Goal: Task Accomplishment & Management: Manage account settings

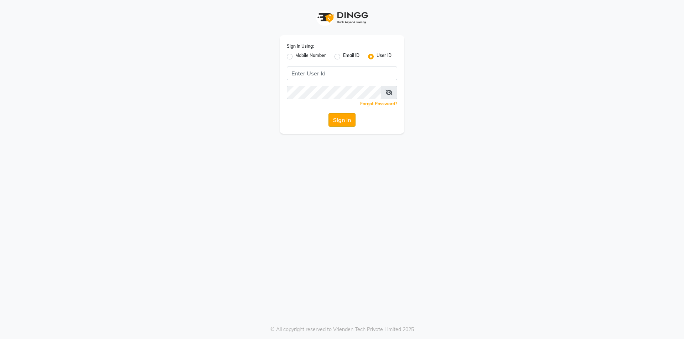
click at [344, 122] on button "Sign In" at bounding box center [341, 120] width 27 height 14
click at [323, 68] on input "Username" at bounding box center [342, 74] width 110 height 14
type input "koisalon"
click at [328, 113] on button "Sign In" at bounding box center [341, 120] width 27 height 14
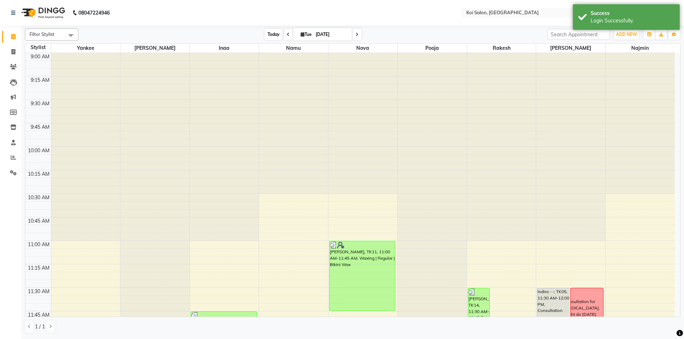
click at [267, 38] on span "Today" at bounding box center [274, 34] width 18 height 11
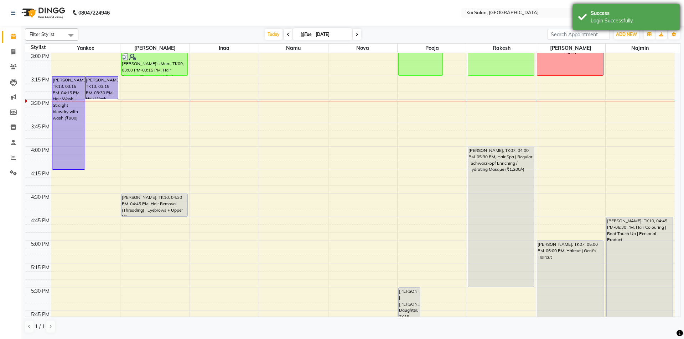
click at [655, 21] on div "Login Successfully." at bounding box center [632, 20] width 84 height 7
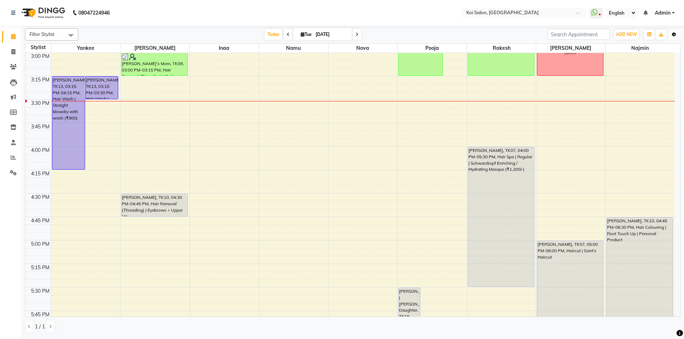
click at [674, 36] on icon "button" at bounding box center [674, 34] width 4 height 4
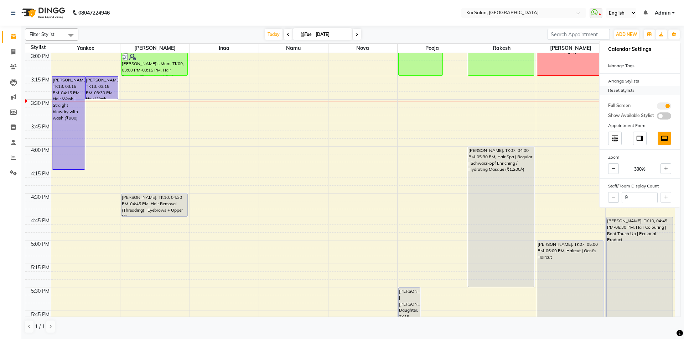
click at [615, 90] on div "Reset Stylists" at bounding box center [639, 90] width 80 height 9
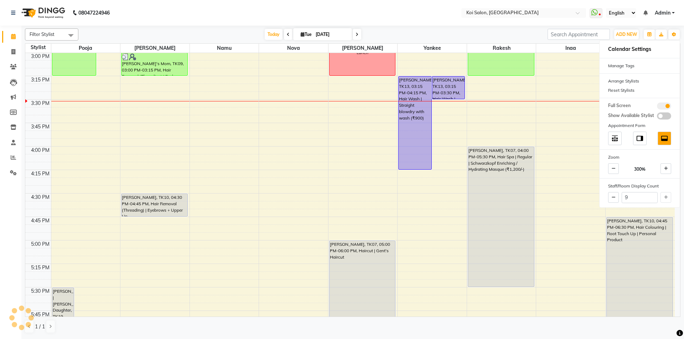
click at [230, 13] on nav "08047224946 Select Location × [GEOGRAPHIC_DATA] WhatsApp Status ✕ Status: Disco…" at bounding box center [342, 13] width 684 height 26
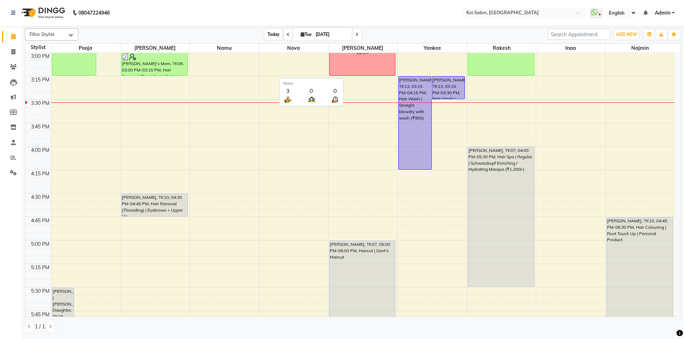
click at [269, 35] on span "Today" at bounding box center [274, 34] width 18 height 11
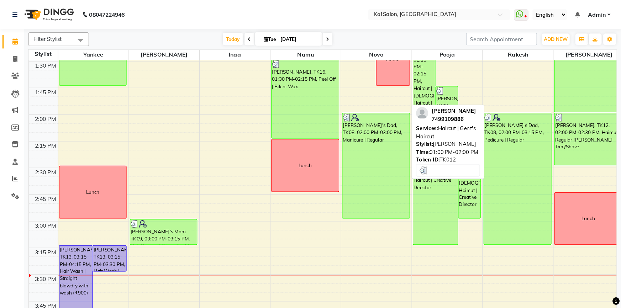
scroll to position [422, 0]
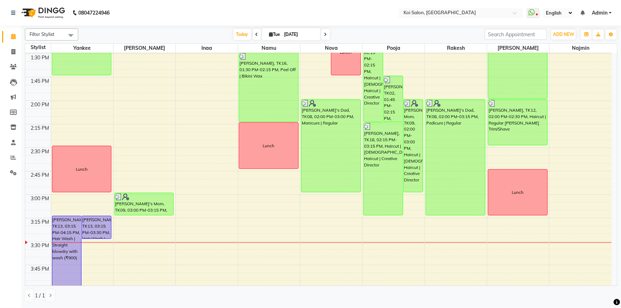
click at [229, 15] on nav "08047224946 Select Location × [GEOGRAPHIC_DATA] WhatsApp Status ✕ Status: Disco…" at bounding box center [310, 13] width 621 height 26
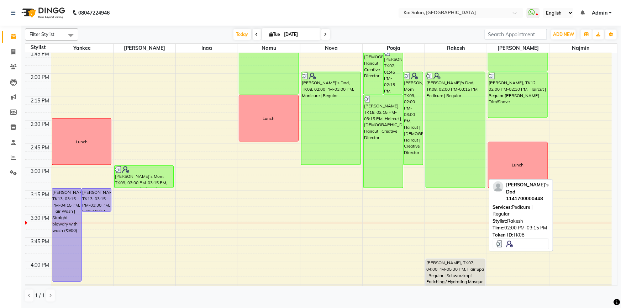
scroll to position [552, 0]
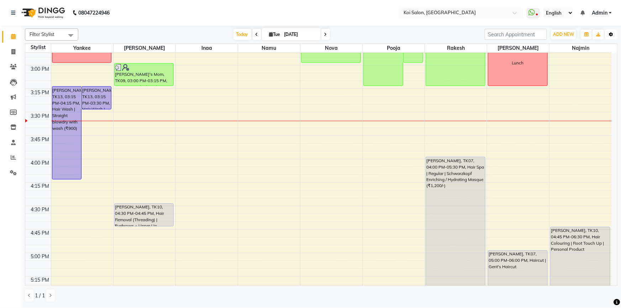
click at [612, 33] on icon "button" at bounding box center [611, 34] width 4 height 4
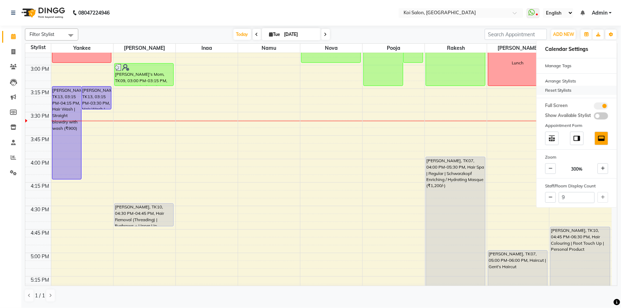
click at [562, 93] on div "Reset Stylists" at bounding box center [577, 90] width 80 height 9
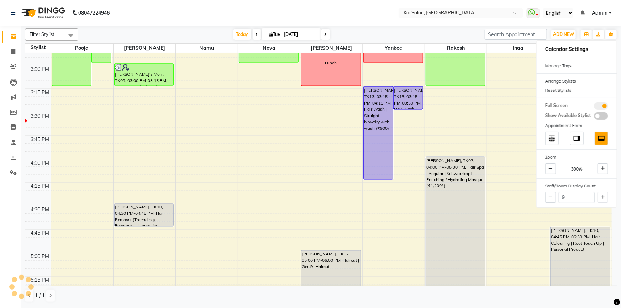
click at [251, 7] on nav "08047224946 Select Location × [GEOGRAPHIC_DATA] WhatsApp Status ✕ Status: Disco…" at bounding box center [310, 13] width 621 height 26
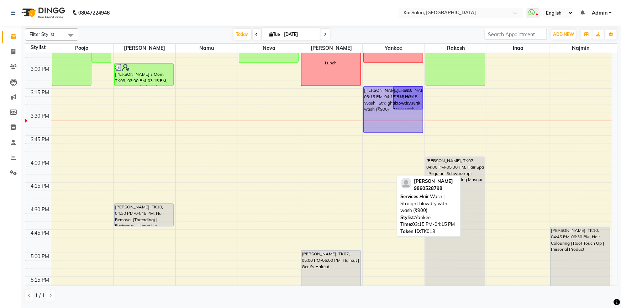
drag, startPoint x: 385, startPoint y: 178, endPoint x: 395, endPoint y: 131, distance: 47.2
click at [395, 131] on div "[PERSON_NAME], TK13, 03:15 PM-04:15 PM, Hair Wash | Straight blowdry with wash …" at bounding box center [394, 66] width 62 height 1128
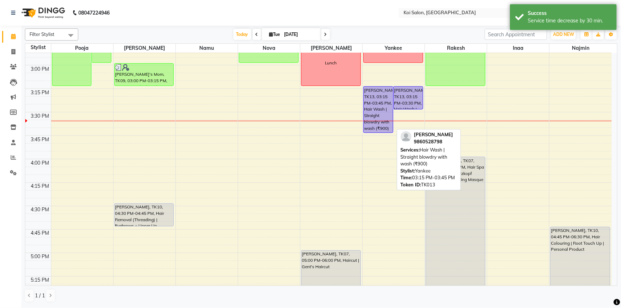
click at [377, 97] on div "[PERSON_NAME], TK13, 03:15 PM-03:45 PM, Hair Wash | Straight blowdry with wash …" at bounding box center [378, 110] width 29 height 46
select select "1"
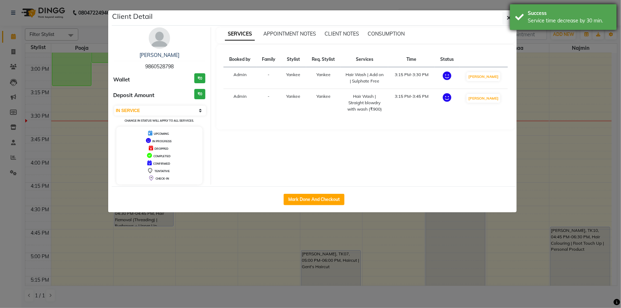
click at [540, 17] on div "Service time decrease by 30 min." at bounding box center [570, 20] width 84 height 7
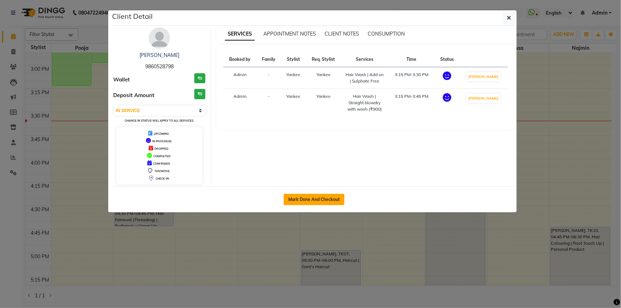
click at [299, 199] on button "Mark Done And Checkout" at bounding box center [314, 199] width 61 height 11
select select "6717"
select select "service"
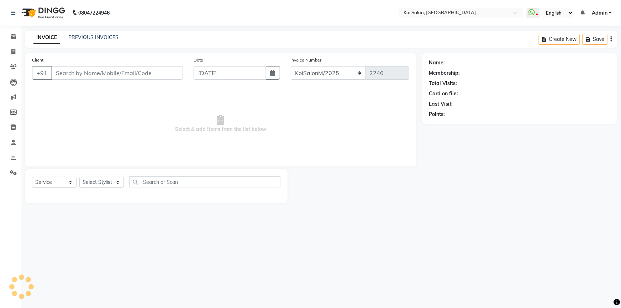
select select "3"
type input "9860528798"
select select "34434"
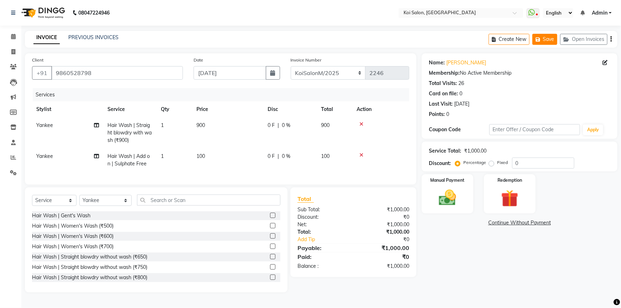
click at [549, 37] on button "Save" at bounding box center [545, 39] width 25 height 11
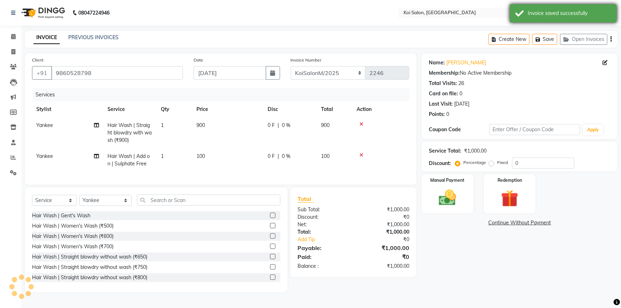
click at [523, 19] on div "Invoice saved successfully" at bounding box center [563, 13] width 107 height 18
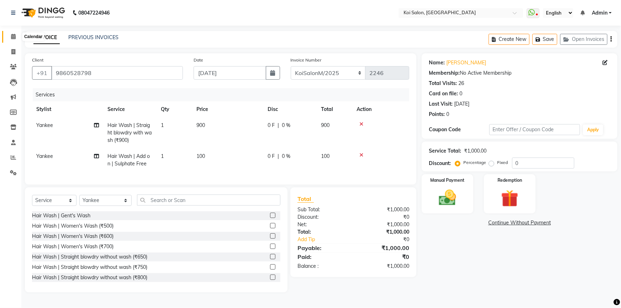
click at [14, 36] on icon at bounding box center [13, 36] width 5 height 5
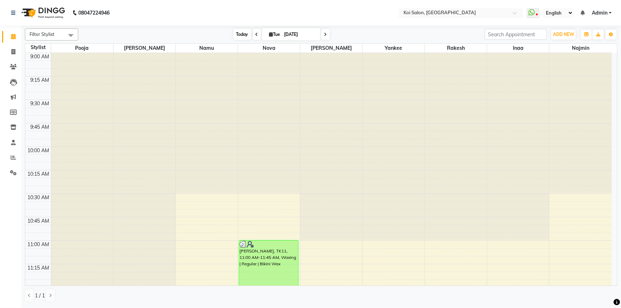
click at [242, 36] on span "Today" at bounding box center [243, 34] width 18 height 11
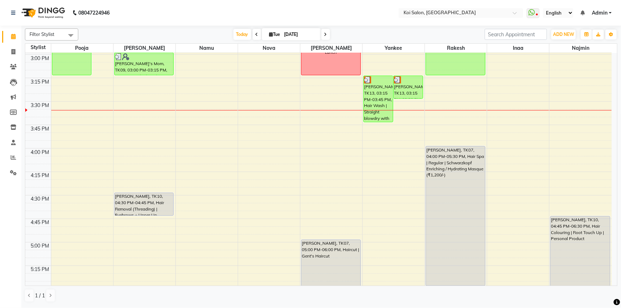
scroll to position [465, 0]
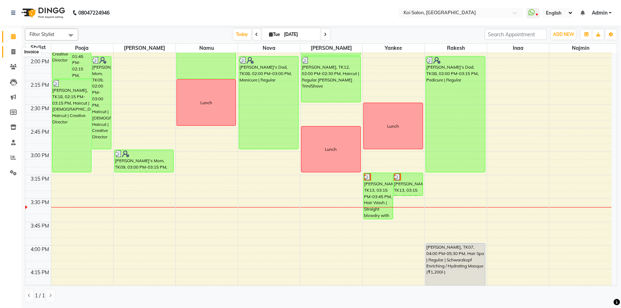
click at [12, 52] on icon at bounding box center [13, 51] width 4 height 5
select select "service"
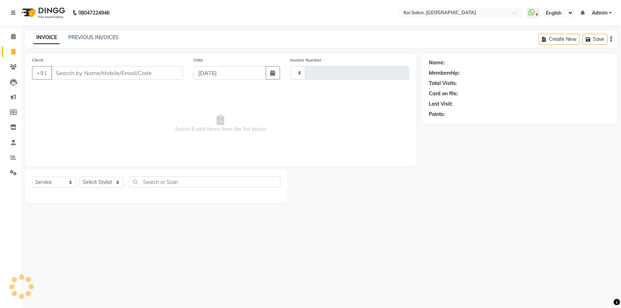
type input "2246"
select select "6717"
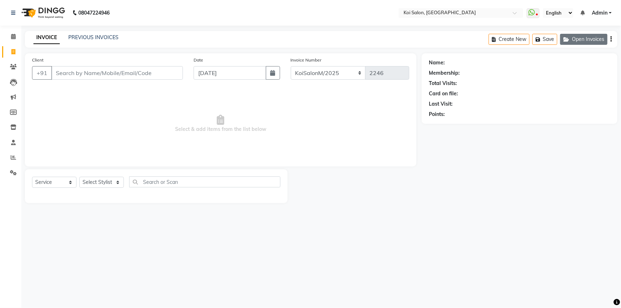
click at [587, 37] on button "Open Invoices" at bounding box center [583, 39] width 47 height 11
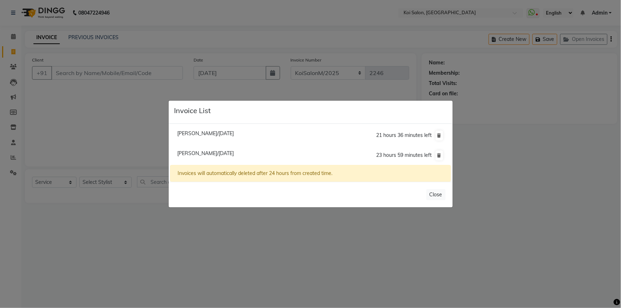
click at [196, 152] on span "[PERSON_NAME]/[DATE]" at bounding box center [205, 153] width 57 height 6
type input "9860528798"
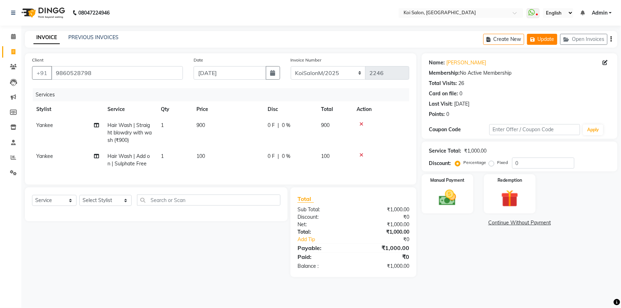
click at [539, 43] on button "Update" at bounding box center [542, 39] width 30 height 11
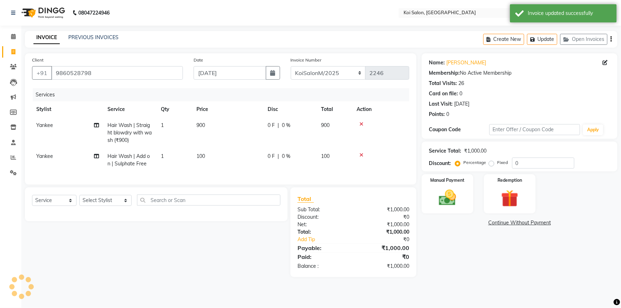
drag, startPoint x: 536, startPoint y: 11, endPoint x: 9, endPoint y: 20, distance: 527.7
click at [533, 12] on div "Invoice updated successfully" at bounding box center [570, 13] width 84 height 7
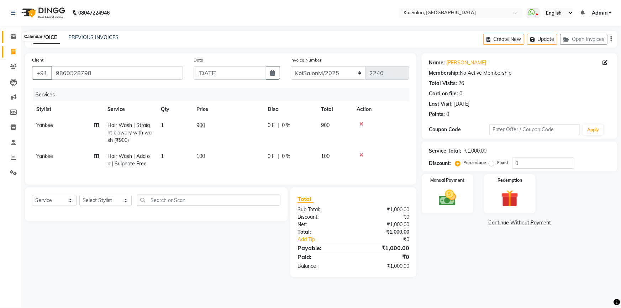
click at [15, 38] on icon at bounding box center [13, 36] width 5 height 5
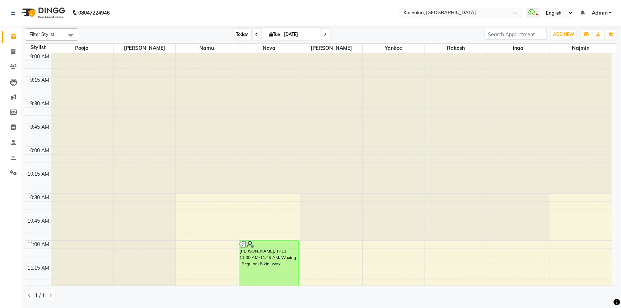
click at [236, 32] on span "Today" at bounding box center [243, 34] width 18 height 11
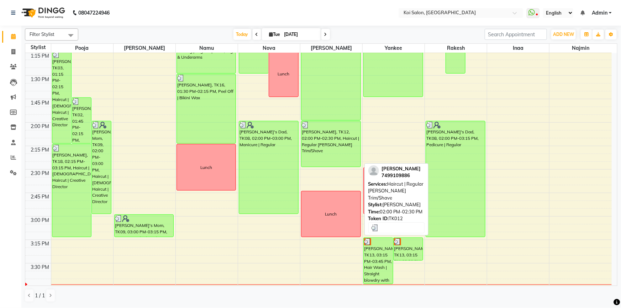
scroll to position [562, 0]
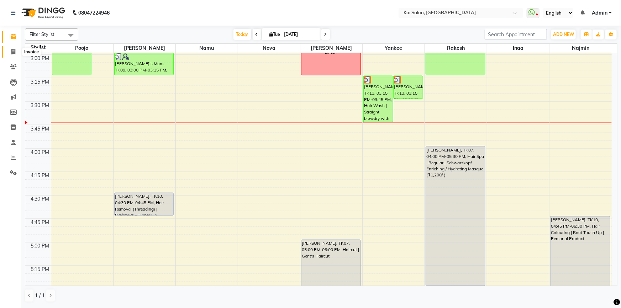
click at [11, 48] on span at bounding box center [13, 52] width 12 height 8
select select "service"
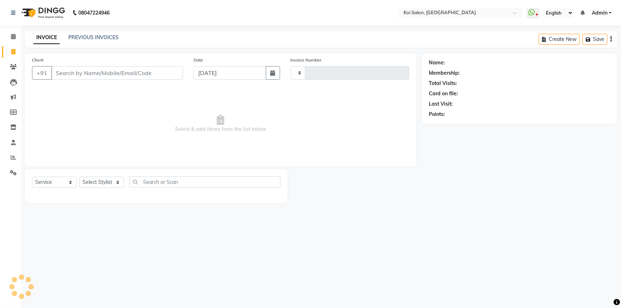
type input "2246"
select select "6717"
click at [584, 39] on button "Open Invoices" at bounding box center [583, 39] width 47 height 11
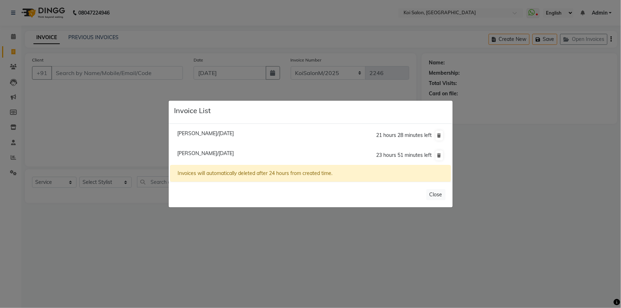
click at [192, 154] on span "[PERSON_NAME]/[DATE]" at bounding box center [205, 153] width 57 height 6
type input "9860528798"
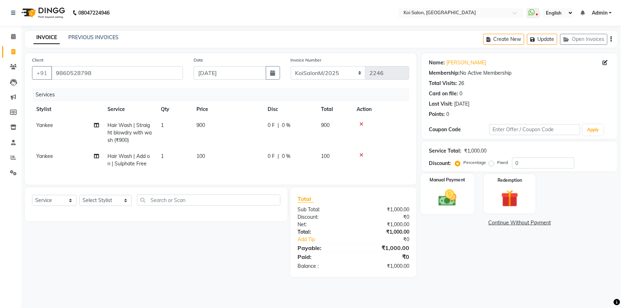
click at [454, 196] on img at bounding box center [447, 198] width 29 height 21
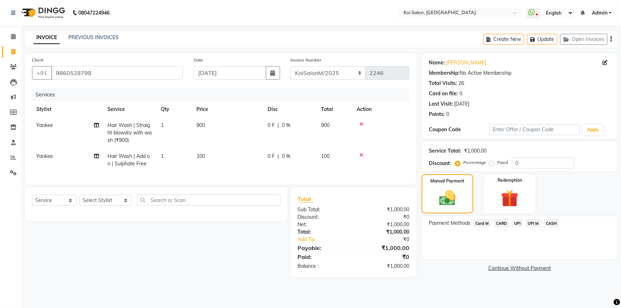
click at [553, 222] on span "CASH" at bounding box center [551, 223] width 15 height 8
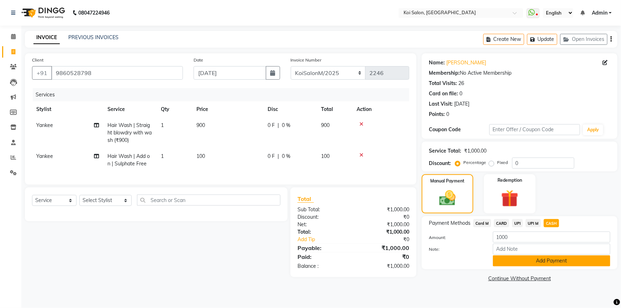
click at [521, 260] on button "Add Payment" at bounding box center [551, 261] width 117 height 11
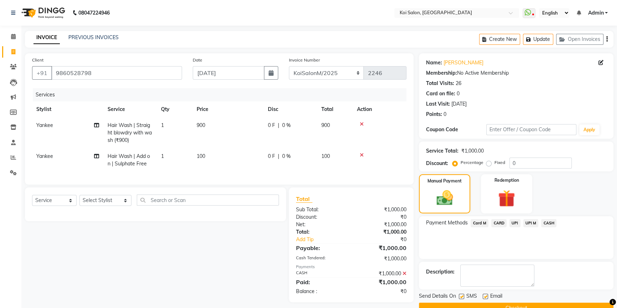
click at [489, 304] on button "Checkout" at bounding box center [516, 308] width 194 height 11
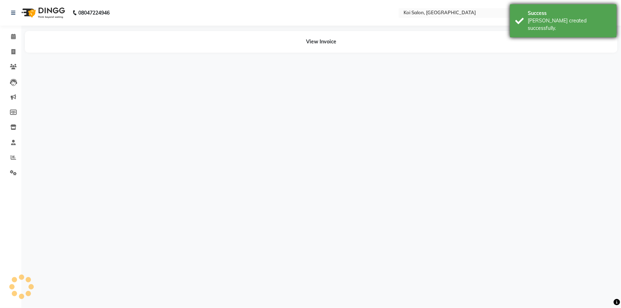
drag, startPoint x: 526, startPoint y: 19, endPoint x: 124, endPoint y: 25, distance: 402.4
click at [519, 20] on div "Success [PERSON_NAME] created successfully." at bounding box center [563, 20] width 107 height 33
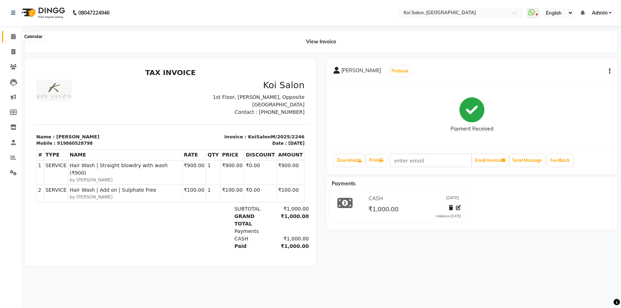
click at [13, 35] on icon at bounding box center [13, 36] width 5 height 5
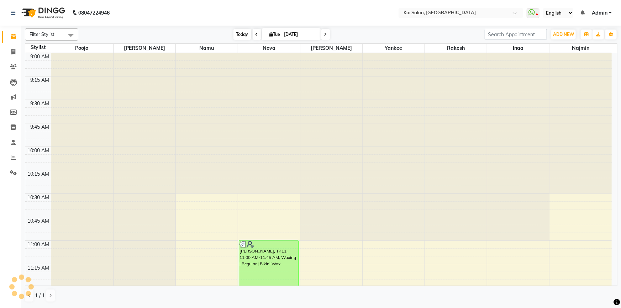
click at [240, 36] on span "Today" at bounding box center [243, 34] width 18 height 11
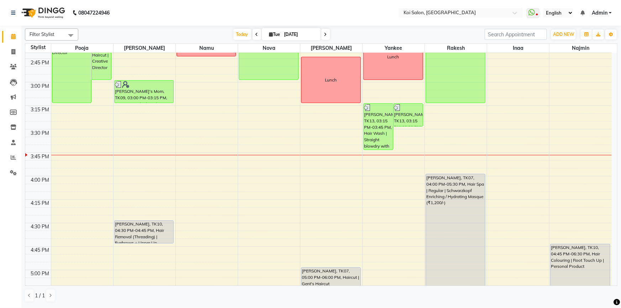
scroll to position [534, 0]
click at [292, 33] on input "[DATE]" at bounding box center [300, 34] width 36 height 11
select select "9"
select select "2025"
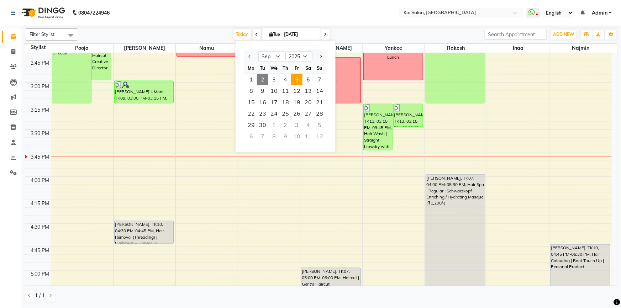
click at [296, 77] on span "5" at bounding box center [296, 79] width 11 height 11
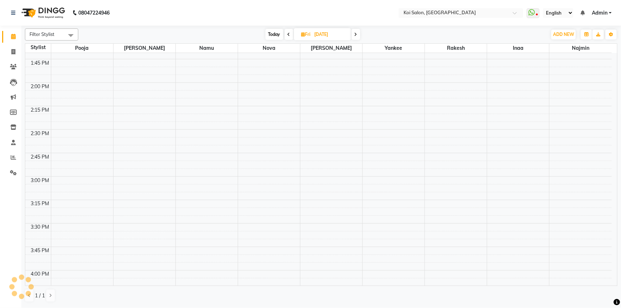
scroll to position [655, 0]
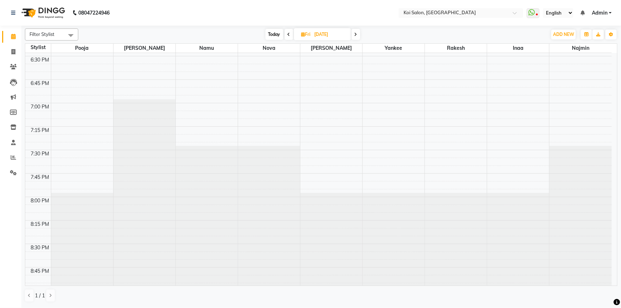
click at [279, 35] on span "Today" at bounding box center [275, 34] width 18 height 11
type input "[DATE]"
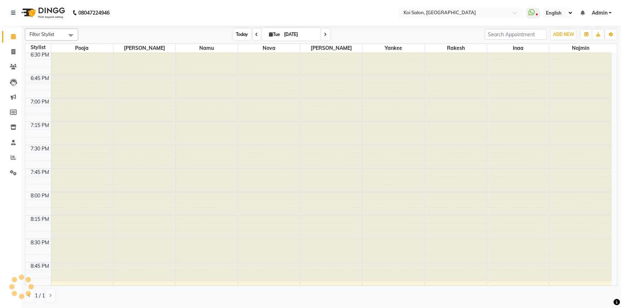
scroll to position [562, 0]
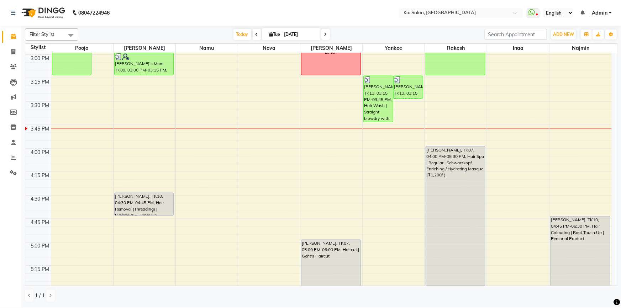
click at [277, 36] on span "Tue" at bounding box center [275, 34] width 15 height 5
select select "9"
select select "2025"
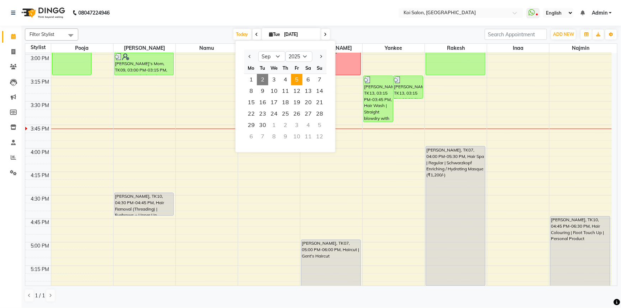
click at [299, 78] on span "5" at bounding box center [296, 79] width 11 height 11
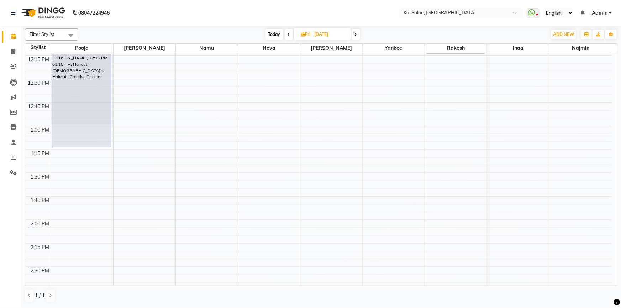
scroll to position [235, 0]
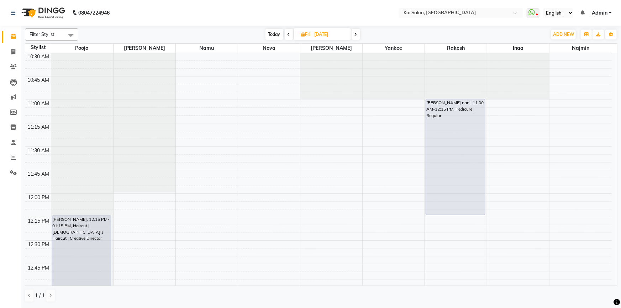
click at [270, 36] on span "Today" at bounding box center [275, 34] width 18 height 11
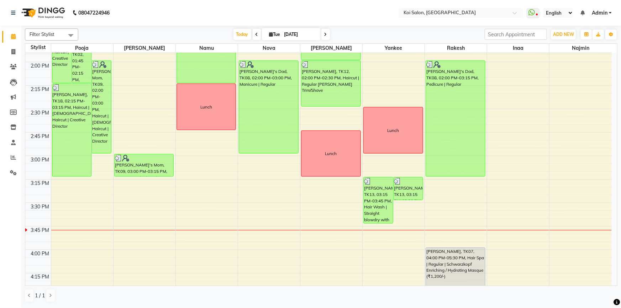
scroll to position [405, 0]
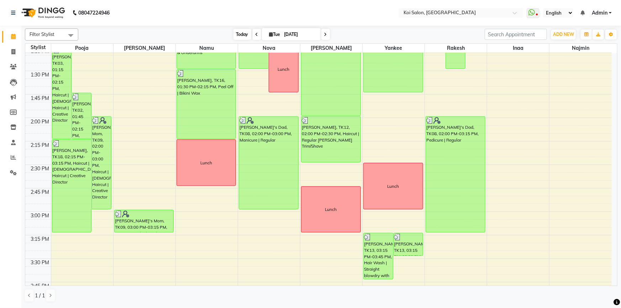
click at [239, 33] on span "Today" at bounding box center [243, 34] width 18 height 11
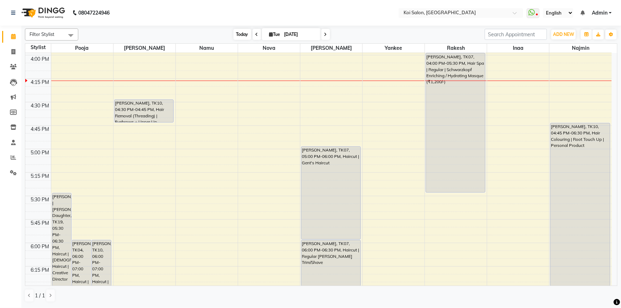
click at [246, 32] on span "Today" at bounding box center [243, 34] width 18 height 11
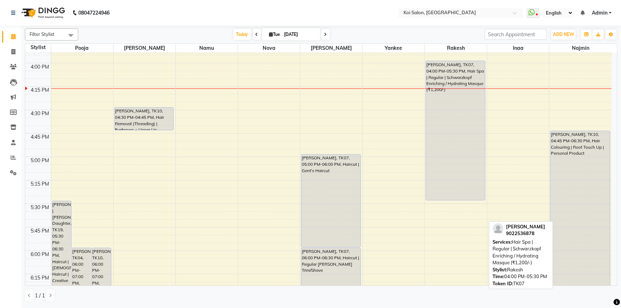
scroll to position [688, 0]
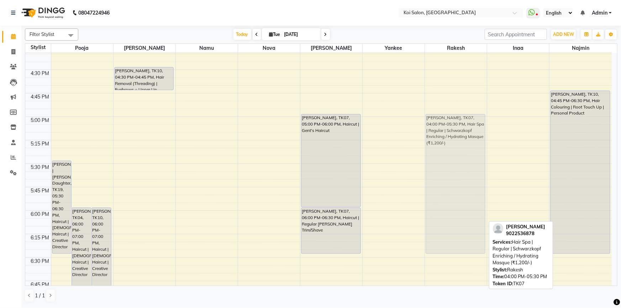
drag, startPoint x: 445, startPoint y: 82, endPoint x: 458, endPoint y: 178, distance: 96.4
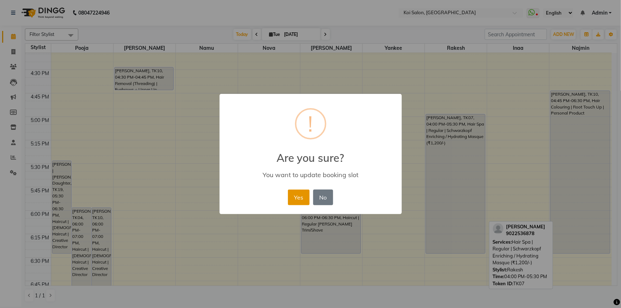
click at [302, 195] on button "Yes" at bounding box center [299, 198] width 22 height 16
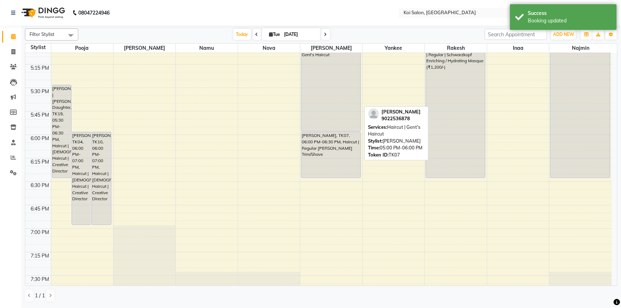
scroll to position [720, 0]
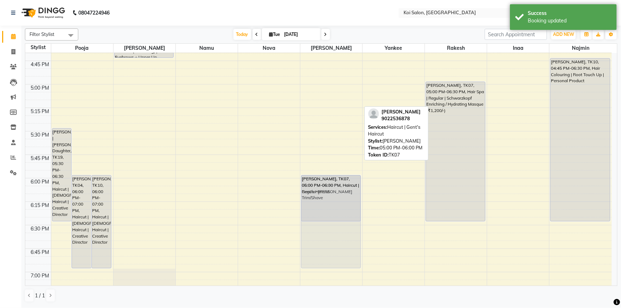
drag, startPoint x: 331, startPoint y: 116, endPoint x: 343, endPoint y: 206, distance: 90.9
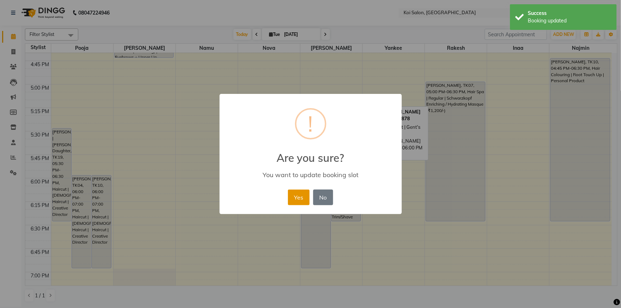
click at [289, 195] on button "Yes" at bounding box center [299, 198] width 22 height 16
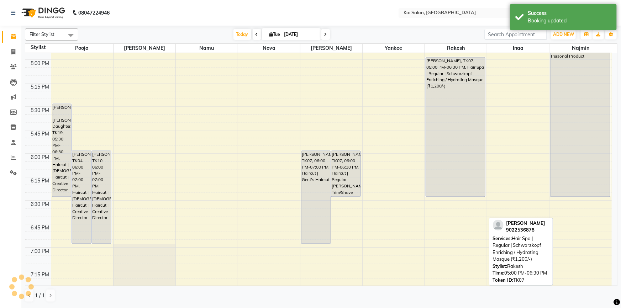
scroll to position [785, 0]
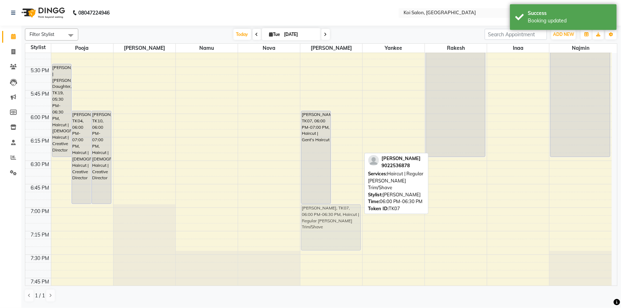
drag, startPoint x: 340, startPoint y: 136, endPoint x: 340, endPoint y: 227, distance: 90.4
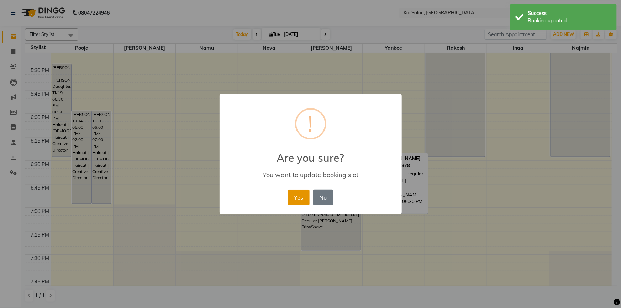
click at [296, 197] on button "Yes" at bounding box center [299, 198] width 22 height 16
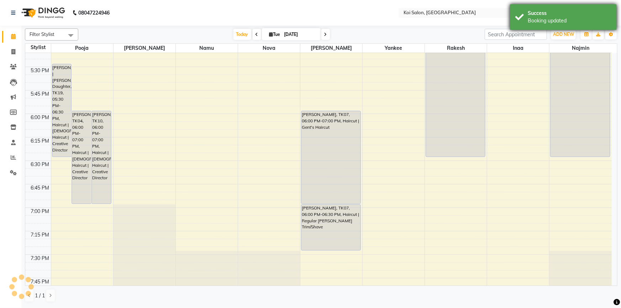
click at [533, 17] on div "Booking updated" at bounding box center [570, 20] width 84 height 7
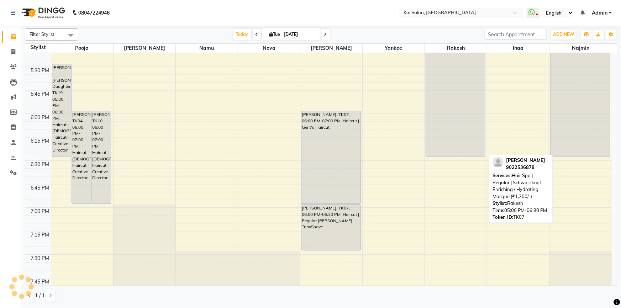
scroll to position [688, 0]
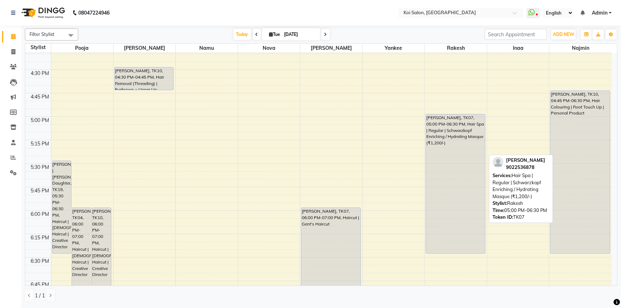
click at [447, 136] on div "[PERSON_NAME], TK07, 05:00 PM-06:30 PM, Hair Spa | Regular | Schwarzkopf Enrich…" at bounding box center [455, 184] width 59 height 139
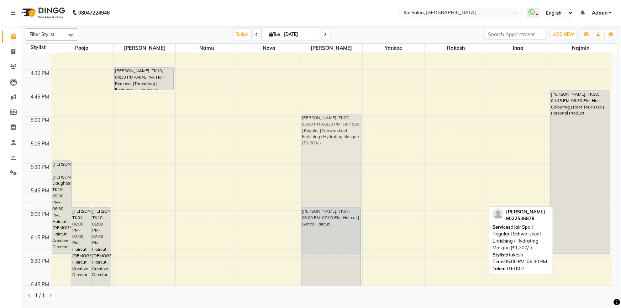
drag, startPoint x: 445, startPoint y: 126, endPoint x: 332, endPoint y: 126, distance: 112.9
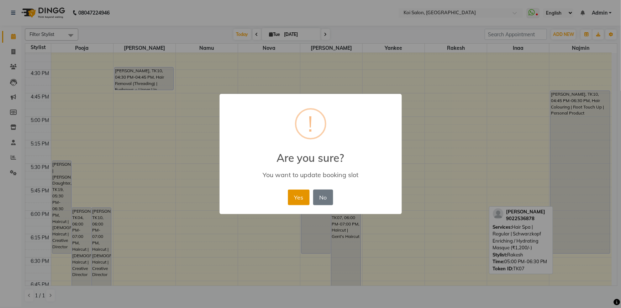
click at [289, 198] on button "Yes" at bounding box center [299, 198] width 22 height 16
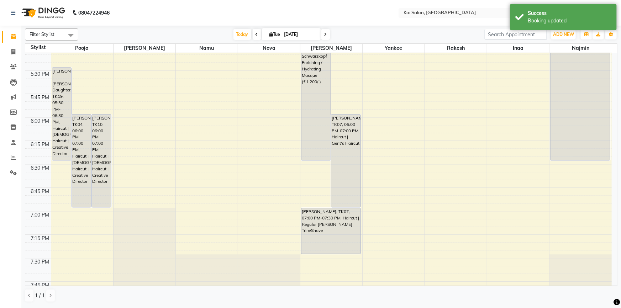
scroll to position [785, 0]
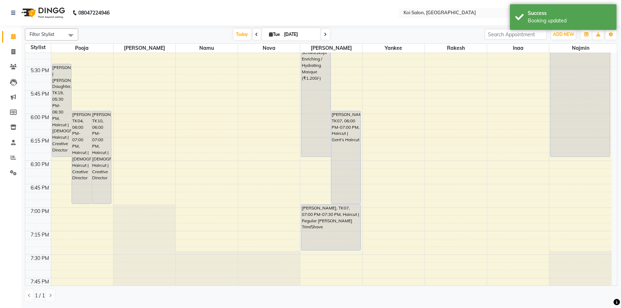
drag, startPoint x: 559, startPoint y: 19, endPoint x: 420, endPoint y: 92, distance: 156.4
click at [557, 18] on div "Booking updated" at bounding box center [570, 20] width 84 height 7
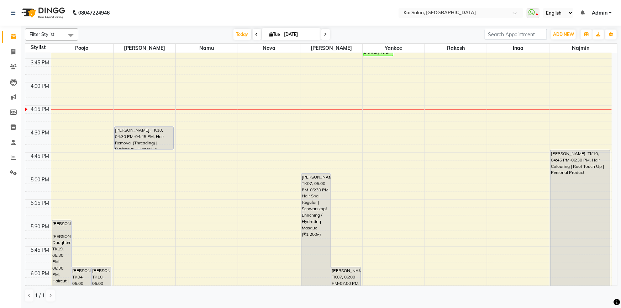
scroll to position [559, 0]
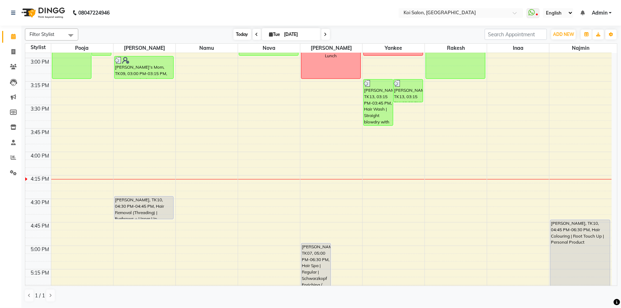
click at [239, 33] on span "Today" at bounding box center [243, 34] width 18 height 11
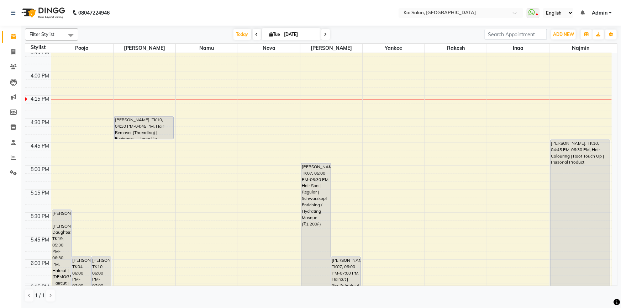
scroll to position [720, 0]
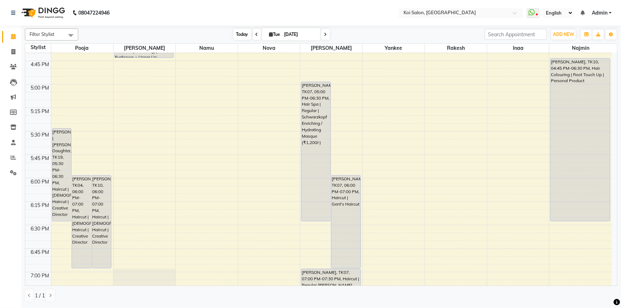
click at [234, 36] on span "Today" at bounding box center [243, 34] width 18 height 11
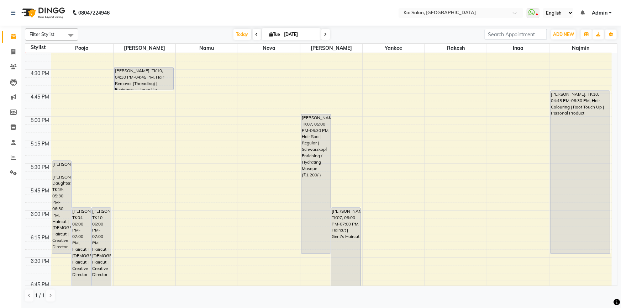
scroll to position [526, 0]
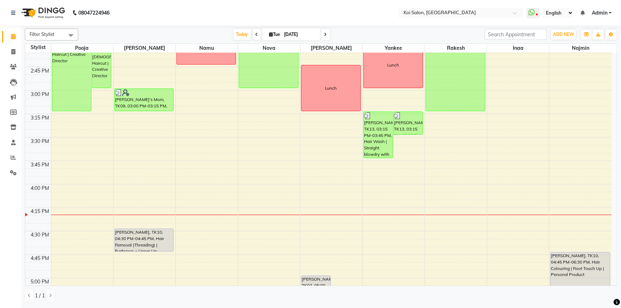
click at [327, 33] on span at bounding box center [326, 34] width 9 height 11
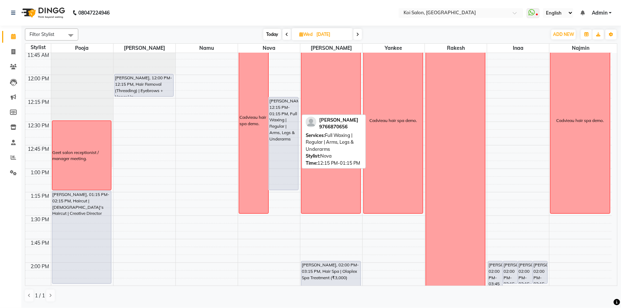
scroll to position [203, 0]
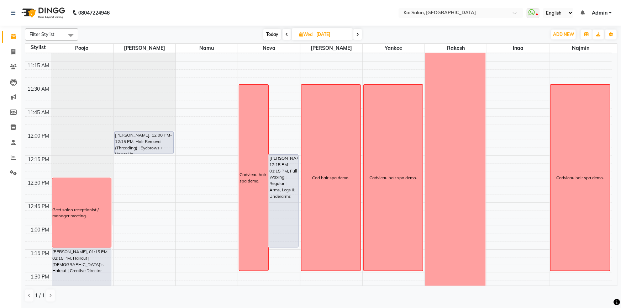
click at [272, 36] on span "Today" at bounding box center [272, 34] width 18 height 11
type input "[DATE]"
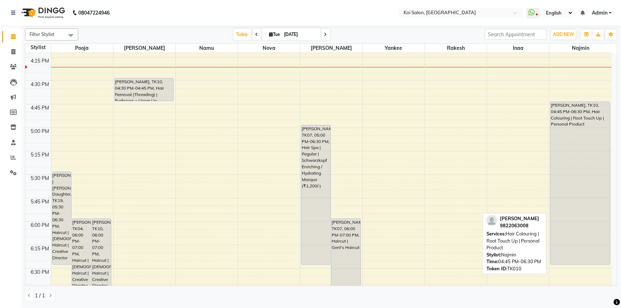
scroll to position [615, 0]
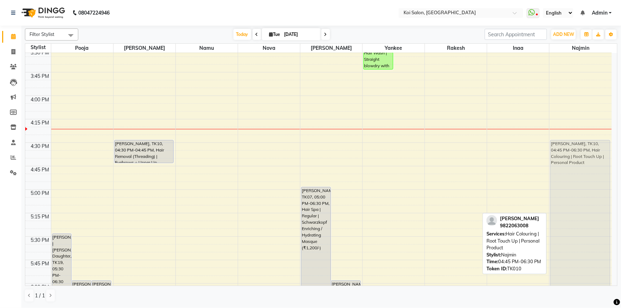
drag, startPoint x: 562, startPoint y: 174, endPoint x: 561, endPoint y: 148, distance: 26.4
click at [561, 148] on div "[PERSON_NAME], TK10, 04:45 PM-06:30 PM, Hair Colouring | Root Touch Up | Person…" at bounding box center [581, 2] width 62 height 1128
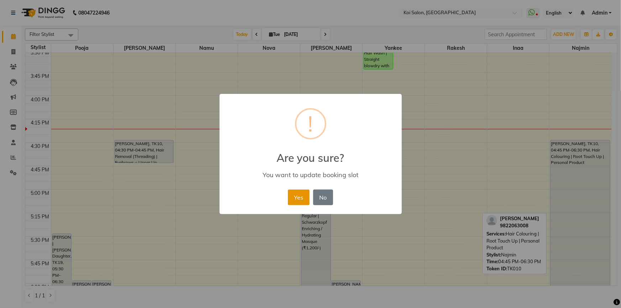
click at [292, 194] on button "Yes" at bounding box center [299, 198] width 22 height 16
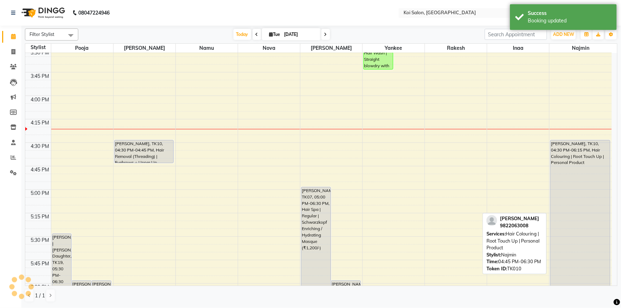
scroll to position [712, 0]
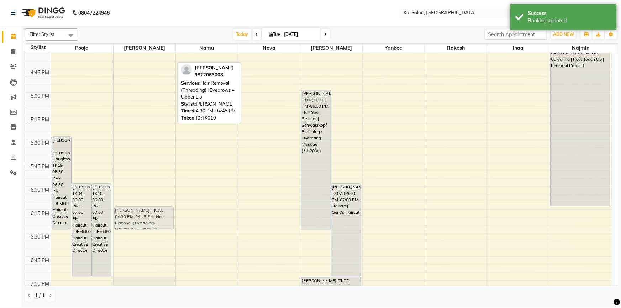
drag, startPoint x: 153, startPoint y: 61, endPoint x: 153, endPoint y: 225, distance: 164.5
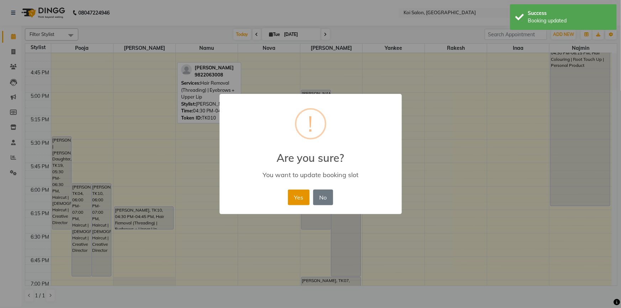
click at [301, 197] on button "Yes" at bounding box center [299, 198] width 22 height 16
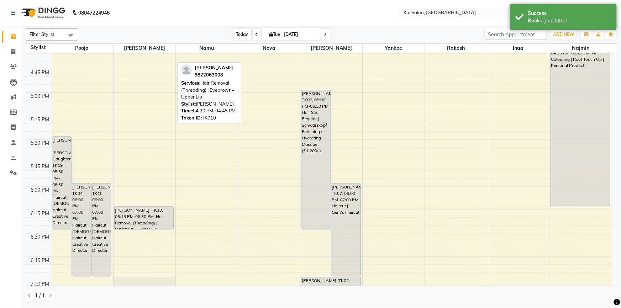
click at [244, 38] on span "Today" at bounding box center [243, 34] width 18 height 11
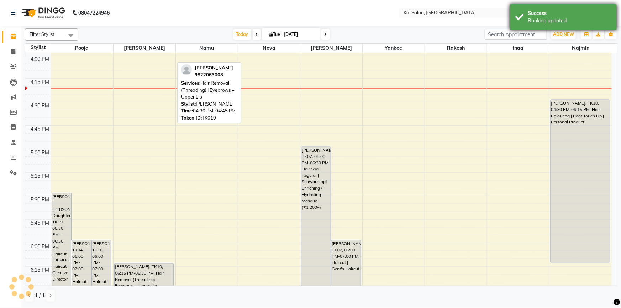
click at [558, 17] on div "Booking updated" at bounding box center [570, 20] width 84 height 7
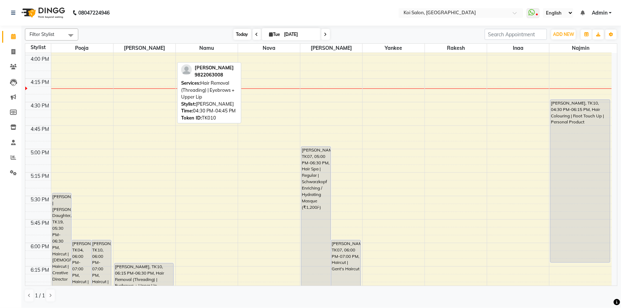
click at [235, 35] on span "Today" at bounding box center [243, 34] width 18 height 11
click at [246, 19] on nav "08047224946 Select Location × [GEOGRAPHIC_DATA] WhatsApp Status ✕ Status: Disco…" at bounding box center [310, 13] width 621 height 26
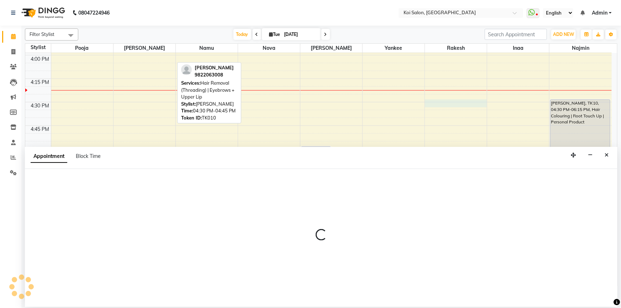
select select "37562"
select select "990"
select select "tentative"
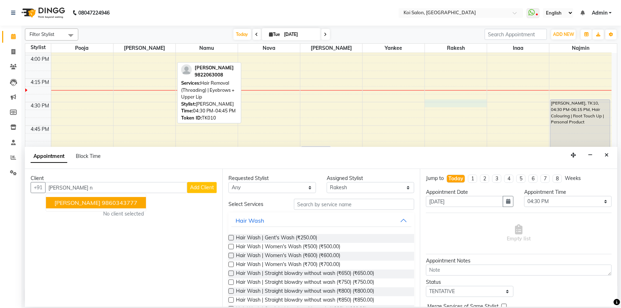
click at [93, 201] on span "[PERSON_NAME]" at bounding box center [77, 202] width 46 height 7
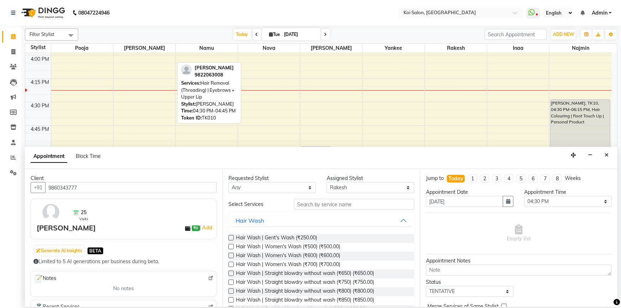
type input "9860343777"
click at [358, 208] on input "text" at bounding box center [354, 204] width 120 height 11
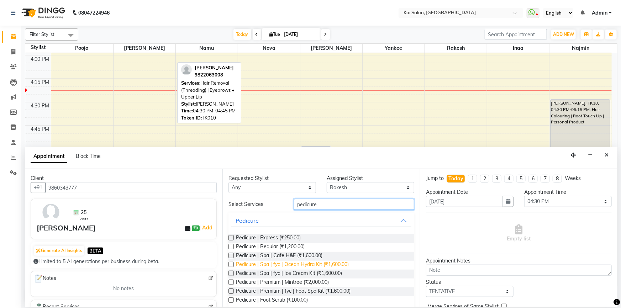
type input "pedicure"
drag, startPoint x: 307, startPoint y: 263, endPoint x: 326, endPoint y: 258, distance: 19.7
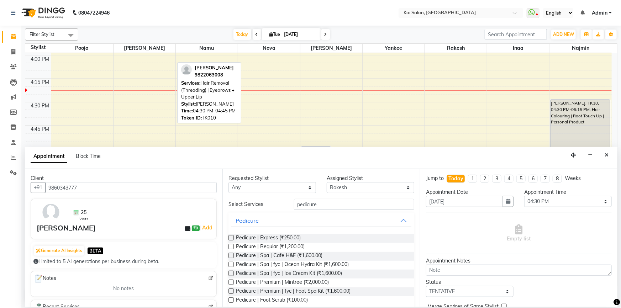
click at [309, 262] on span "Pedicure | Spa | fyc | Ocean Hydra Kit (₹1,600.00)" at bounding box center [292, 265] width 113 height 9
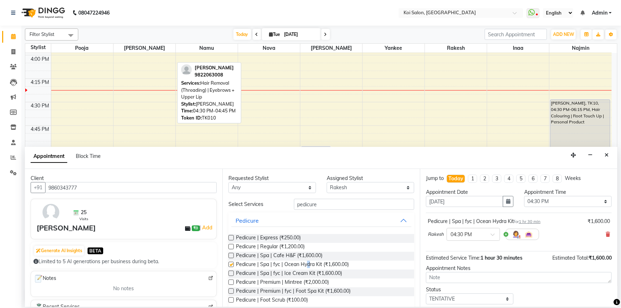
checkbox input "false"
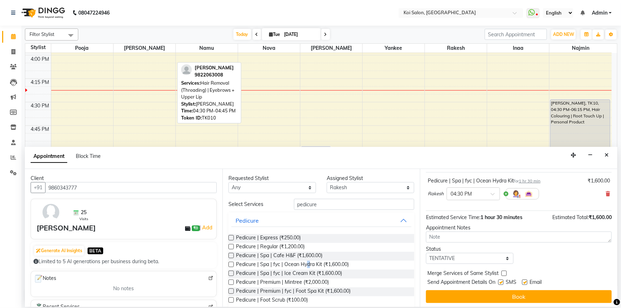
scroll to position [42, 0]
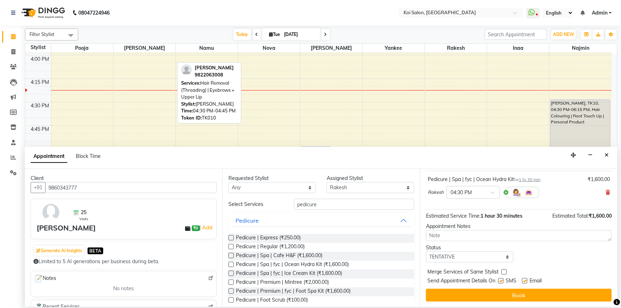
click at [526, 280] on label at bounding box center [524, 280] width 5 height 5
click at [526, 280] on input "checkbox" at bounding box center [524, 282] width 5 height 5
checkbox input "false"
click at [500, 280] on label at bounding box center [500, 280] width 5 height 5
click at [500, 280] on input "checkbox" at bounding box center [500, 282] width 5 height 5
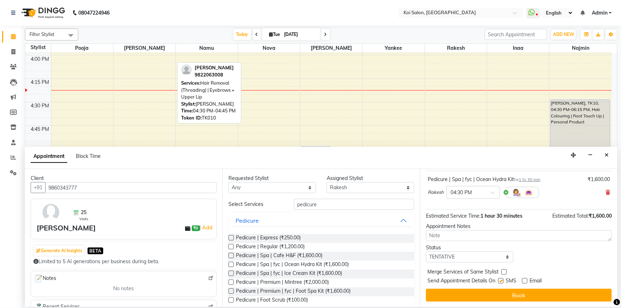
checkbox input "false"
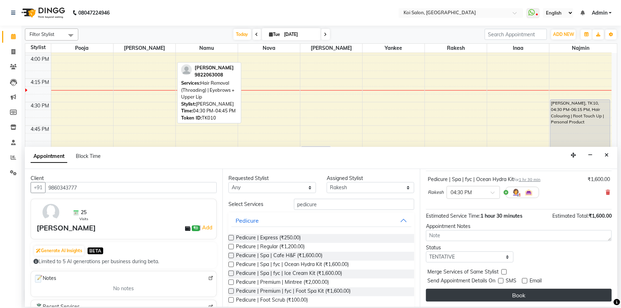
click at [506, 292] on button "Book" at bounding box center [519, 295] width 186 height 13
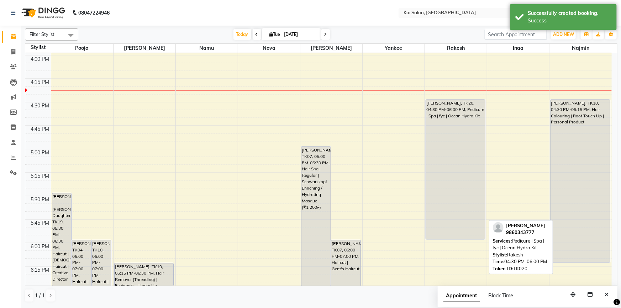
click at [458, 125] on div "[PERSON_NAME], TK20, 04:30 PM-06:00 PM, Pedicure | Spa | fyc | Ocean Hydra Kit" at bounding box center [455, 170] width 59 height 140
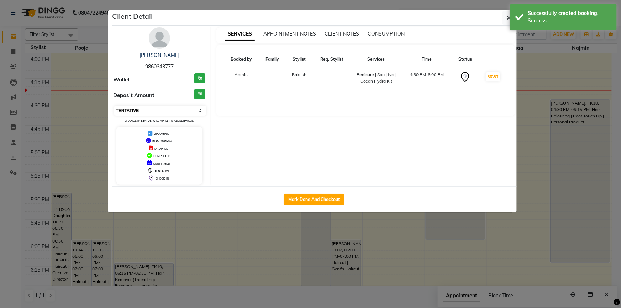
click at [173, 111] on select "Select IN SERVICE CONFIRMED TENTATIVE CHECK IN MARK DONE DROPPED UPCOMING" at bounding box center [160, 111] width 92 height 10
select select "1"
click at [114, 106] on select "Select IN SERVICE CONFIRMED TENTATIVE CHECK IN MARK DONE DROPPED UPCOMING" at bounding box center [160, 111] width 92 height 10
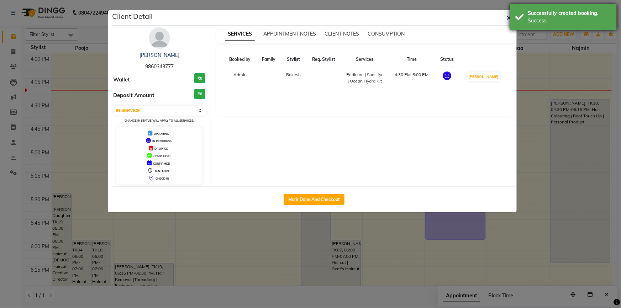
click at [517, 18] on div "Successfully created booking. Success" at bounding box center [563, 17] width 107 height 26
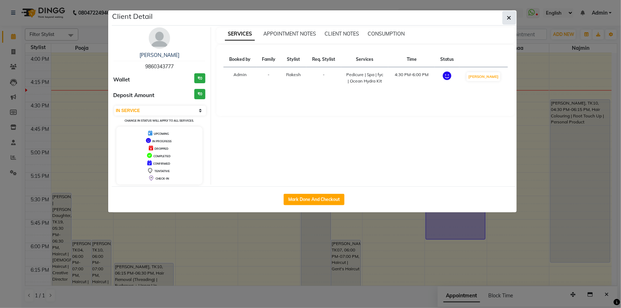
click at [506, 19] on button "button" at bounding box center [510, 18] width 14 height 14
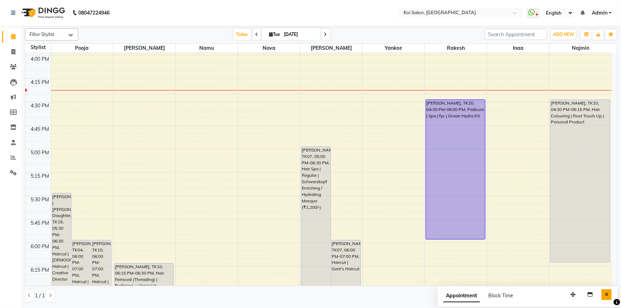
drag, startPoint x: 609, startPoint y: 297, endPoint x: 603, endPoint y: 282, distance: 16.6
click at [609, 296] on button "Close" at bounding box center [607, 294] width 10 height 11
click at [290, 31] on input "[DATE]" at bounding box center [300, 34] width 36 height 11
select select "9"
select select "2025"
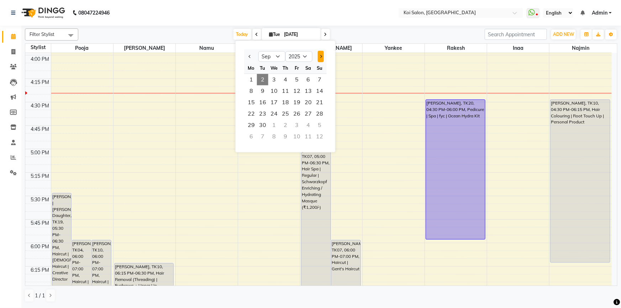
click at [321, 54] on button "Next month" at bounding box center [321, 56] width 6 height 11
select select "10"
click at [256, 15] on nav "08047224946 Select Location × [GEOGRAPHIC_DATA] WhatsApp Status ✕ Status: Disco…" at bounding box center [310, 13] width 621 height 26
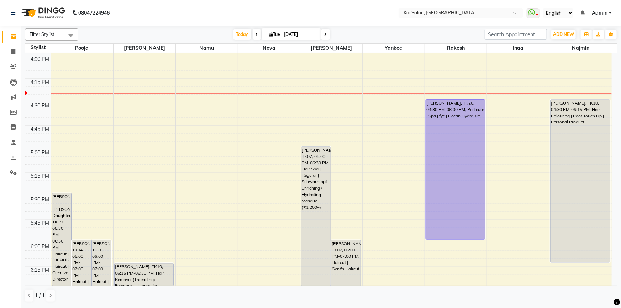
click at [287, 34] on input "[DATE]" at bounding box center [300, 34] width 36 height 11
select select "9"
select select "2025"
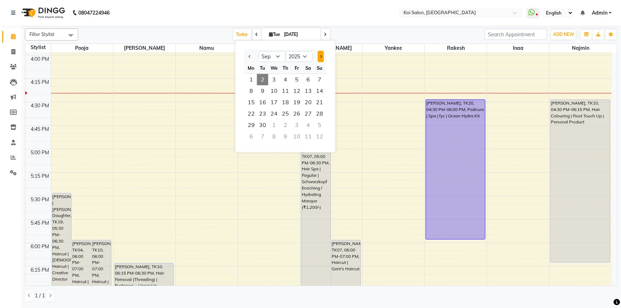
click at [321, 56] on span "Next month" at bounding box center [320, 56] width 3 height 3
select select "10"
click at [321, 115] on span "26" at bounding box center [319, 113] width 11 height 11
type input "[DATE]"
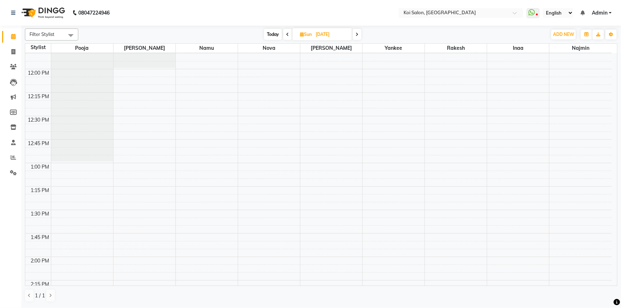
scroll to position [393, 0]
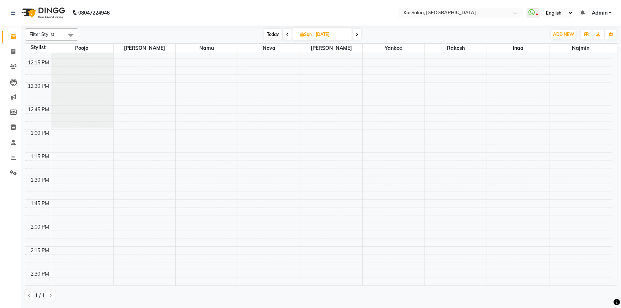
click at [72, 131] on div "8:00 AM 8:15 AM 8:30 AM 8:45 AM 9:00 AM 9:15 AM 9:30 AM 9:45 AM 10:00 AM 10:15 …" at bounding box center [318, 271] width 587 height 1222
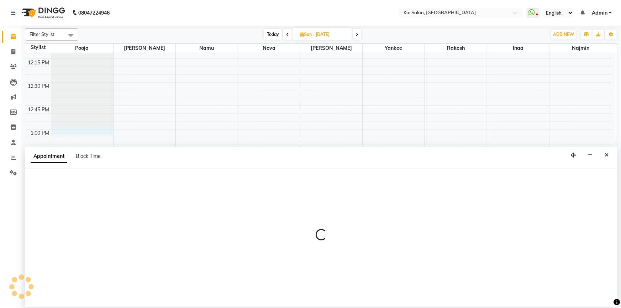
select select "16513"
select select "tentative"
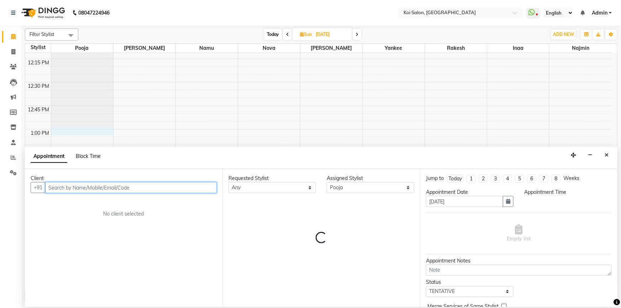
select select "780"
click at [87, 158] on span "Block Time" at bounding box center [88, 156] width 25 height 6
select select "16513"
select select "780"
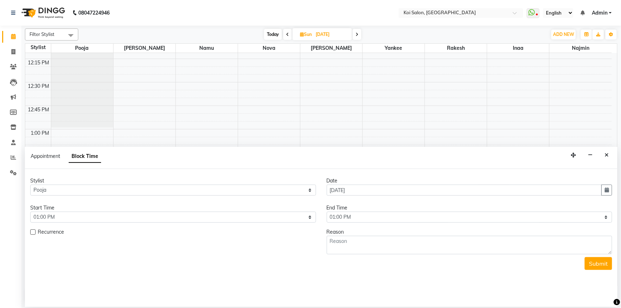
scroll to position [749, 0]
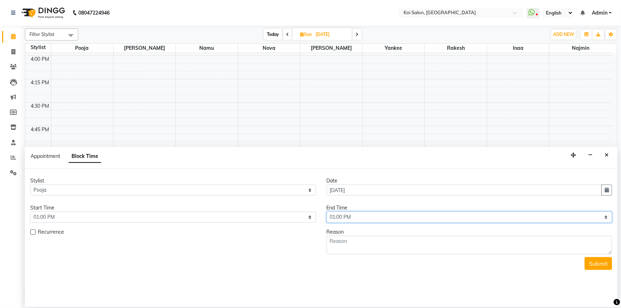
click at [394, 214] on select "Select 09:00 AM 09:15 AM 09:30 AM 09:45 AM 10:00 AM 10:15 AM 10:30 AM 10:45 AM …" at bounding box center [470, 217] width 286 height 11
select select "1200"
click at [327, 212] on select "Select 09:00 AM 09:15 AM 09:30 AM 09:45 AM 10:00 AM 10:15 AM 10:30 AM 10:45 AM …" at bounding box center [470, 217] width 286 height 11
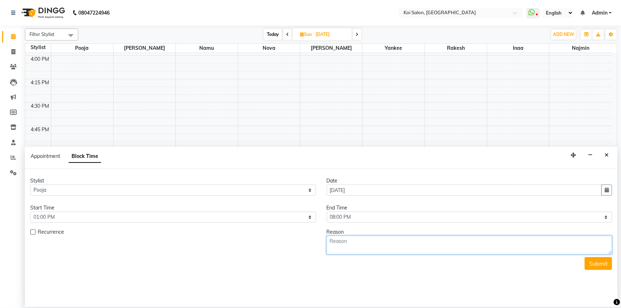
click at [356, 249] on textarea at bounding box center [470, 245] width 286 height 19
type textarea "Blocked"
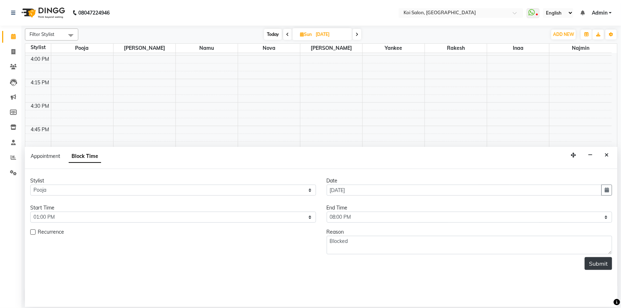
click at [604, 262] on button "Submit" at bounding box center [598, 263] width 27 height 13
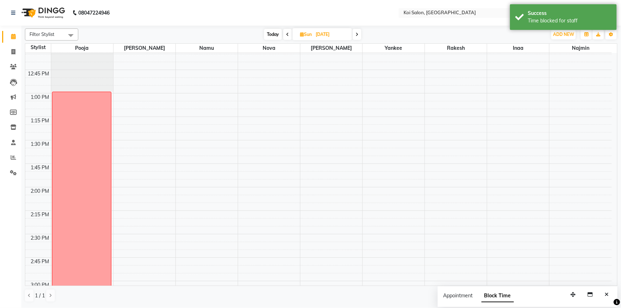
scroll to position [329, 0]
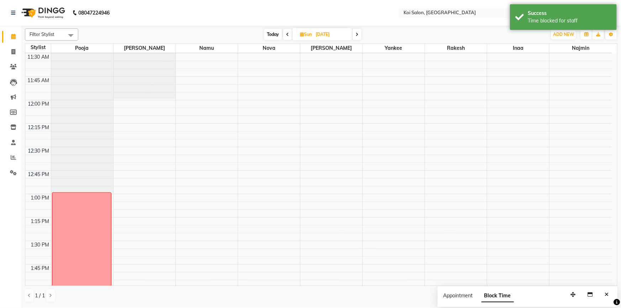
select select "16514"
select select "tentative"
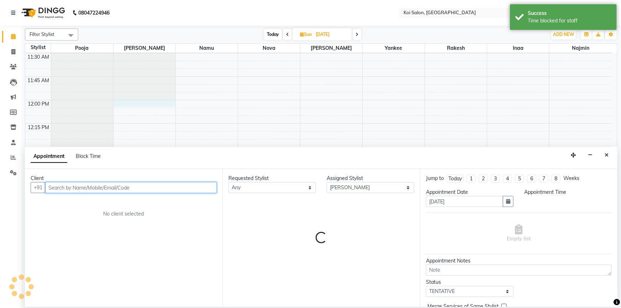
select select "720"
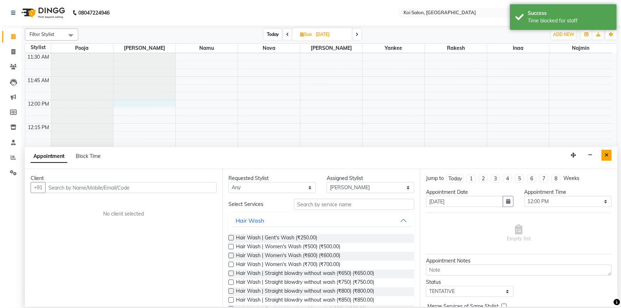
click at [606, 155] on icon "Close" at bounding box center [607, 155] width 4 height 5
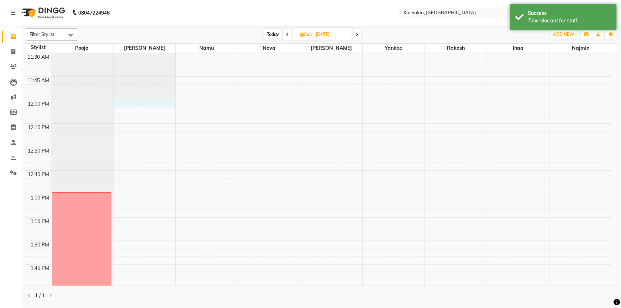
select select "16514"
select select "720"
select select "tentative"
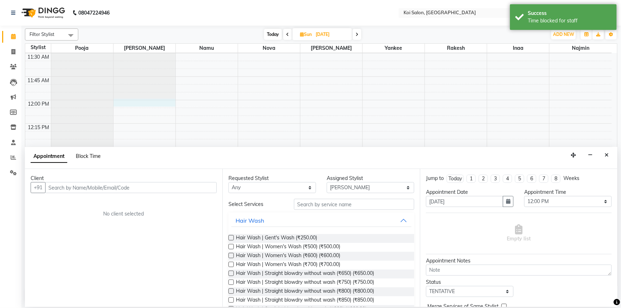
click at [90, 157] on span "Block Time" at bounding box center [88, 156] width 25 height 6
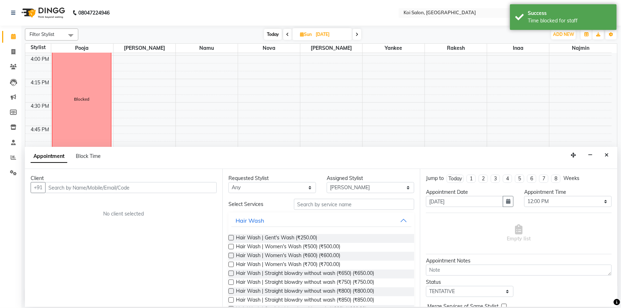
select select "16514"
select select "720"
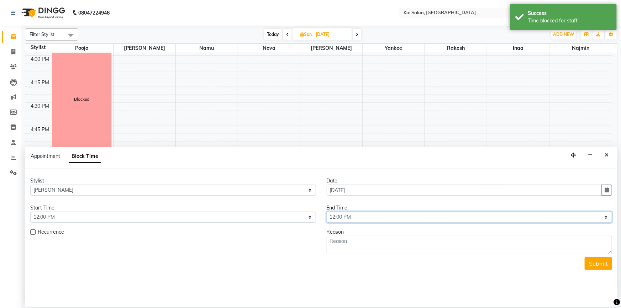
click at [348, 217] on select "Select 09:00 AM 09:15 AM 09:30 AM 09:45 AM 10:00 AM 10:15 AM 10:30 AM 10:45 AM …" at bounding box center [470, 217] width 286 height 11
select select "1200"
click at [327, 212] on select "Select 09:00 AM 09:15 AM 09:30 AM 09:45 AM 10:00 AM 10:15 AM 10:30 AM 10:45 AM …" at bounding box center [470, 217] width 286 height 11
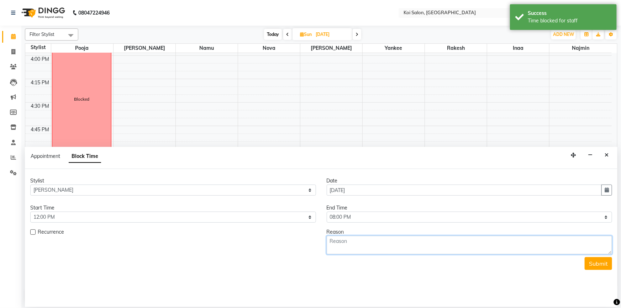
click at [350, 245] on textarea at bounding box center [470, 245] width 286 height 19
type textarea "Blocked"
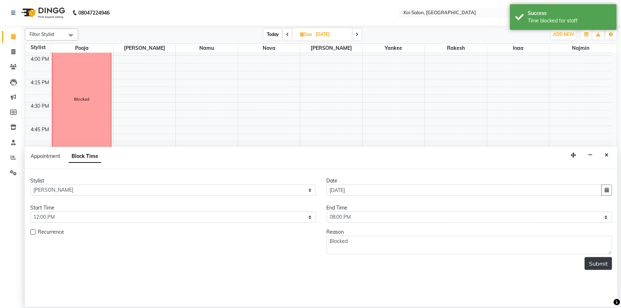
click at [601, 258] on button "Submit" at bounding box center [598, 263] width 27 height 13
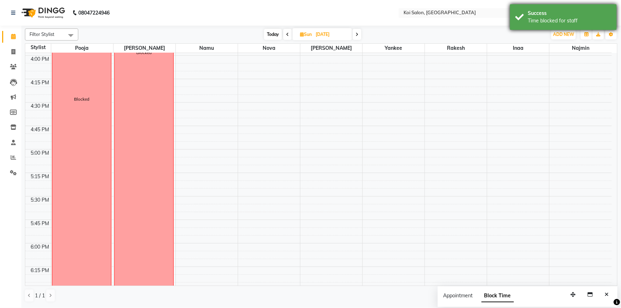
click at [537, 23] on div "Time blocked for staff" at bounding box center [570, 20] width 84 height 7
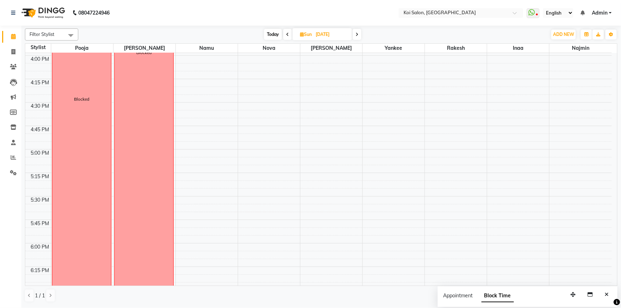
click at [271, 35] on span "Today" at bounding box center [273, 34] width 18 height 11
type input "[DATE]"
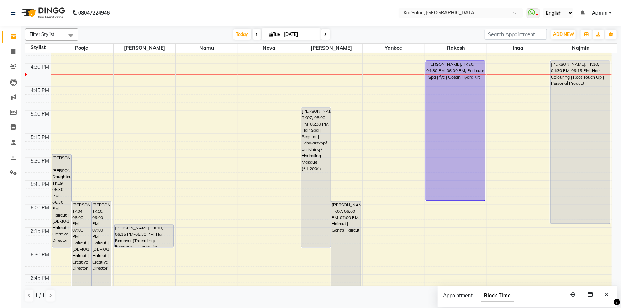
scroll to position [753, 0]
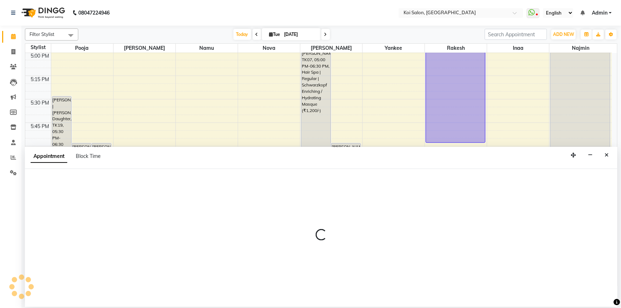
select select "37562"
select select "1095"
select select "tentative"
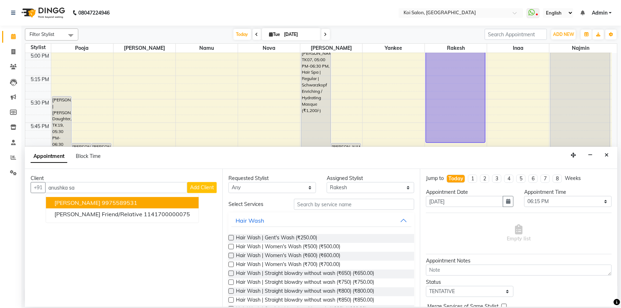
click at [97, 204] on span "[PERSON_NAME]" at bounding box center [77, 202] width 46 height 7
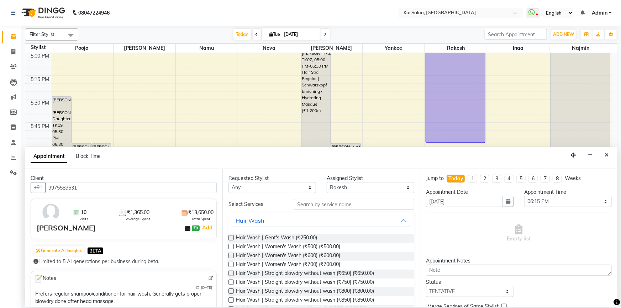
type input "9975589531"
click at [329, 208] on input "text" at bounding box center [354, 204] width 120 height 11
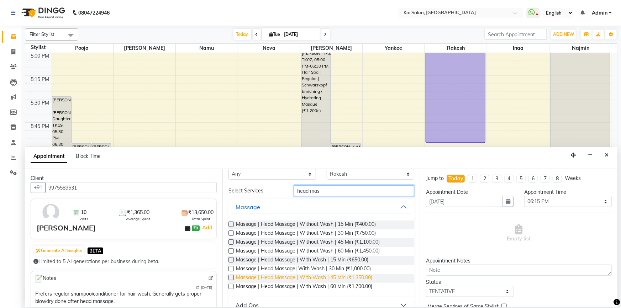
scroll to position [25, 0]
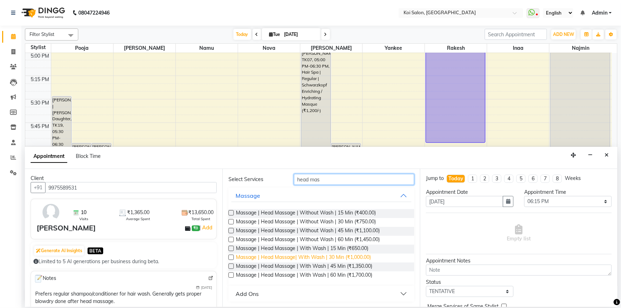
type input "head mas"
click at [348, 256] on span "Massage | Head Massage| With Wash | 30 Min (₹1,000.00)" at bounding box center [303, 258] width 135 height 9
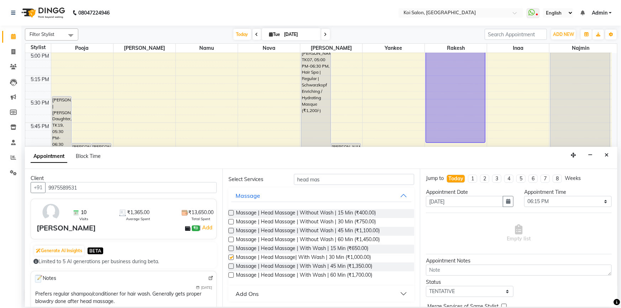
checkbox input "false"
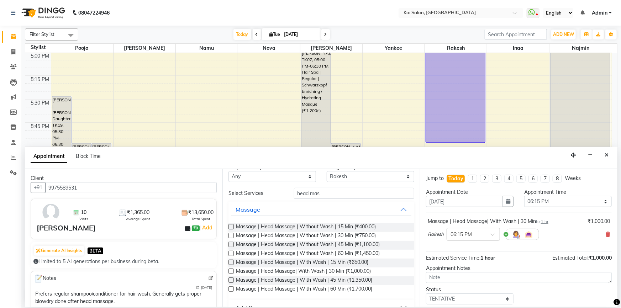
scroll to position [0, 0]
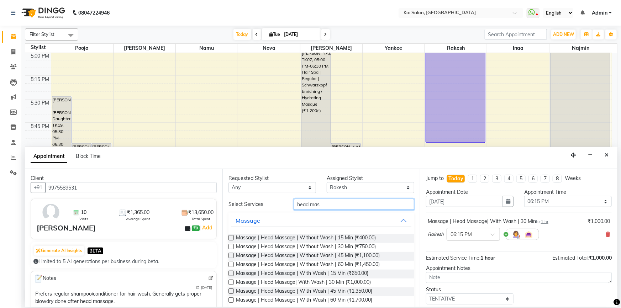
drag, startPoint x: 299, startPoint y: 207, endPoint x: 231, endPoint y: 204, distance: 67.4
click at [231, 204] on div "Select Services head mas" at bounding box center [321, 204] width 197 height 11
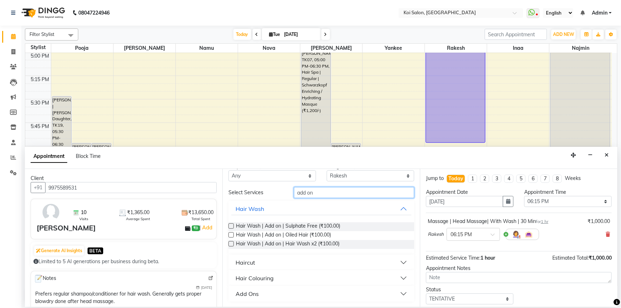
type input "add on"
drag, startPoint x: 273, startPoint y: 296, endPoint x: 298, endPoint y: 252, distance: 50.6
click at [273, 296] on button "Add Ons" at bounding box center [321, 294] width 180 height 13
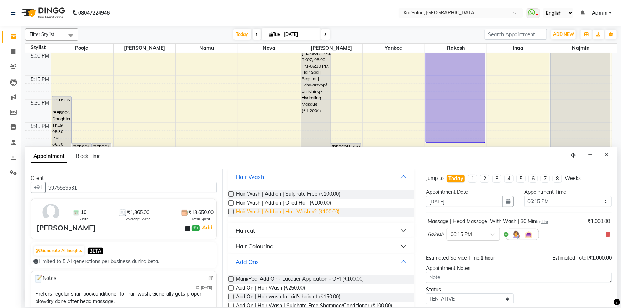
scroll to position [109, 0]
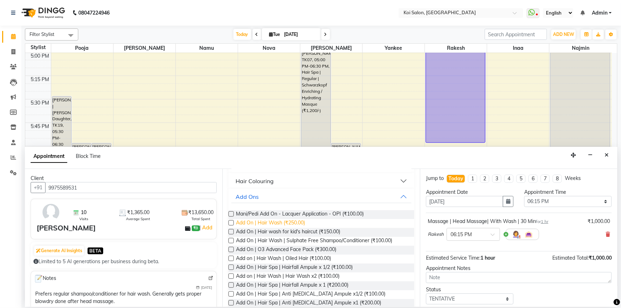
click at [294, 224] on span "Add On | Hair Wash (₹250.00)" at bounding box center [270, 223] width 69 height 9
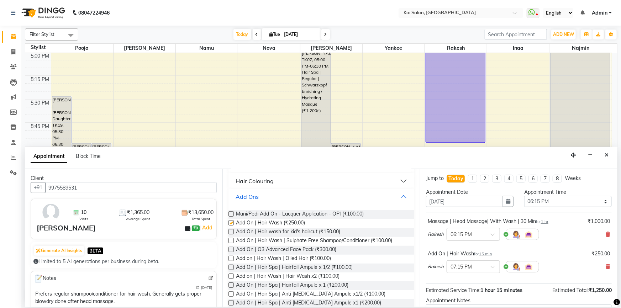
checkbox input "false"
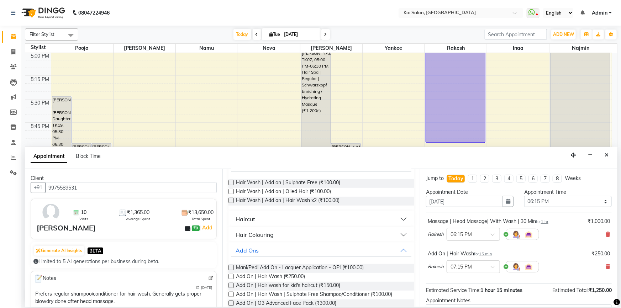
scroll to position [0, 0]
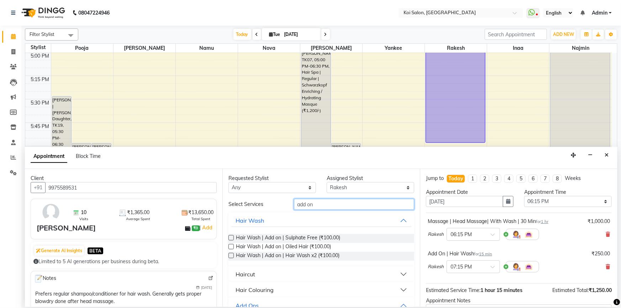
drag, startPoint x: 332, startPoint y: 204, endPoint x: 285, endPoint y: 205, distance: 46.7
click at [285, 205] on div "Select Services add on" at bounding box center [321, 204] width 197 height 11
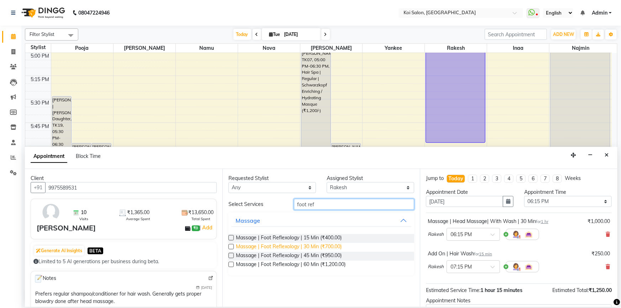
type input "foot ref"
click at [314, 245] on span "Massage | Foot Reflexology | 30 Min (₹700.00)" at bounding box center [289, 247] width 106 height 9
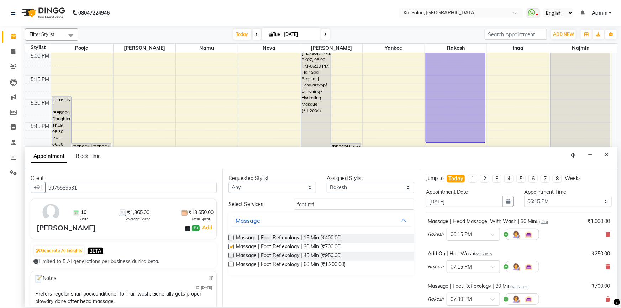
checkbox input "false"
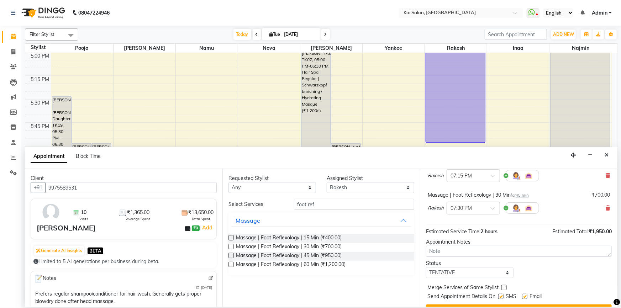
scroll to position [107, 0]
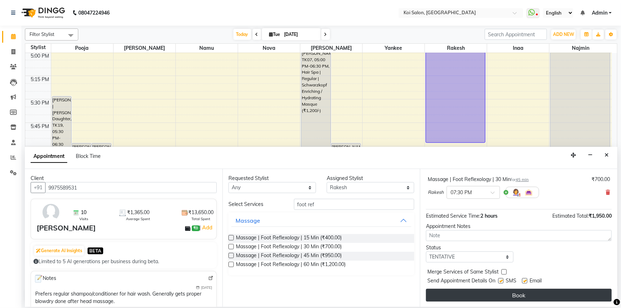
click at [506, 292] on button "Book" at bounding box center [519, 295] width 186 height 13
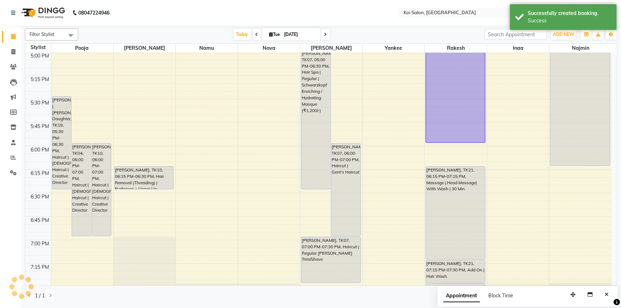
scroll to position [850, 0]
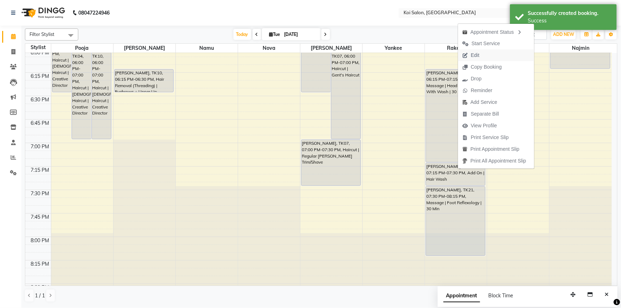
click at [485, 56] on button "Edit" at bounding box center [496, 55] width 76 height 12
select select "tentative"
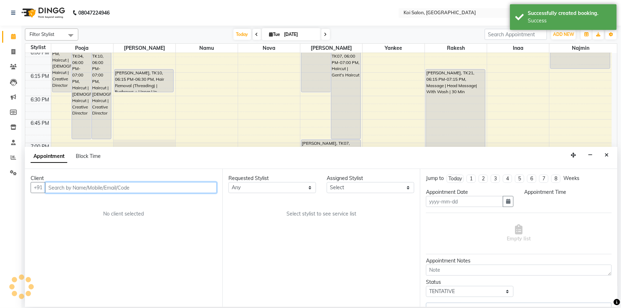
type input "[DATE]"
select select "1095"
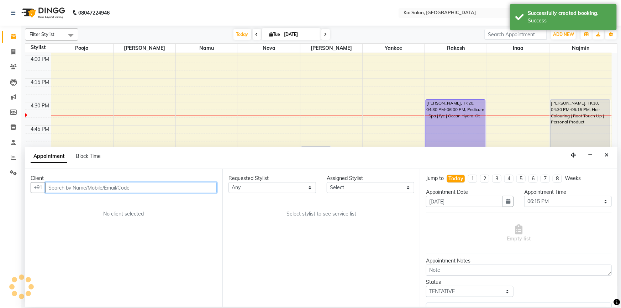
select select "37562"
select select "1406"
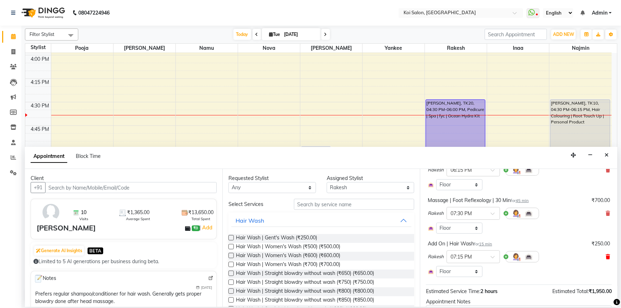
drag, startPoint x: 604, startPoint y: 255, endPoint x: 561, endPoint y: 255, distance: 42.0
click at [606, 255] on icon at bounding box center [608, 257] width 4 height 5
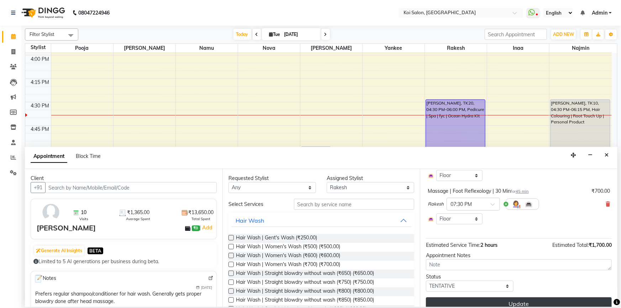
scroll to position [82, 0]
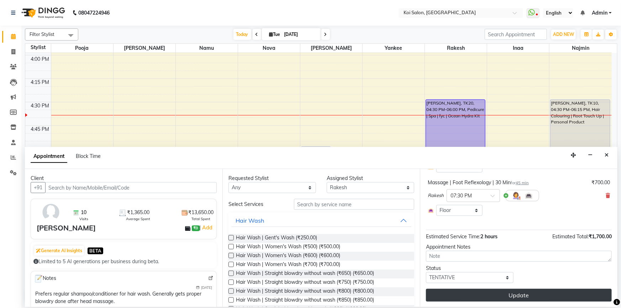
click at [521, 297] on button "Update" at bounding box center [519, 295] width 186 height 13
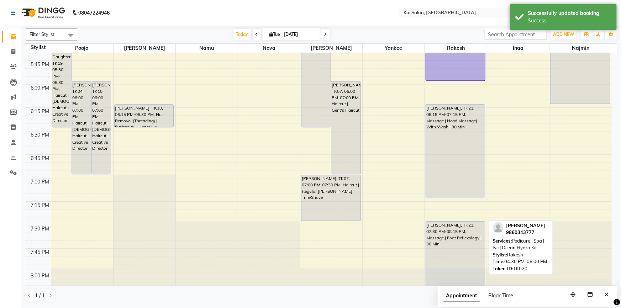
scroll to position [818, 0]
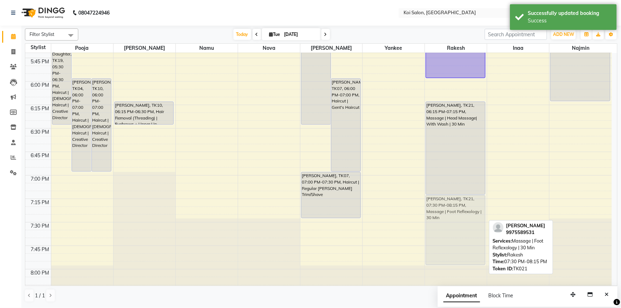
drag, startPoint x: 452, startPoint y: 229, endPoint x: 456, endPoint y: 209, distance: 20.3
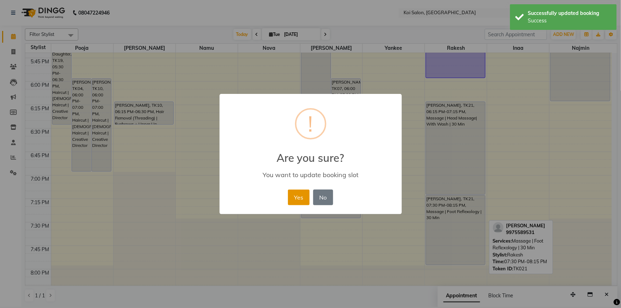
click at [307, 196] on button "Yes" at bounding box center [299, 198] width 22 height 16
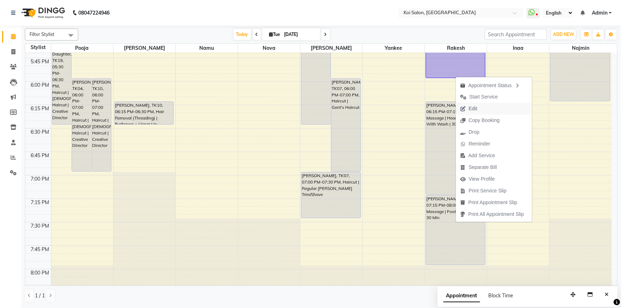
click at [483, 107] on button "Edit" at bounding box center [494, 109] width 76 height 12
select select "tentative"
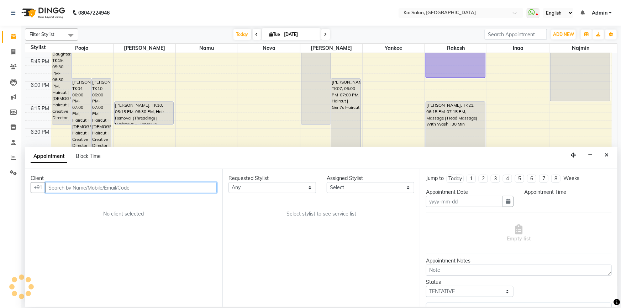
type input "[DATE]"
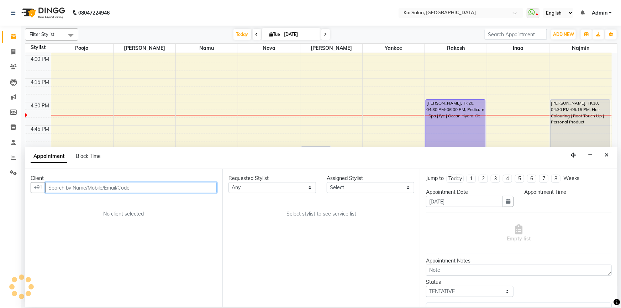
select select "1095"
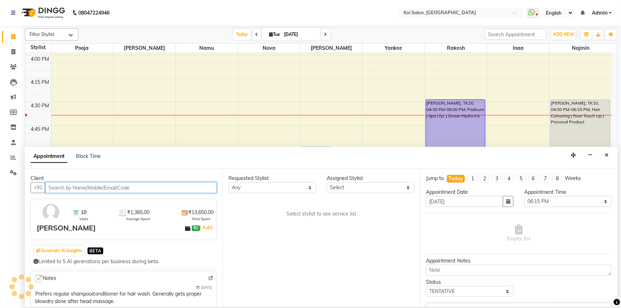
select select "37562"
select select "1406"
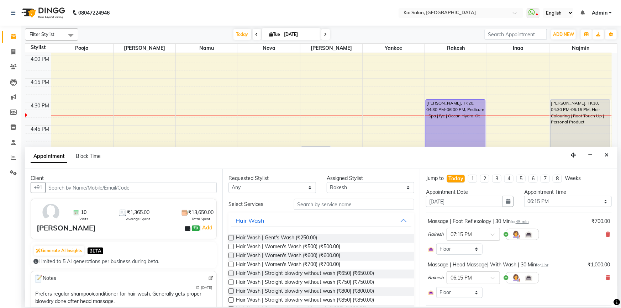
drag, startPoint x: 604, startPoint y: 233, endPoint x: 446, endPoint y: 233, distance: 157.4
click at [600, 233] on div "Rakesh × 07:15 PM" at bounding box center [519, 234] width 182 height 19
click at [315, 207] on input "text" at bounding box center [354, 204] width 120 height 11
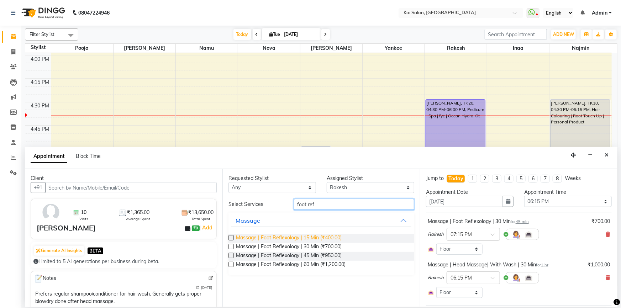
type input "foot ref"
click at [320, 234] on span "Massage | Foot Reflexology | 15 Min (₹400.00)" at bounding box center [289, 238] width 106 height 9
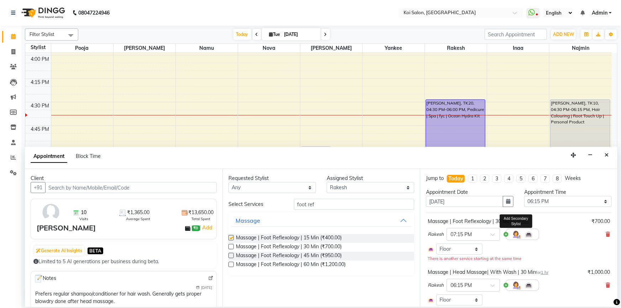
checkbox input "false"
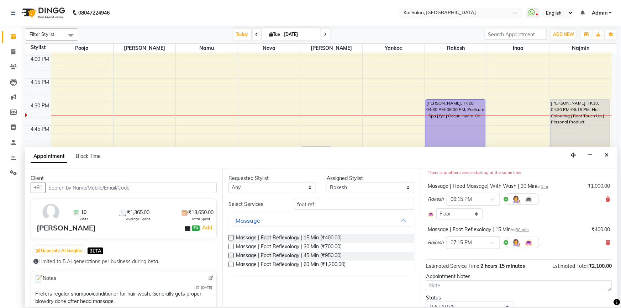
scroll to position [116, 0]
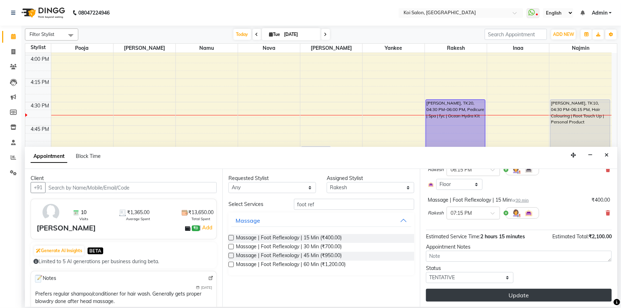
click at [527, 296] on button "Update" at bounding box center [519, 295] width 186 height 13
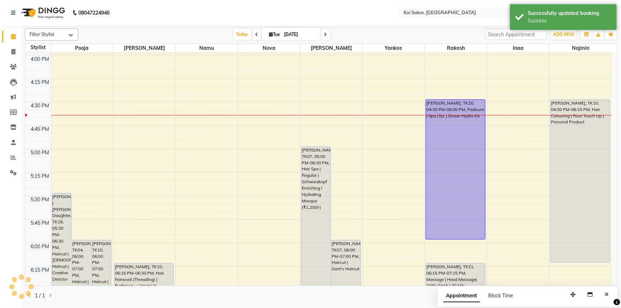
scroll to position [890, 0]
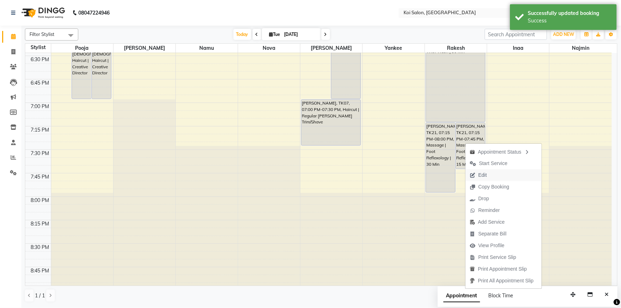
click at [488, 172] on span "Edit" at bounding box center [479, 175] width 26 height 12
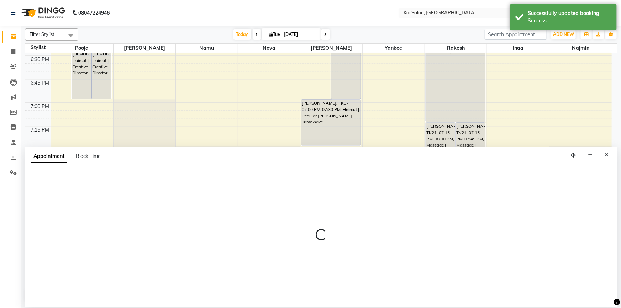
select select "tentative"
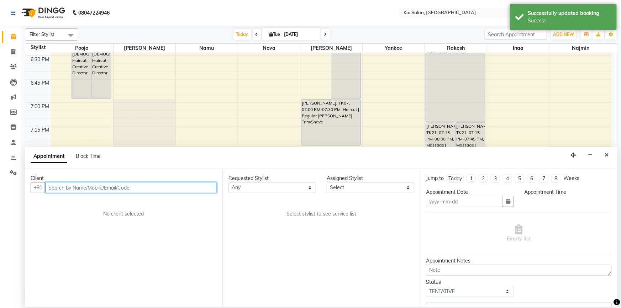
type input "[DATE]"
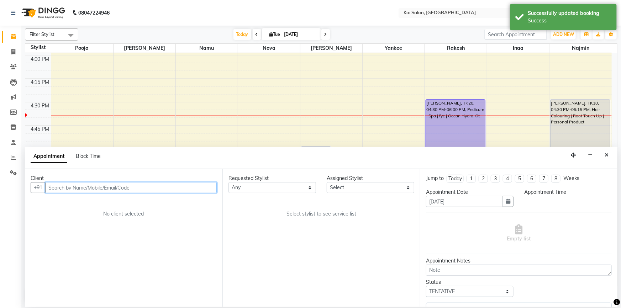
select select "1095"
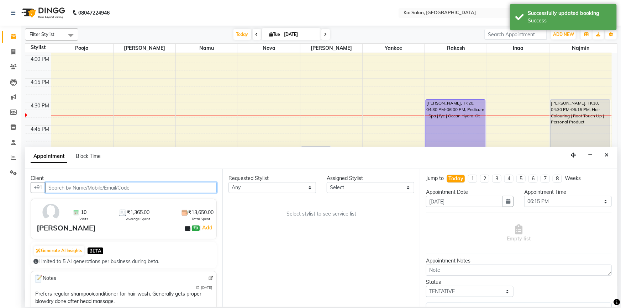
select select "37562"
select select
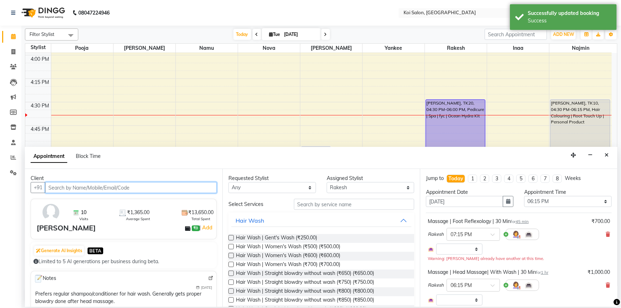
select select "1406"
click at [606, 234] on icon at bounding box center [608, 234] width 4 height 5
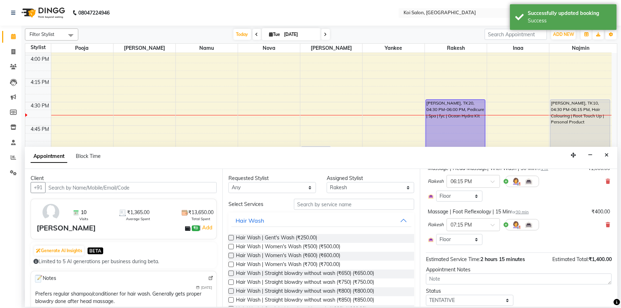
scroll to position [82, 0]
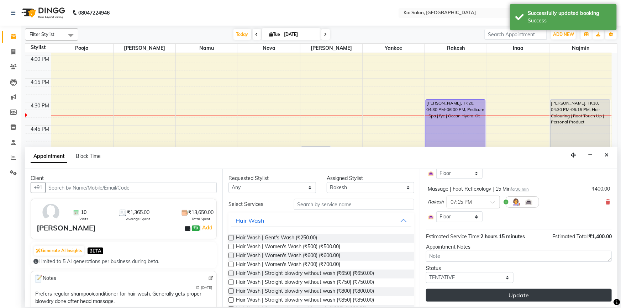
click at [513, 296] on button "Update" at bounding box center [519, 295] width 186 height 13
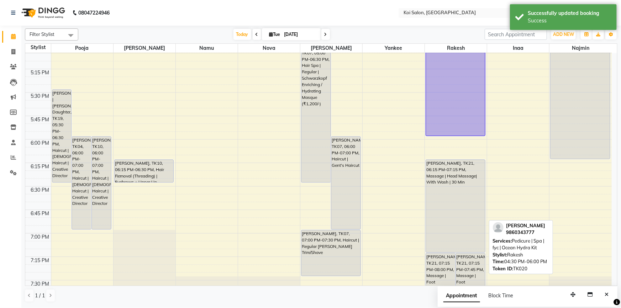
scroll to position [890, 0]
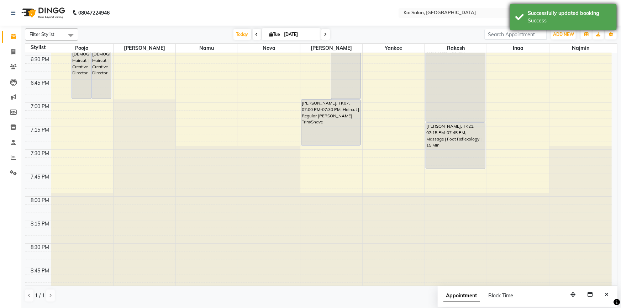
click at [547, 15] on div "Successfully updated booking" at bounding box center [570, 13] width 84 height 7
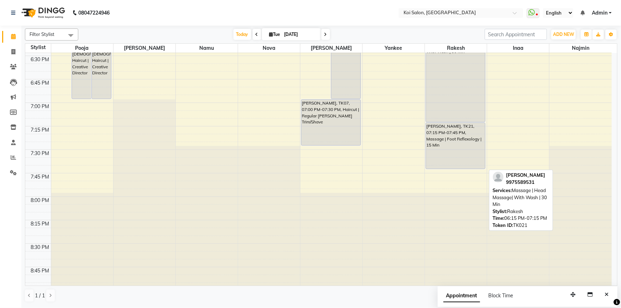
scroll to position [761, 0]
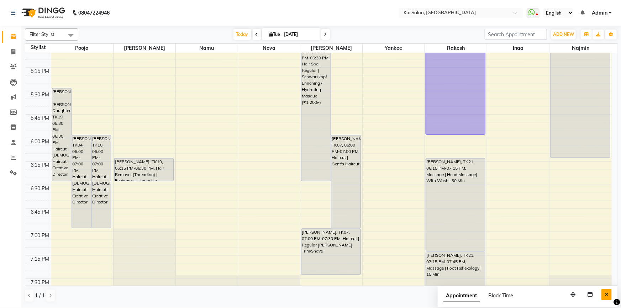
drag, startPoint x: 608, startPoint y: 296, endPoint x: 575, endPoint y: 280, distance: 37.4
click at [608, 296] on icon "Close" at bounding box center [607, 294] width 4 height 5
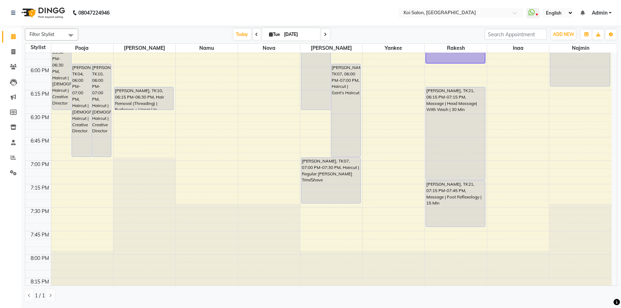
scroll to position [890, 0]
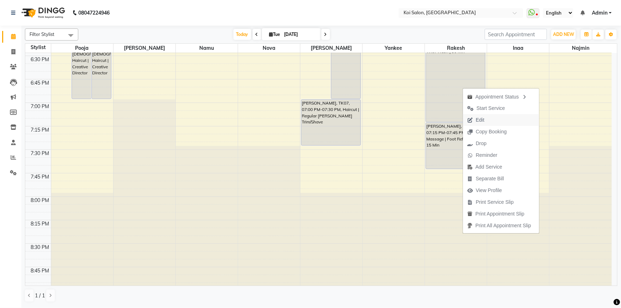
click at [490, 121] on button "Edit" at bounding box center [501, 120] width 76 height 12
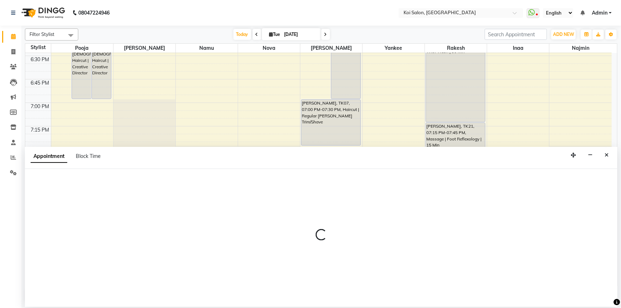
select select "tentative"
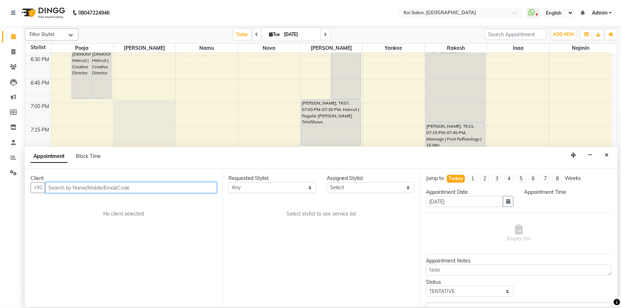
scroll to position [655, 0]
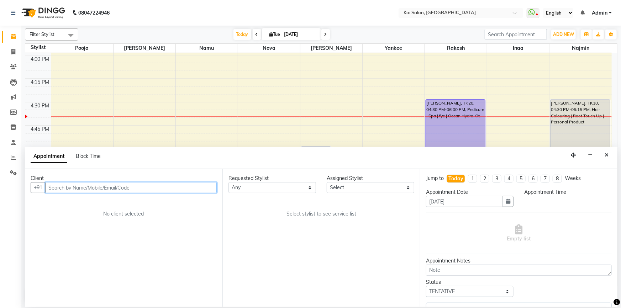
select select "37562"
select select "1095"
select select "1406"
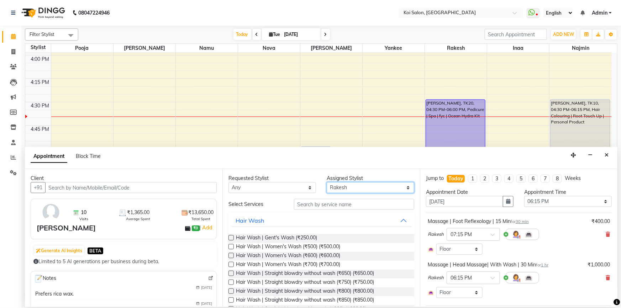
click at [334, 189] on select "Select [PERSON_NAME] Namu Nova Pooja [PERSON_NAME]" at bounding box center [371, 187] width 88 height 11
select select "44730"
click at [327, 182] on select "Select [PERSON_NAME] Namu Nova Pooja [PERSON_NAME]" at bounding box center [371, 187] width 88 height 11
click at [333, 204] on input "text" at bounding box center [354, 204] width 120 height 11
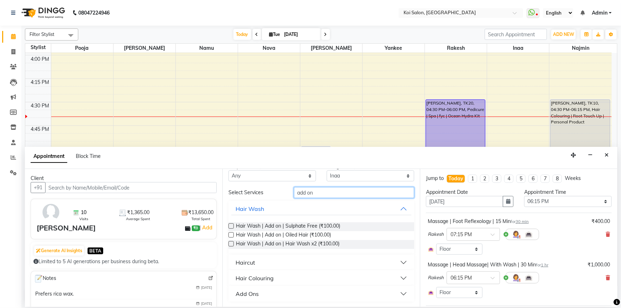
type input "add on"
drag, startPoint x: 281, startPoint y: 296, endPoint x: 285, endPoint y: 291, distance: 6.6
click at [282, 293] on button "Add Ons" at bounding box center [321, 294] width 180 height 13
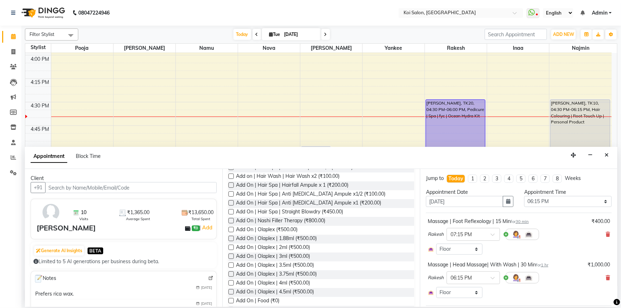
scroll to position [263, 0]
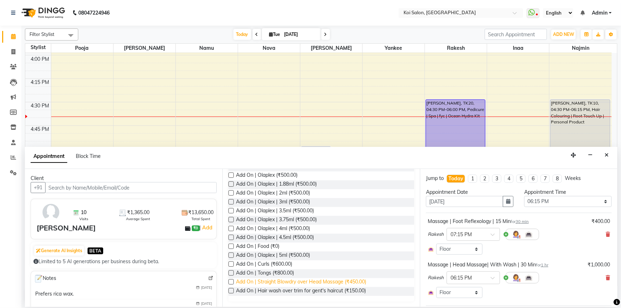
click at [318, 283] on span "Add On | Straight Blowdry over Head Massage (₹450.00)" at bounding box center [301, 282] width 130 height 9
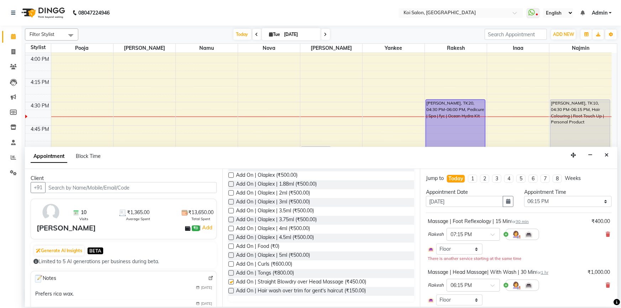
checkbox input "false"
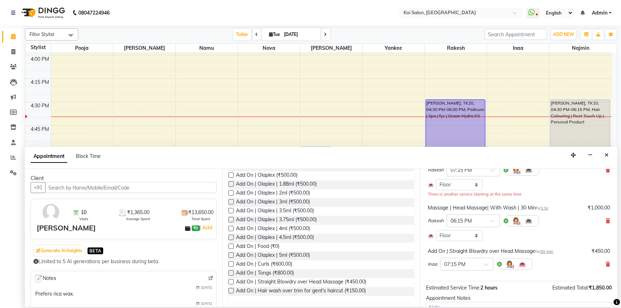
scroll to position [116, 0]
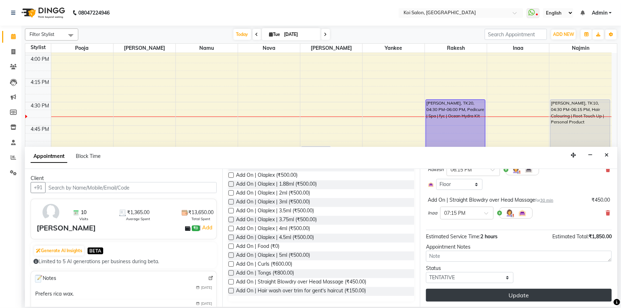
click at [477, 289] on button "Update" at bounding box center [519, 295] width 186 height 13
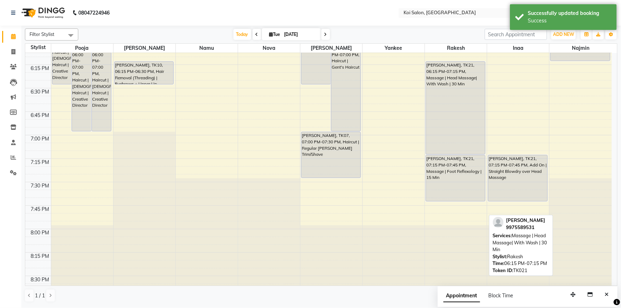
scroll to position [858, 0]
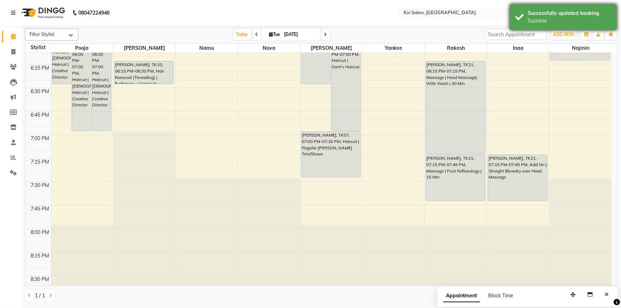
click at [551, 16] on div "Successfully updated booking" at bounding box center [570, 13] width 84 height 7
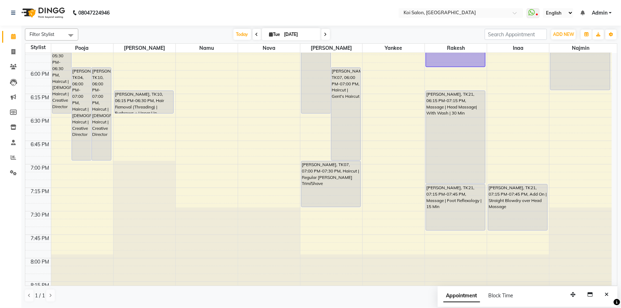
scroll to position [890, 0]
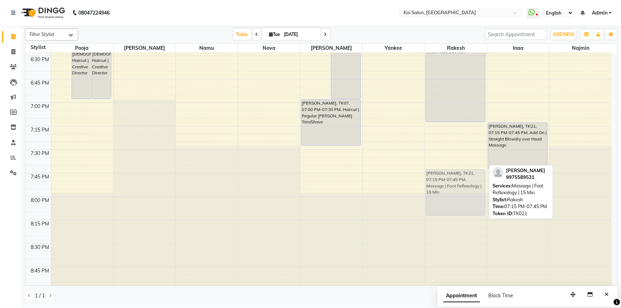
drag, startPoint x: 463, startPoint y: 135, endPoint x: 463, endPoint y: 142, distance: 6.8
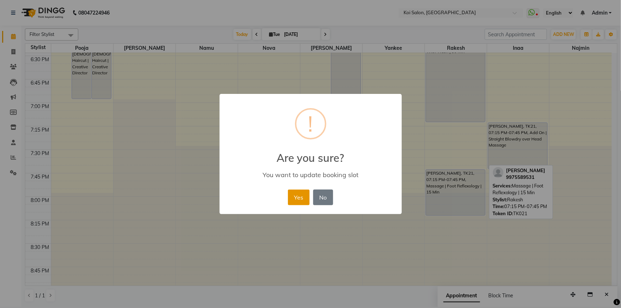
click at [297, 196] on button "Yes" at bounding box center [299, 198] width 22 height 16
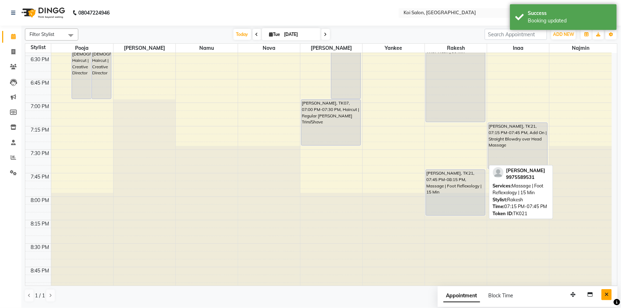
drag, startPoint x: 609, startPoint y: 296, endPoint x: 344, endPoint y: 75, distance: 345.1
click at [608, 296] on button "Close" at bounding box center [607, 294] width 10 height 11
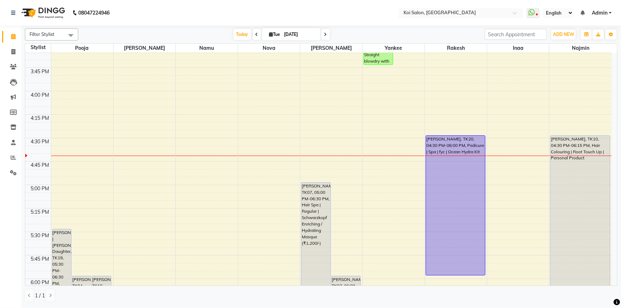
scroll to position [631, 0]
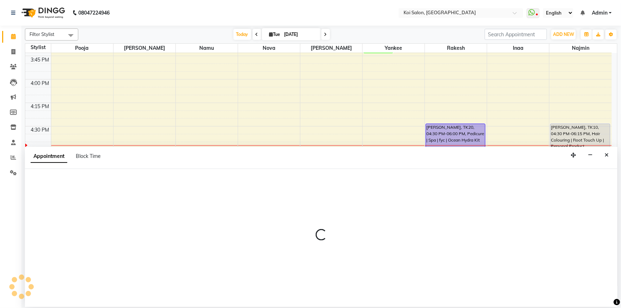
select select "16518"
select select "tentative"
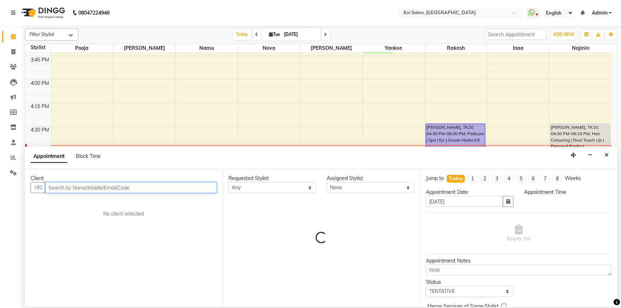
select select "1005"
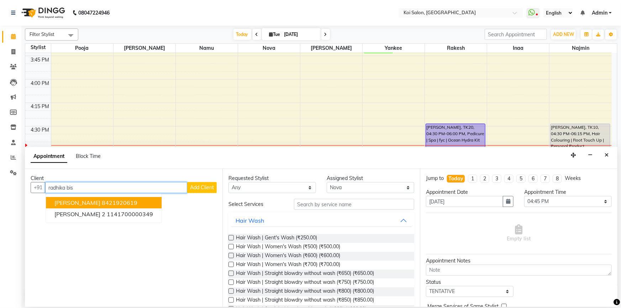
click at [102, 204] on ngb-highlight "8421920619" at bounding box center [120, 202] width 36 height 7
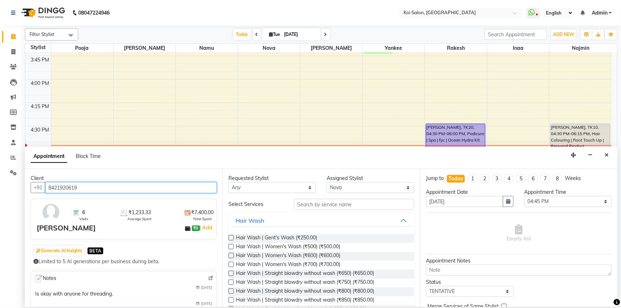
type input "8421920619"
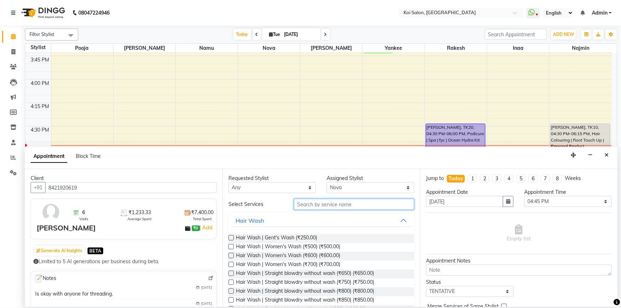
click at [362, 203] on input "text" at bounding box center [354, 204] width 120 height 11
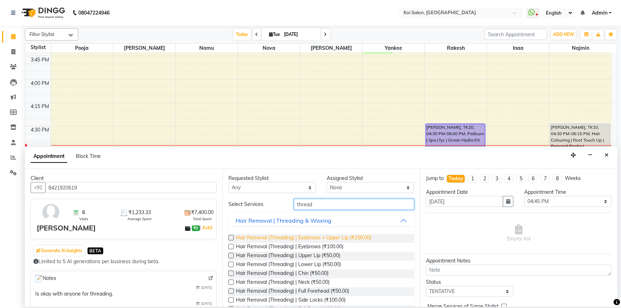
type input "thread"
click at [319, 236] on span "Hair Removal (Threading) | Eyebrows + Upper Lip (₹150.00)" at bounding box center [303, 238] width 135 height 9
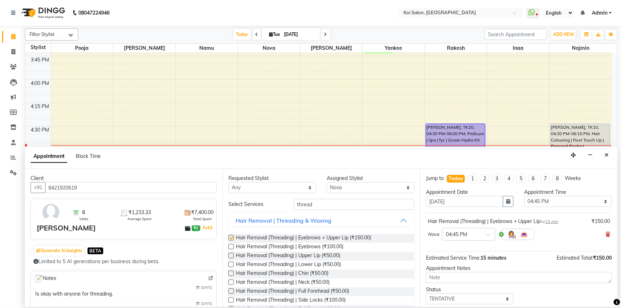
checkbox input "false"
click at [342, 191] on select "Select [PERSON_NAME] Namu Nova Pooja [PERSON_NAME]" at bounding box center [371, 187] width 88 height 11
click at [305, 204] on input "thread" at bounding box center [354, 204] width 120 height 11
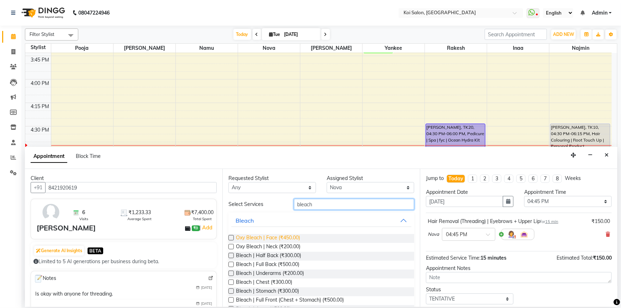
type input "bleach"
drag, startPoint x: 283, startPoint y: 240, endPoint x: 296, endPoint y: 229, distance: 16.4
click at [284, 239] on span "Oxy Bleach | Face (₹450.00)" at bounding box center [268, 238] width 64 height 9
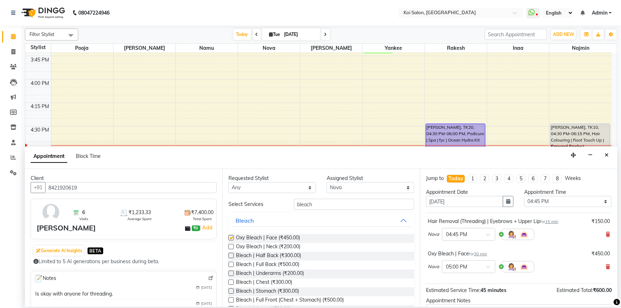
checkbox input "false"
click at [239, 207] on div "Select Services bleach" at bounding box center [321, 204] width 197 height 11
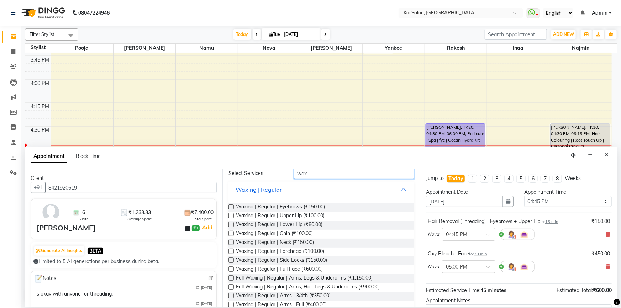
scroll to position [32, 0]
type input "wax"
click at [329, 275] on span "Full Waxing | Regular | Arms, Legs & Underarms (₹1,150.00)" at bounding box center [304, 277] width 137 height 9
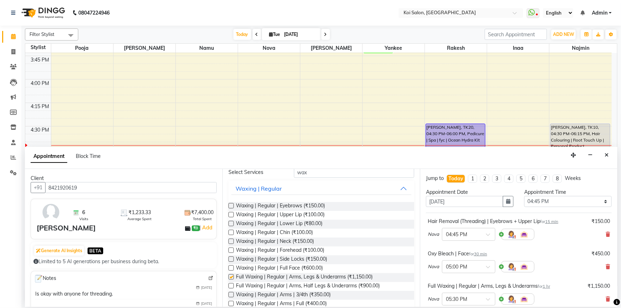
checkbox input "false"
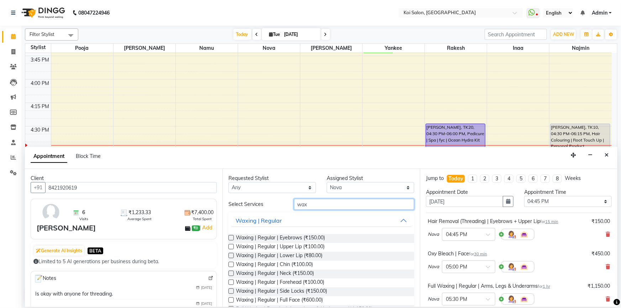
drag, startPoint x: 326, startPoint y: 206, endPoint x: 283, endPoint y: 206, distance: 43.1
click at [283, 206] on div "Select Services wax" at bounding box center [321, 204] width 197 height 11
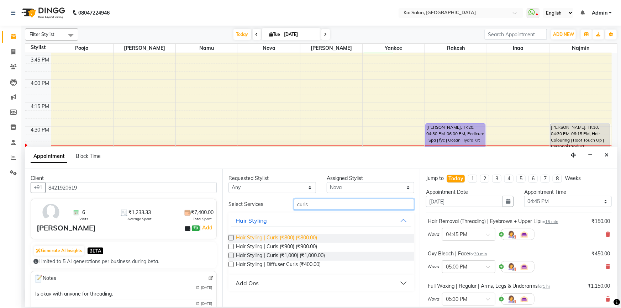
type input "curls"
drag, startPoint x: 297, startPoint y: 236, endPoint x: 304, endPoint y: 235, distance: 6.8
click at [299, 235] on span "Hair Styling | Curls (₹800) (₹800.00)" at bounding box center [276, 238] width 81 height 9
checkbox input "false"
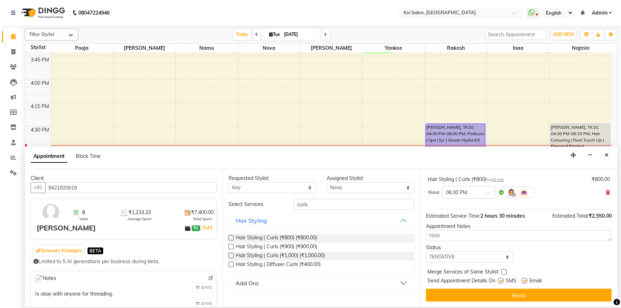
click at [502, 280] on label at bounding box center [500, 280] width 5 height 5
click at [502, 280] on input "checkbox" at bounding box center [500, 282] width 5 height 5
checkbox input "false"
click at [524, 280] on label at bounding box center [524, 280] width 5 height 5
click at [524, 280] on input "checkbox" at bounding box center [524, 282] width 5 height 5
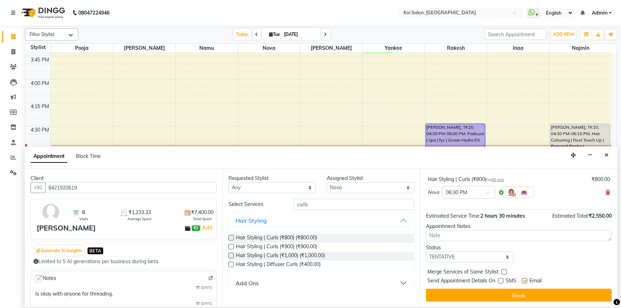
checkbox input "false"
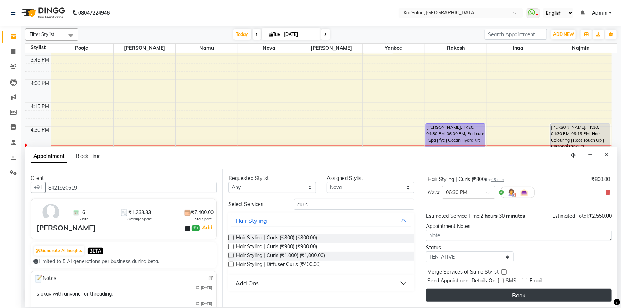
click at [526, 298] on button "Book" at bounding box center [519, 295] width 186 height 13
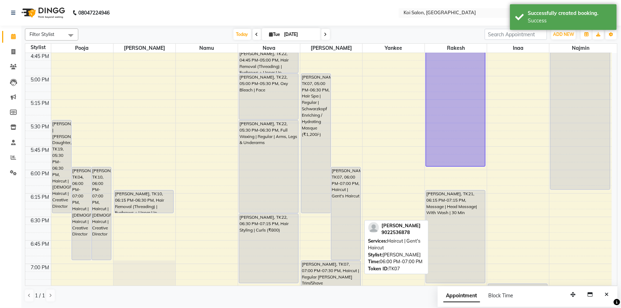
scroll to position [664, 0]
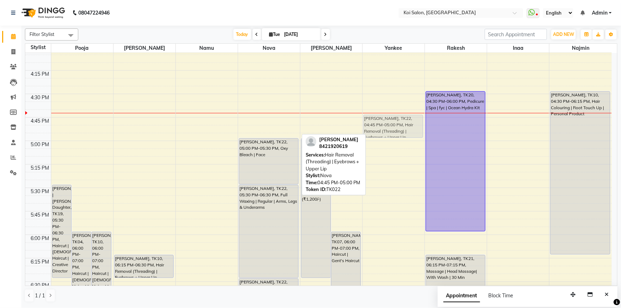
drag, startPoint x: 262, startPoint y: 119, endPoint x: 377, endPoint y: 117, distance: 115.7
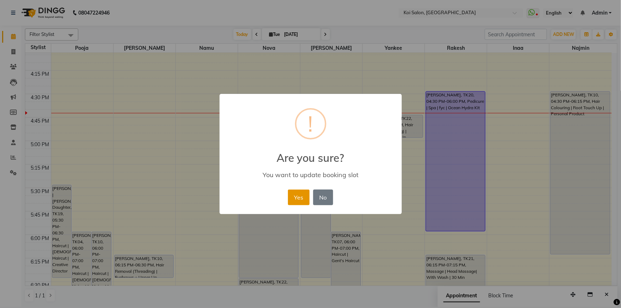
click at [298, 200] on button "Yes" at bounding box center [299, 198] width 22 height 16
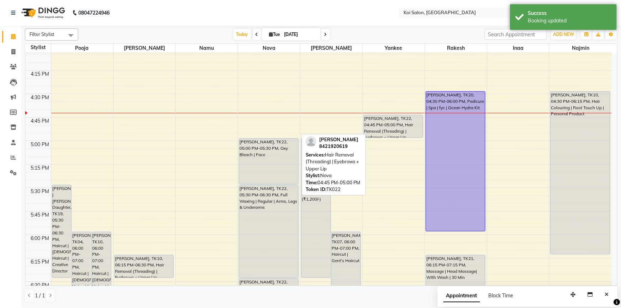
drag, startPoint x: 547, startPoint y: 21, endPoint x: 345, endPoint y: 131, distance: 229.4
click at [544, 23] on div "Booking updated" at bounding box center [570, 20] width 84 height 7
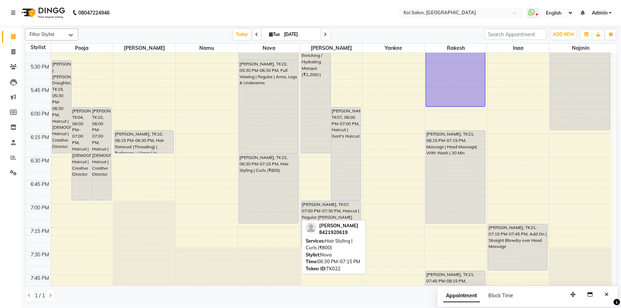
scroll to position [793, 0]
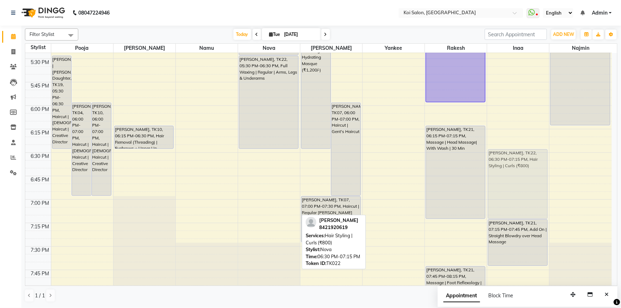
drag, startPoint x: 254, startPoint y: 172, endPoint x: 506, endPoint y: 168, distance: 251.8
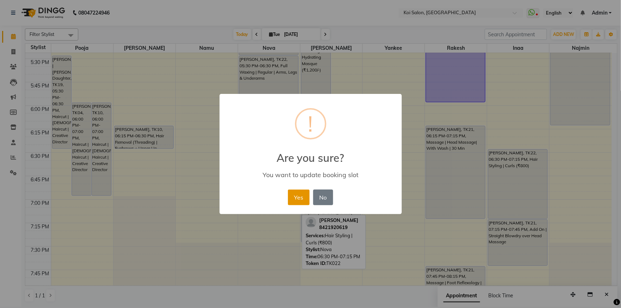
click at [303, 193] on button "Yes" at bounding box center [299, 198] width 22 height 16
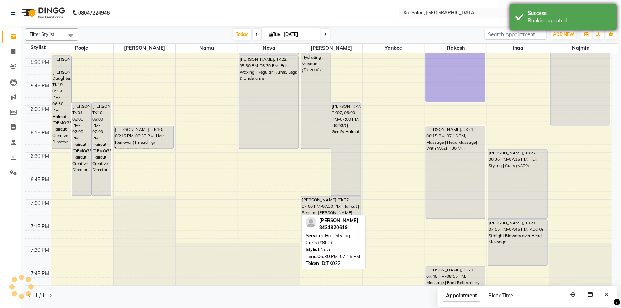
click at [534, 25] on div "Success Booking updated" at bounding box center [563, 17] width 107 height 26
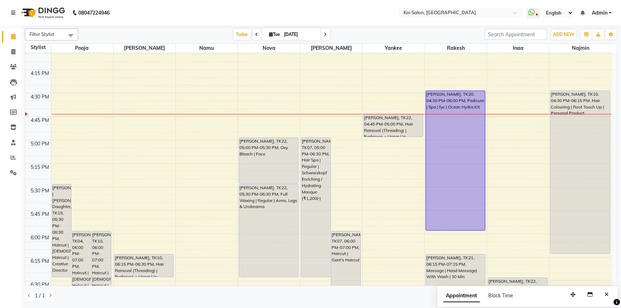
scroll to position [664, 0]
click at [606, 297] on icon "Close" at bounding box center [607, 294] width 4 height 5
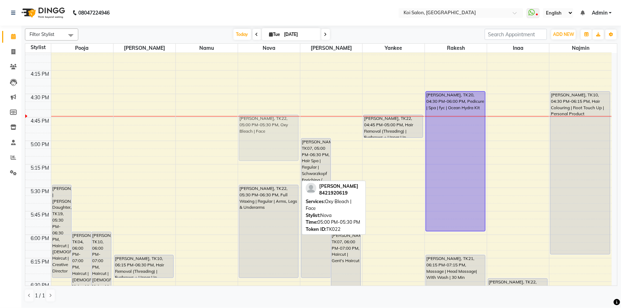
drag, startPoint x: 276, startPoint y: 167, endPoint x: 275, endPoint y: 142, distance: 24.2
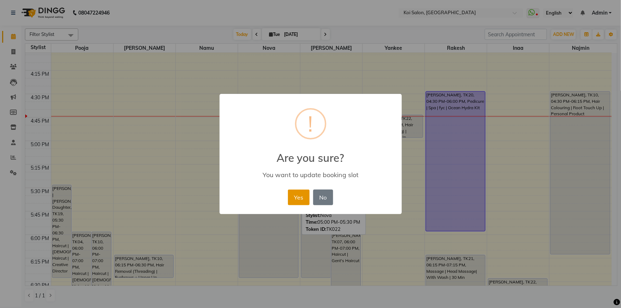
click at [295, 192] on button "Yes" at bounding box center [299, 198] width 22 height 16
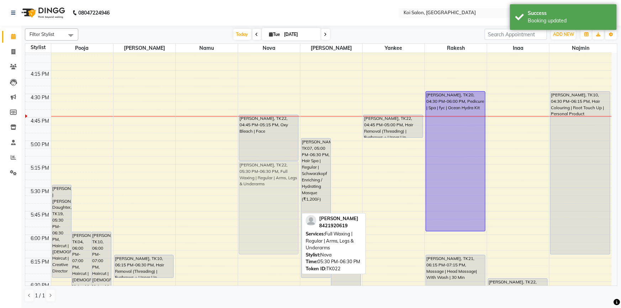
drag, startPoint x: 266, startPoint y: 196, endPoint x: 268, endPoint y: 176, distance: 20.0
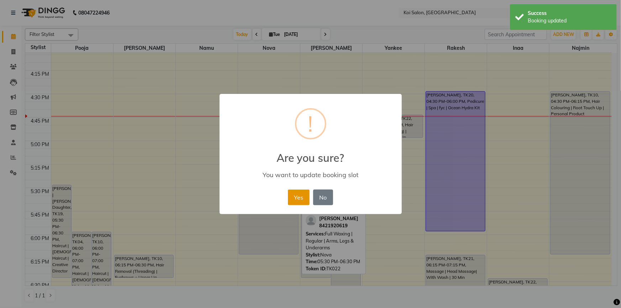
click at [296, 195] on button "Yes" at bounding box center [299, 198] width 22 height 16
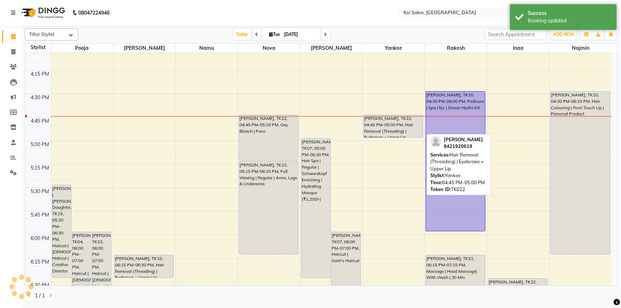
scroll to position [696, 0]
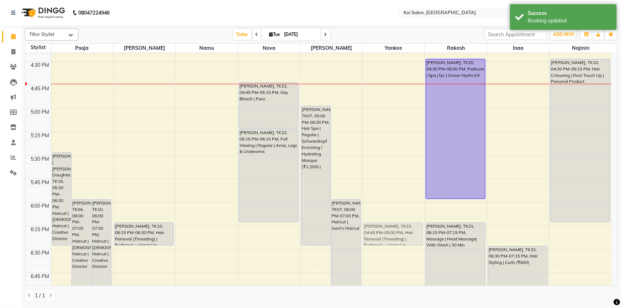
drag, startPoint x: 387, startPoint y: 95, endPoint x: 375, endPoint y: 235, distance: 140.5
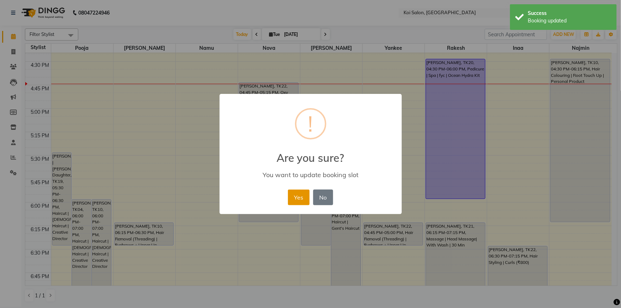
click at [301, 196] on button "Yes" at bounding box center [299, 198] width 22 height 16
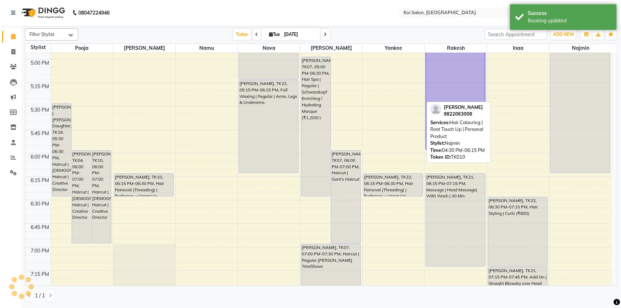
scroll to position [793, 0]
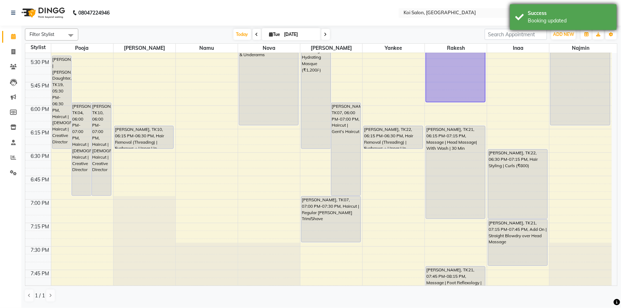
click at [529, 13] on div "Success" at bounding box center [570, 13] width 84 height 7
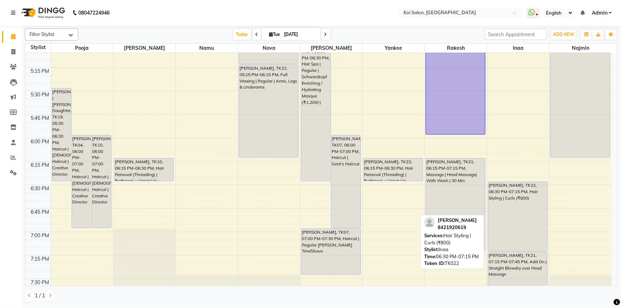
scroll to position [728, 0]
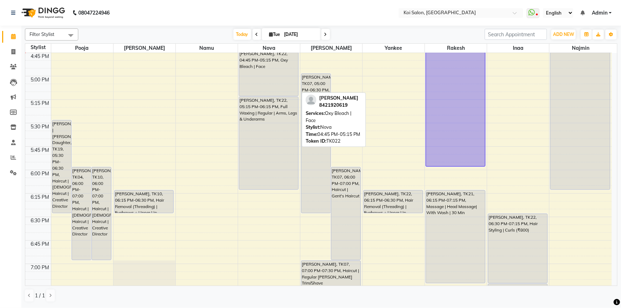
click at [271, 78] on div "[PERSON_NAME], TK22, 04:45 PM-05:15 PM, Oxy Bleach | Face" at bounding box center [268, 74] width 59 height 46
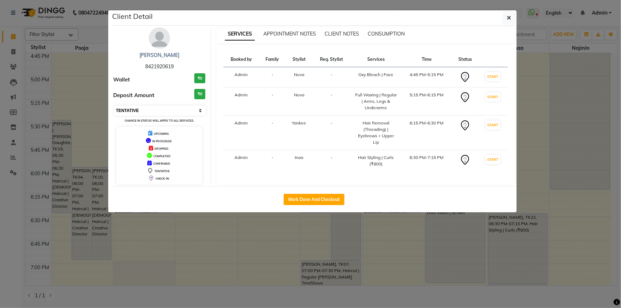
click at [142, 114] on select "Select IN SERVICE CONFIRMED TENTATIVE CHECK IN MARK DONE DROPPED UPCOMING" at bounding box center [160, 111] width 92 height 10
select select "1"
click at [114, 106] on select "Select IN SERVICE CONFIRMED TENTATIVE CHECK IN MARK DONE DROPPED UPCOMING" at bounding box center [160, 111] width 92 height 10
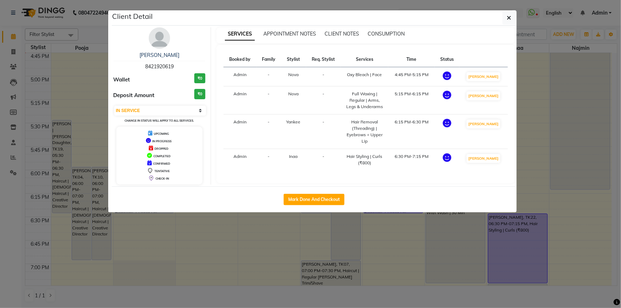
click at [502, 19] on div "Client Detail" at bounding box center [314, 17] width 405 height 15
click at [512, 14] on button "button" at bounding box center [510, 18] width 14 height 14
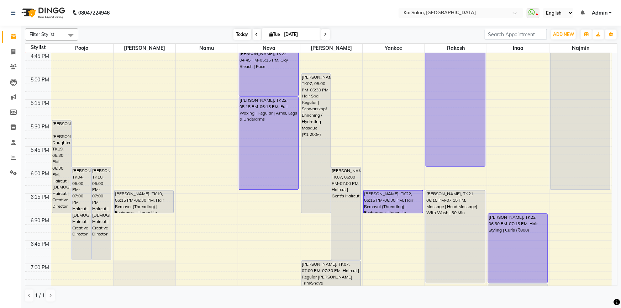
click at [236, 33] on span "Today" at bounding box center [243, 34] width 18 height 11
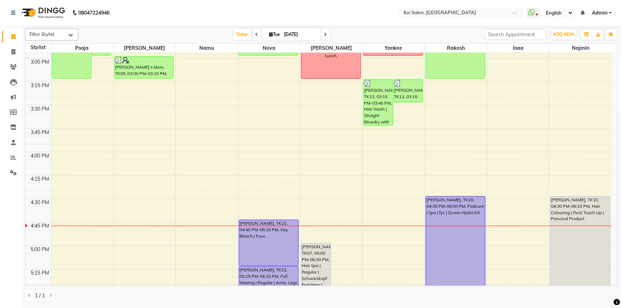
scroll to position [720, 0]
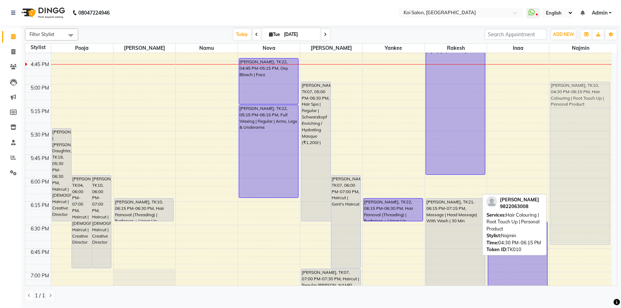
drag, startPoint x: 558, startPoint y: 78, endPoint x: 574, endPoint y: 125, distance: 50.2
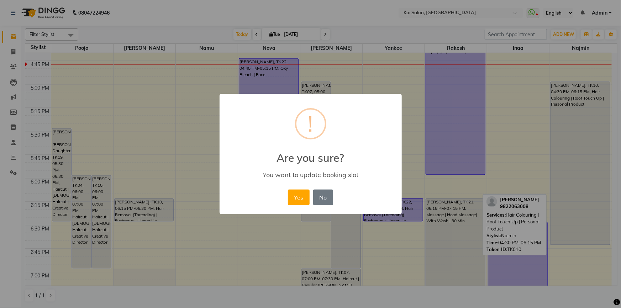
drag, startPoint x: 294, startPoint y: 198, endPoint x: 335, endPoint y: 177, distance: 46.5
click at [294, 197] on button "Yes" at bounding box center [299, 198] width 22 height 16
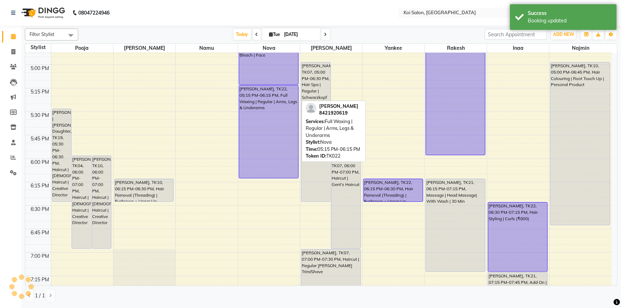
scroll to position [785, 0]
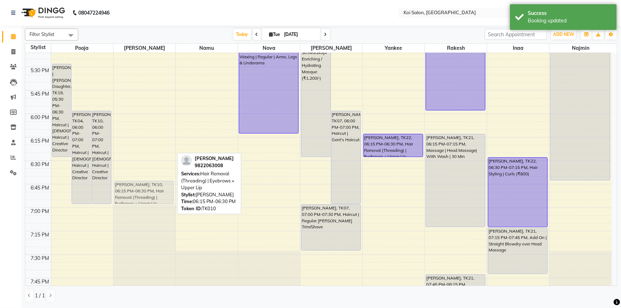
drag, startPoint x: 156, startPoint y: 146, endPoint x: 156, endPoint y: 174, distance: 28.1
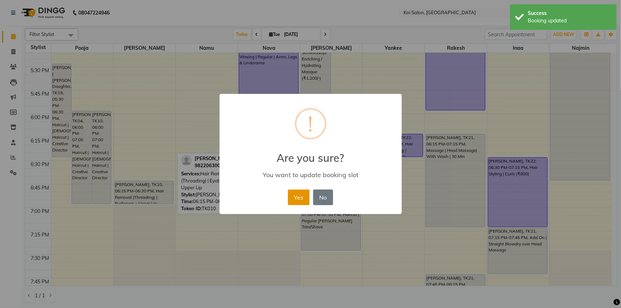
click at [297, 199] on button "Yes" at bounding box center [299, 198] width 22 height 16
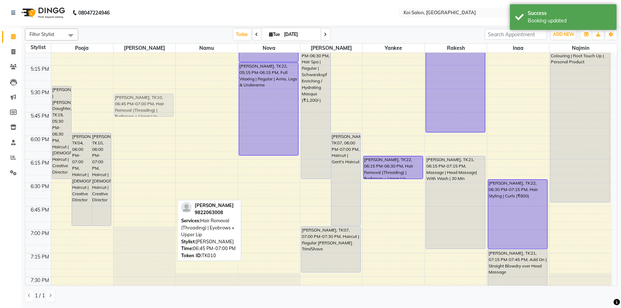
scroll to position [688, 0]
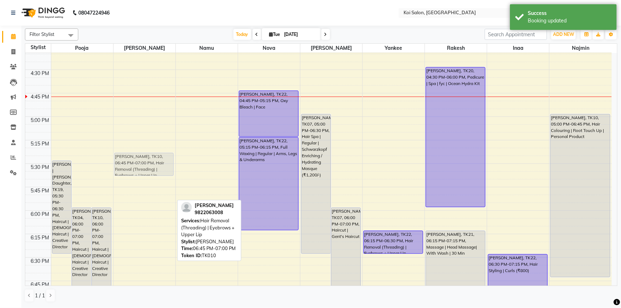
drag, startPoint x: 146, startPoint y: 188, endPoint x: 150, endPoint y: 158, distance: 30.9
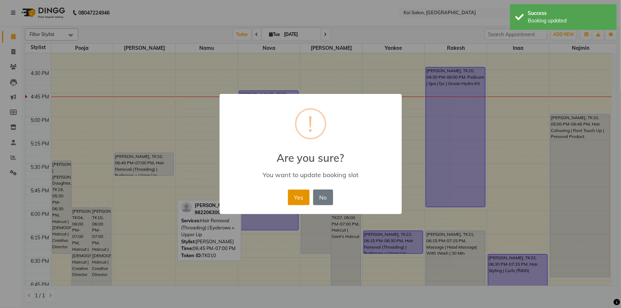
drag, startPoint x: 326, startPoint y: 197, endPoint x: 306, endPoint y: 190, distance: 21.1
click at [324, 197] on button "No" at bounding box center [323, 198] width 20 height 16
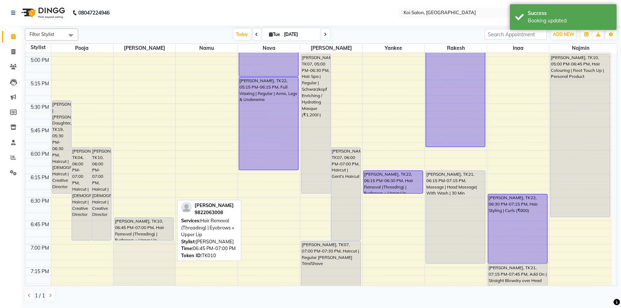
scroll to position [850, 0]
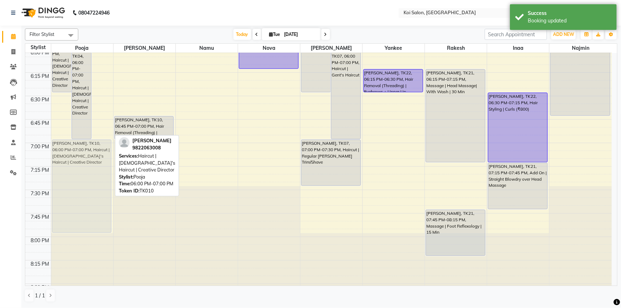
drag, startPoint x: 103, startPoint y: 89, endPoint x: 103, endPoint y: 186, distance: 97.2
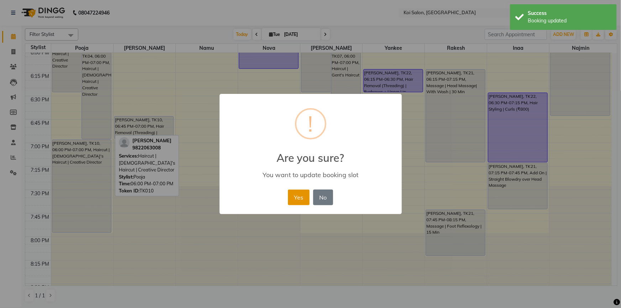
click at [296, 196] on button "Yes" at bounding box center [299, 198] width 22 height 16
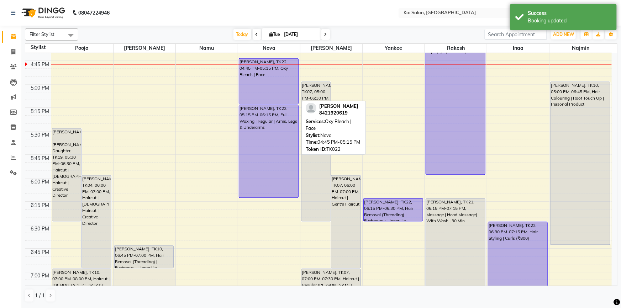
scroll to position [818, 0]
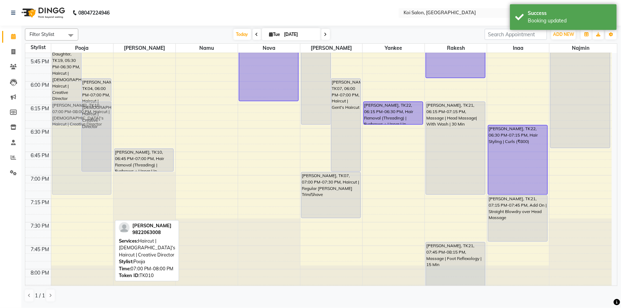
drag, startPoint x: 88, startPoint y: 191, endPoint x: 93, endPoint y: 125, distance: 66.4
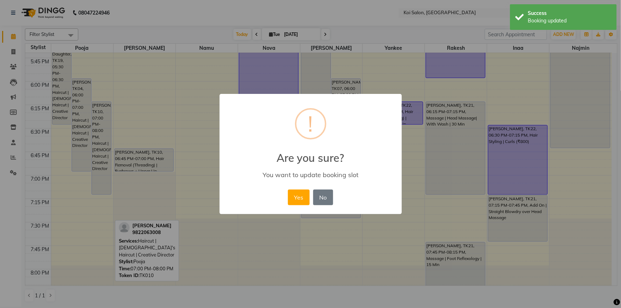
drag, startPoint x: 292, startPoint y: 195, endPoint x: 260, endPoint y: 195, distance: 31.3
click at [292, 195] on button "Yes" at bounding box center [299, 198] width 22 height 16
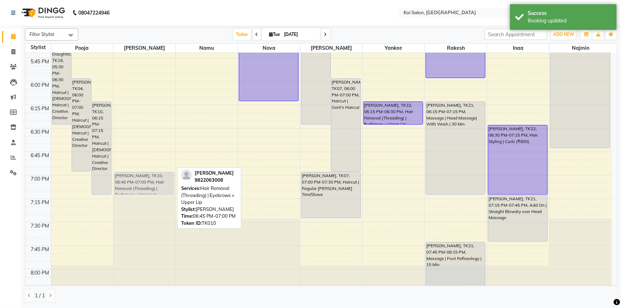
drag, startPoint x: 139, startPoint y: 161, endPoint x: 141, endPoint y: 184, distance: 23.2
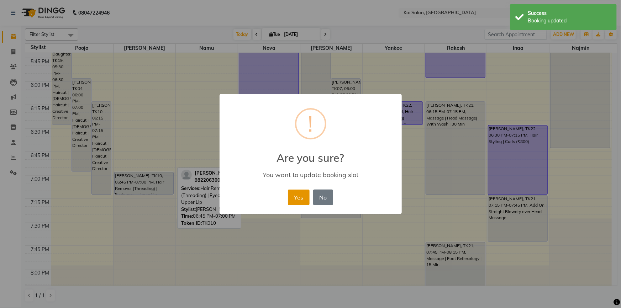
click at [305, 200] on button "Yes" at bounding box center [299, 198] width 22 height 16
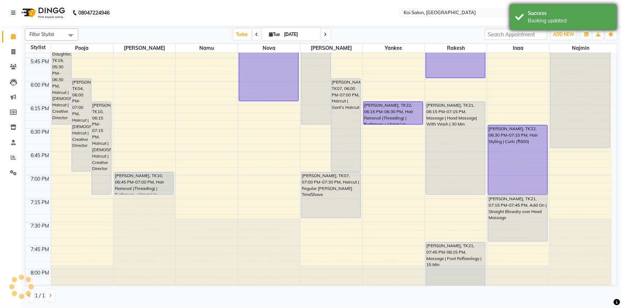
drag, startPoint x: 560, startPoint y: 19, endPoint x: 549, endPoint y: 19, distance: 11.4
click at [549, 19] on div "Booking updated" at bounding box center [570, 20] width 84 height 7
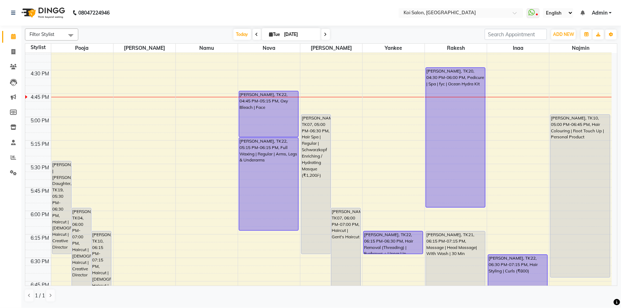
scroll to position [623, 0]
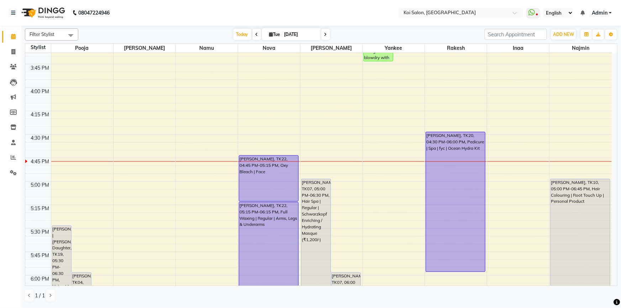
click at [291, 32] on input "[DATE]" at bounding box center [300, 34] width 36 height 11
select select "9"
select select "2025"
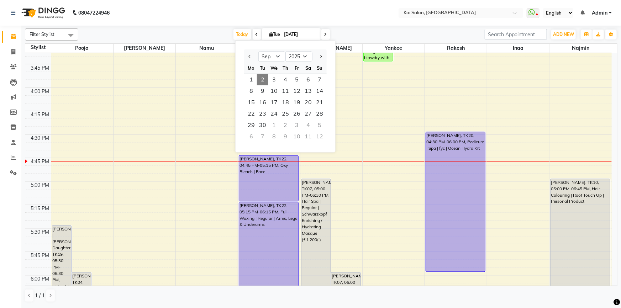
click at [293, 9] on nav "08047224946 Select Location × [GEOGRAPHIC_DATA] WhatsApp Status ✕ Status: Disco…" at bounding box center [310, 13] width 621 height 26
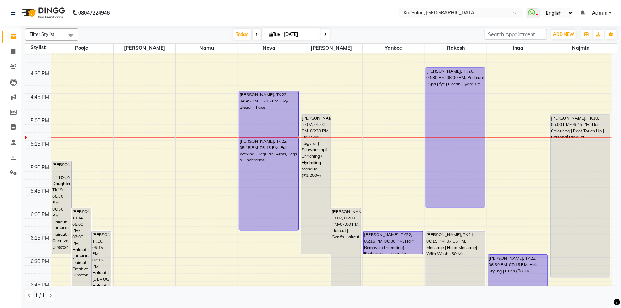
scroll to position [688, 0]
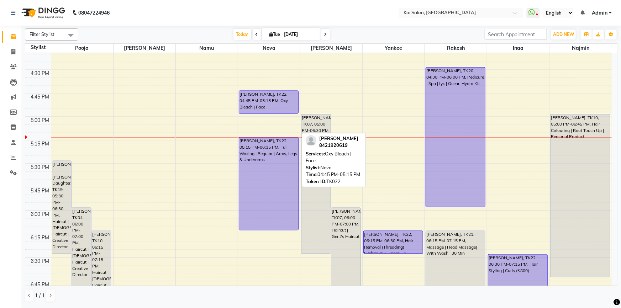
drag, startPoint x: 266, startPoint y: 135, endPoint x: 270, endPoint y: 110, distance: 25.6
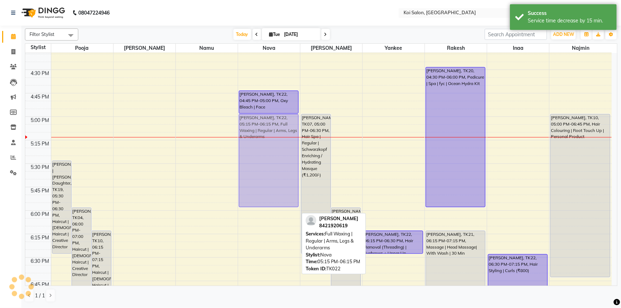
drag, startPoint x: 266, startPoint y: 153, endPoint x: 271, endPoint y: 126, distance: 27.2
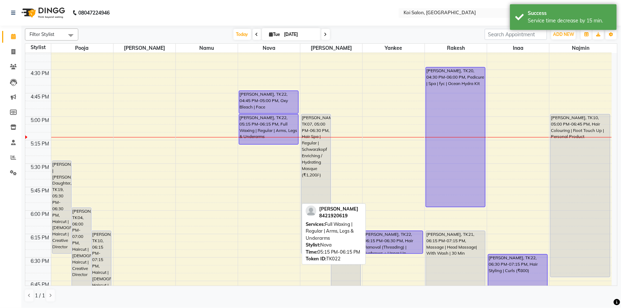
drag, startPoint x: 266, startPoint y: 206, endPoint x: 278, endPoint y: 139, distance: 68.0
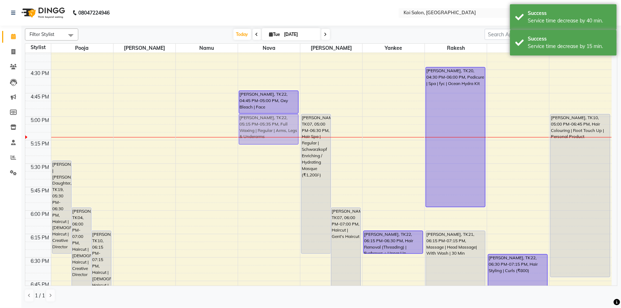
drag, startPoint x: 259, startPoint y: 136, endPoint x: 263, endPoint y: 121, distance: 15.2
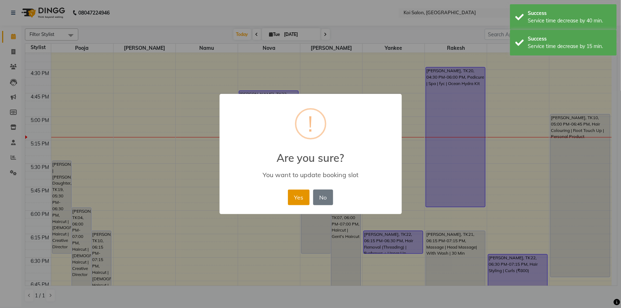
click at [298, 195] on button "Yes" at bounding box center [299, 198] width 22 height 16
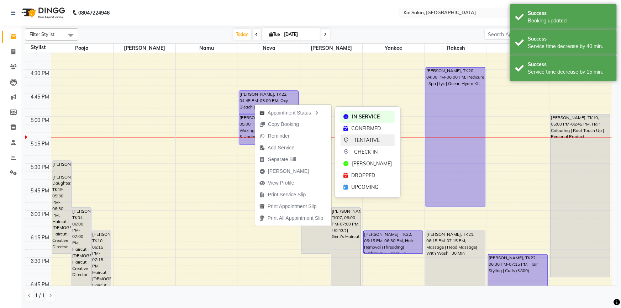
click at [364, 136] on div "TENTATIVE" at bounding box center [368, 141] width 54 height 12
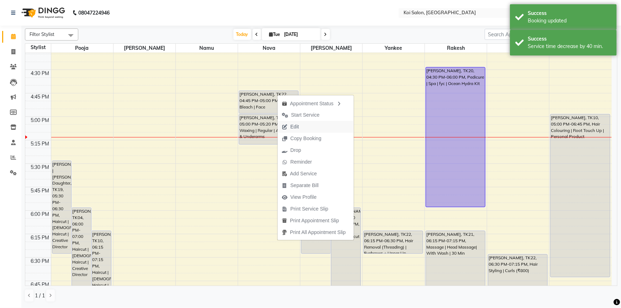
click at [301, 128] on span "Edit" at bounding box center [291, 127] width 26 height 12
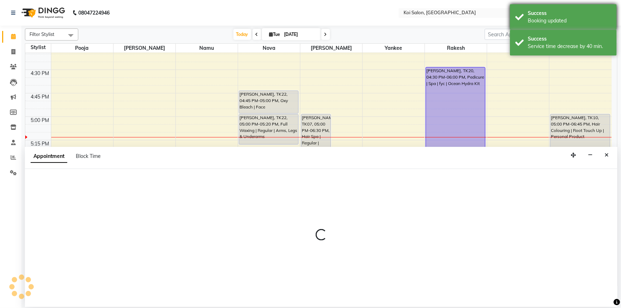
drag, startPoint x: 559, startPoint y: 36, endPoint x: 559, endPoint y: 10, distance: 26.0
click at [558, 35] on div "Success Service time decrease by 40 min." at bounding box center [563, 43] width 107 height 26
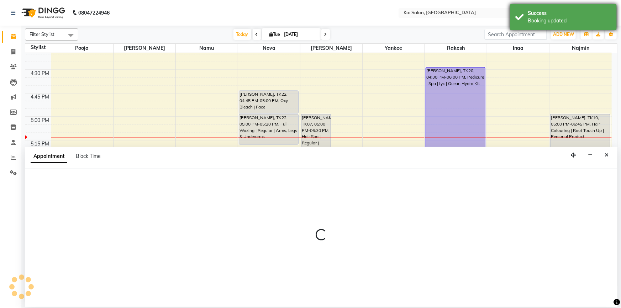
click at [559, 10] on div "Success" at bounding box center [570, 13] width 84 height 7
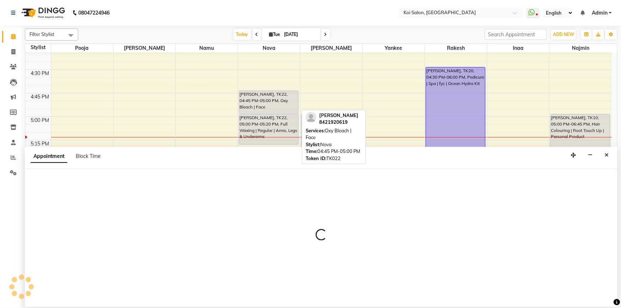
select select "tentative"
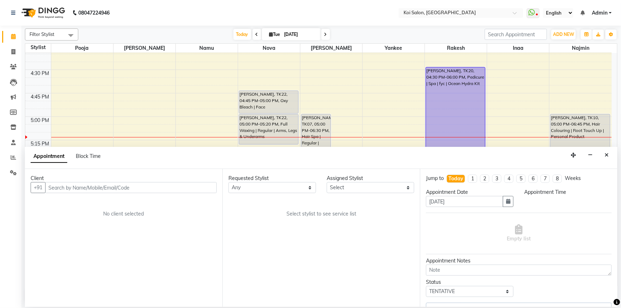
scroll to position [749, 0]
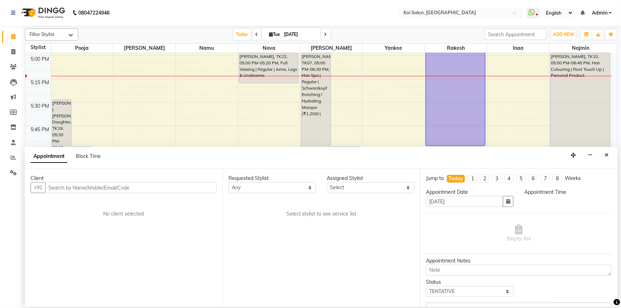
select select "44730"
select select "1005"
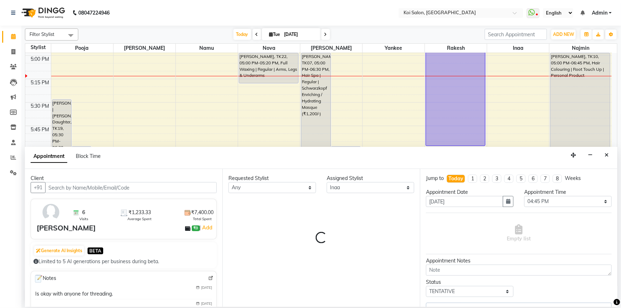
select select "1406"
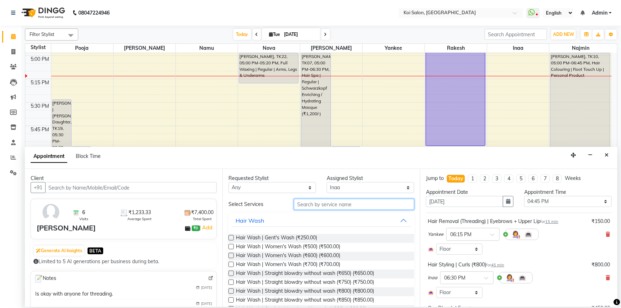
click at [336, 202] on input "text" at bounding box center [354, 204] width 120 height 11
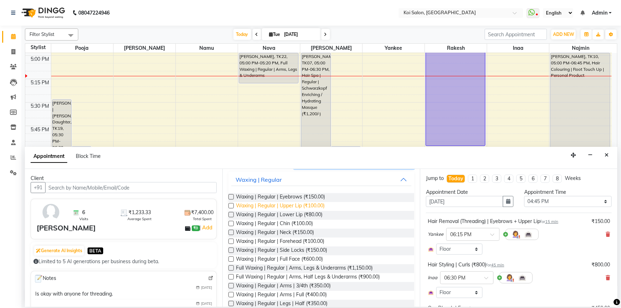
scroll to position [97, 0]
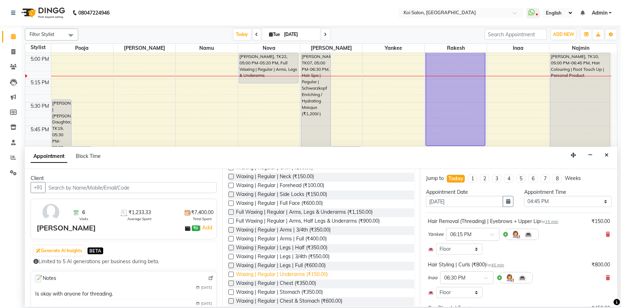
type input "wax"
click at [308, 273] on span "Waxing | Regular | Underarms (₹150.00)" at bounding box center [282, 275] width 92 height 9
checkbox input "false"
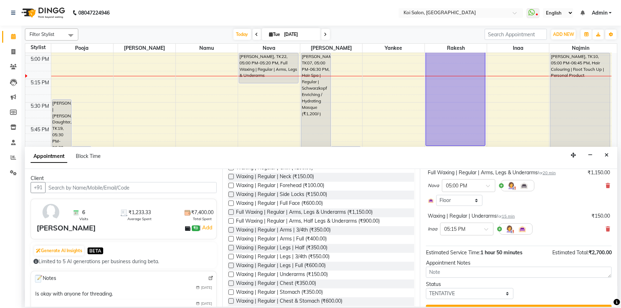
scroll to position [195, 0]
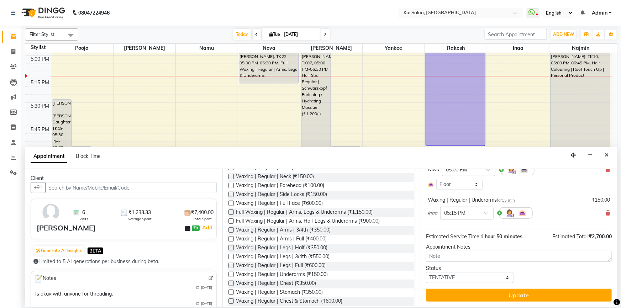
click at [456, 210] on input "text" at bounding box center [459, 212] width 31 height 7
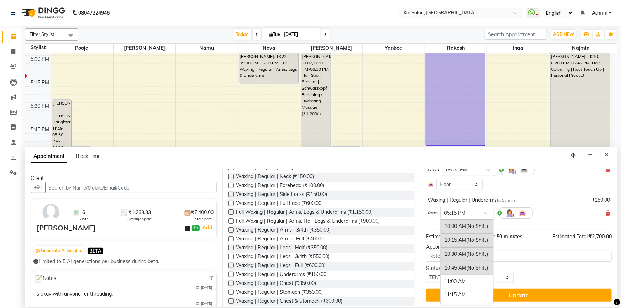
scroll to position [356, 0]
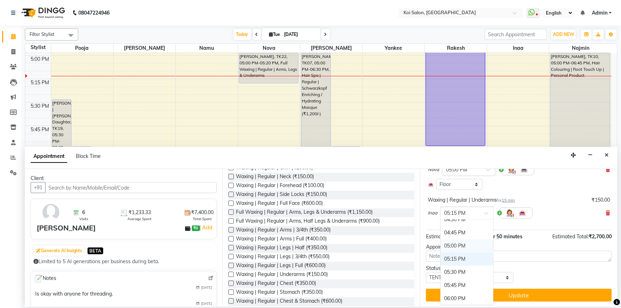
click at [458, 246] on div "05:00 PM" at bounding box center [467, 246] width 53 height 13
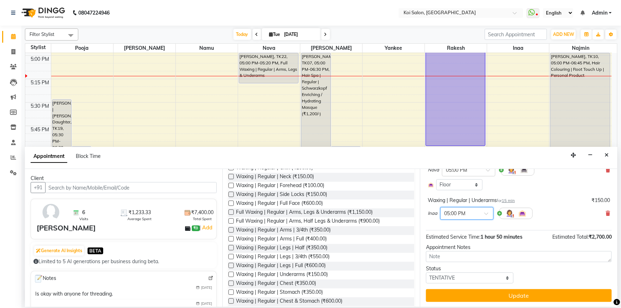
scroll to position [105, 0]
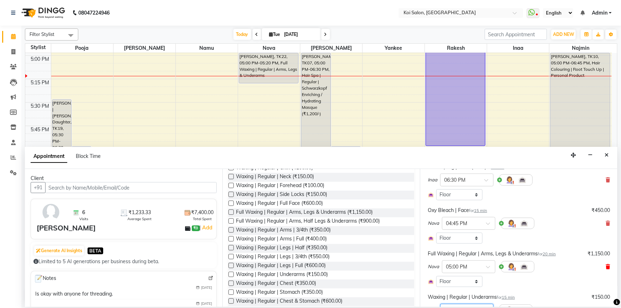
click at [606, 266] on icon at bounding box center [608, 267] width 4 height 5
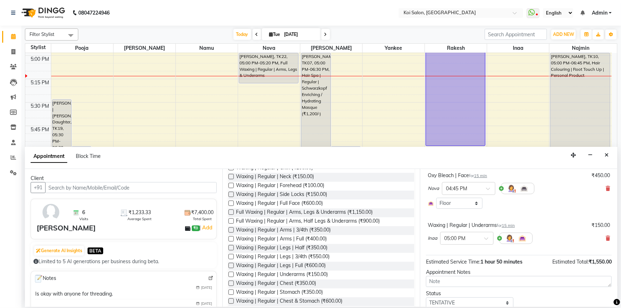
scroll to position [166, 0]
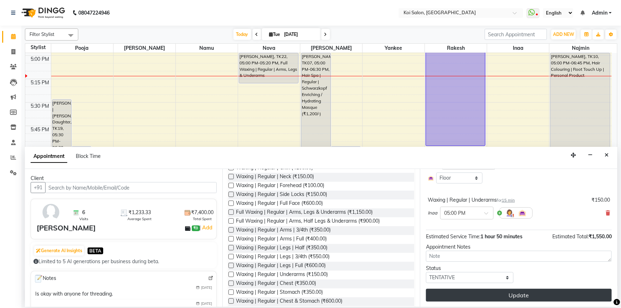
click at [493, 298] on button "Update" at bounding box center [519, 295] width 186 height 13
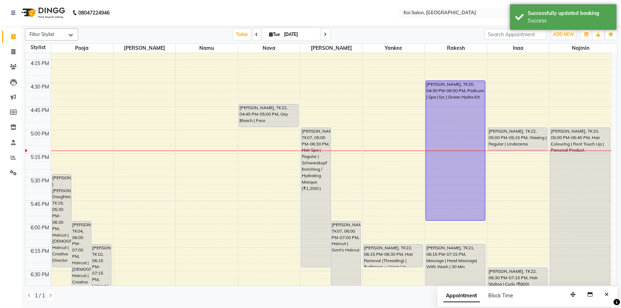
scroll to position [717, 0]
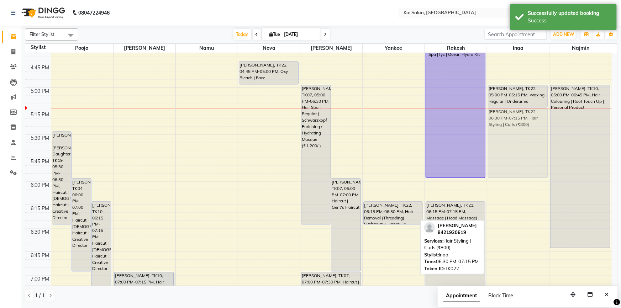
drag, startPoint x: 515, startPoint y: 227, endPoint x: 515, endPoint y: 124, distance: 102.5
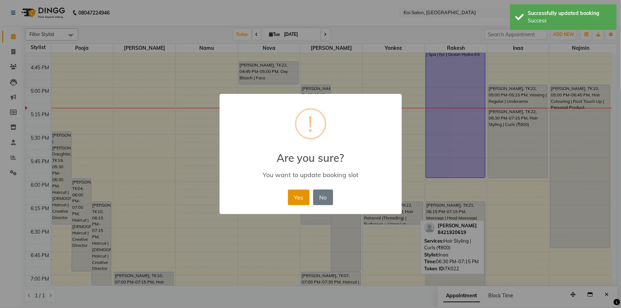
click at [299, 196] on button "Yes" at bounding box center [299, 198] width 22 height 16
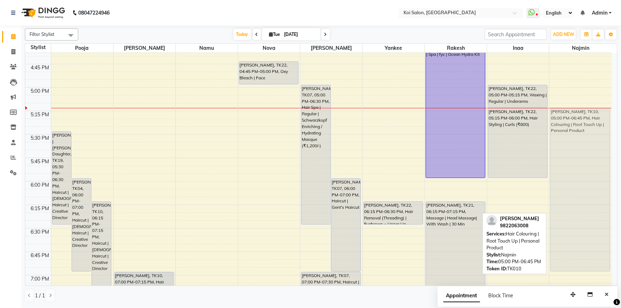
drag, startPoint x: 566, startPoint y: 125, endPoint x: 568, endPoint y: 150, distance: 25.0
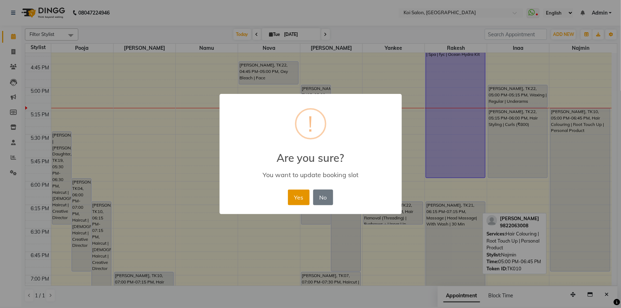
click at [296, 193] on button "Yes" at bounding box center [299, 198] width 22 height 16
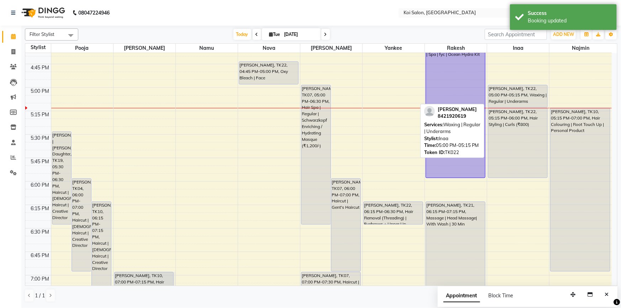
click at [508, 100] on div "[PERSON_NAME], TK22, 05:00 PM-05:15 PM, Waxing | Regular | Underarms" at bounding box center [518, 96] width 59 height 22
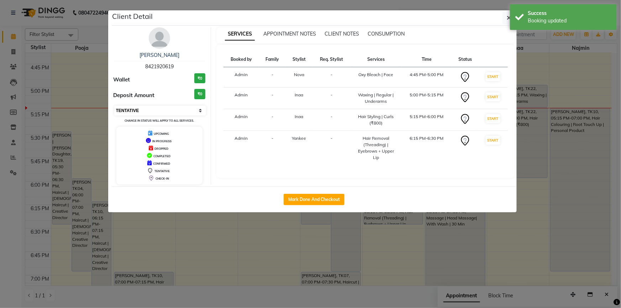
click at [138, 110] on select "Select IN SERVICE CONFIRMED TENTATIVE CHECK IN MARK DONE DROPPED UPCOMING" at bounding box center [160, 111] width 92 height 10
click at [114, 106] on select "Select IN SERVICE CONFIRMED TENTATIVE CHECK IN MARK DONE DROPPED UPCOMING" at bounding box center [160, 111] width 92 height 10
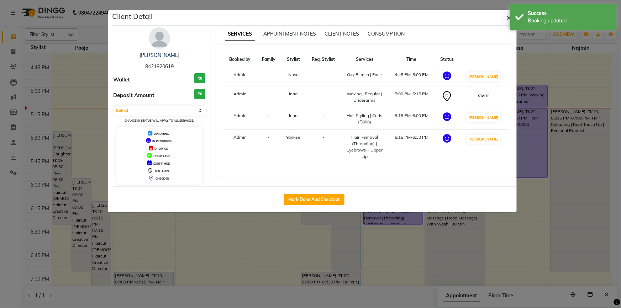
click at [490, 98] on button "START" at bounding box center [483, 96] width 15 height 9
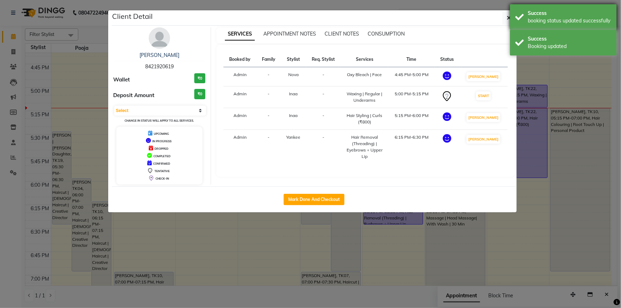
select select "1"
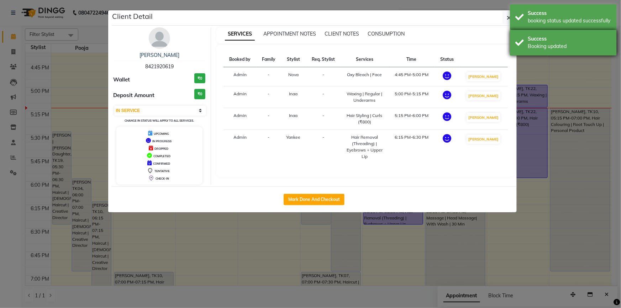
drag, startPoint x: 523, startPoint y: 49, endPoint x: 529, endPoint y: 22, distance: 27.2
click at [523, 45] on div "Success Booking updated" at bounding box center [563, 43] width 107 height 26
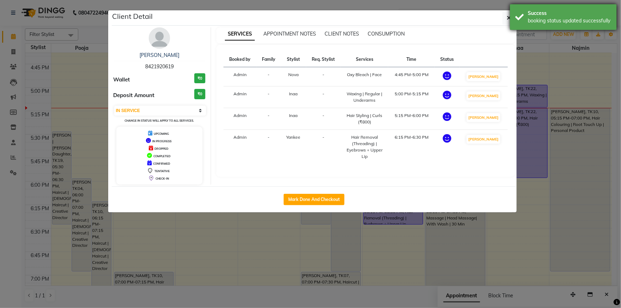
click at [529, 21] on div "booking status updated successfully" at bounding box center [570, 20] width 84 height 7
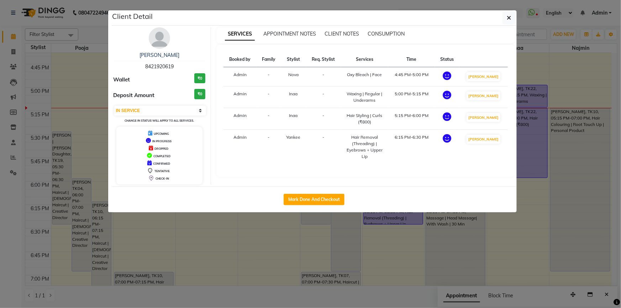
click at [513, 16] on button "button" at bounding box center [510, 18] width 14 height 14
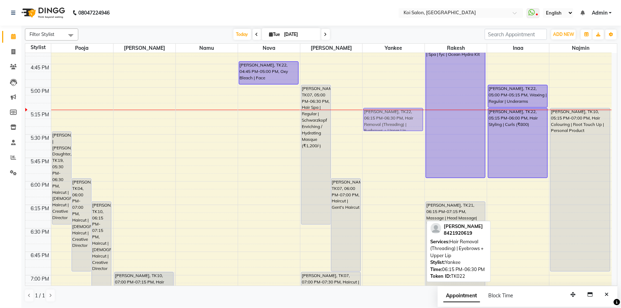
drag, startPoint x: 405, startPoint y: 207, endPoint x: 420, endPoint y: 116, distance: 92.0
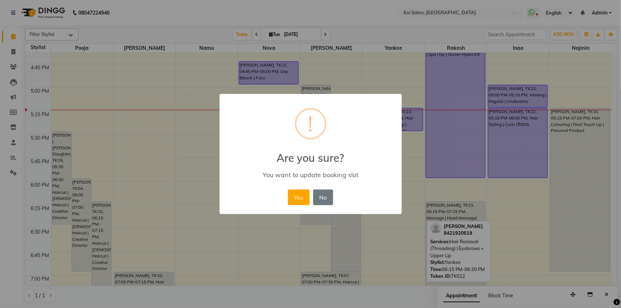
drag, startPoint x: 296, startPoint y: 197, endPoint x: 437, endPoint y: 153, distance: 147.6
click at [296, 196] on button "Yes" at bounding box center [299, 198] width 22 height 16
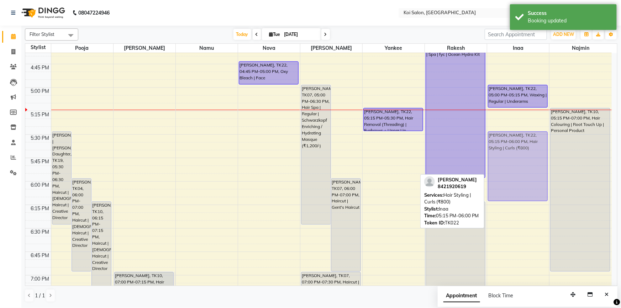
drag, startPoint x: 506, startPoint y: 118, endPoint x: 508, endPoint y: 144, distance: 25.8
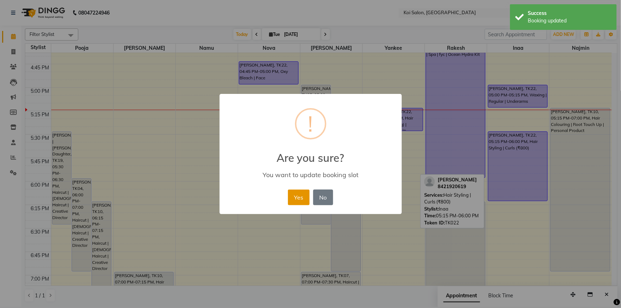
drag, startPoint x: 293, startPoint y: 192, endPoint x: 304, endPoint y: 183, distance: 14.1
click at [293, 191] on button "Yes" at bounding box center [299, 198] width 22 height 16
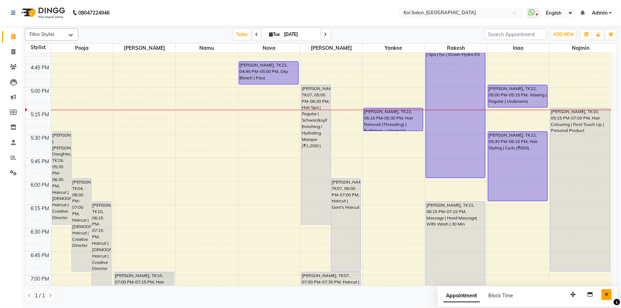
click at [612, 293] on div "Appointment Block Time" at bounding box center [528, 298] width 180 height 22
click at [608, 293] on icon "Close" at bounding box center [607, 294] width 4 height 5
click at [243, 33] on span "Today" at bounding box center [243, 34] width 18 height 11
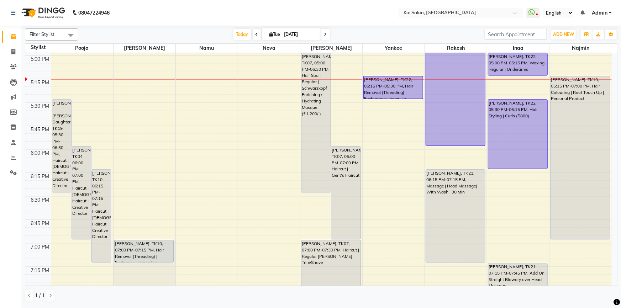
click at [282, 36] on input "[DATE]" at bounding box center [300, 34] width 36 height 11
select select "9"
select select "2025"
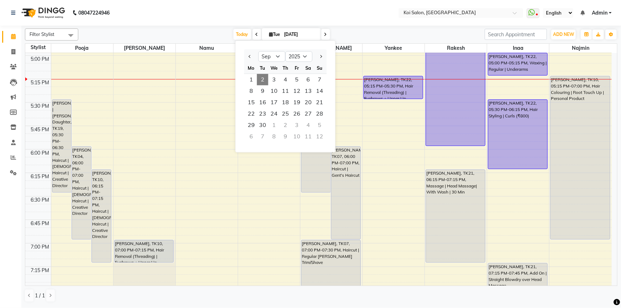
click at [253, 56] on div at bounding box center [251, 56] width 14 height 11
click at [249, 56] on span "Previous month" at bounding box center [250, 56] width 3 height 3
select select "8"
click at [282, 125] on span "28" at bounding box center [285, 125] width 11 height 11
type input "[DATE]"
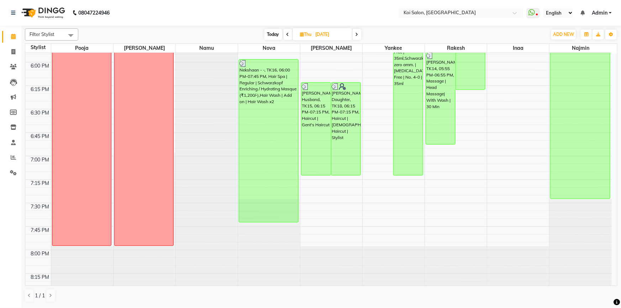
scroll to position [793, 0]
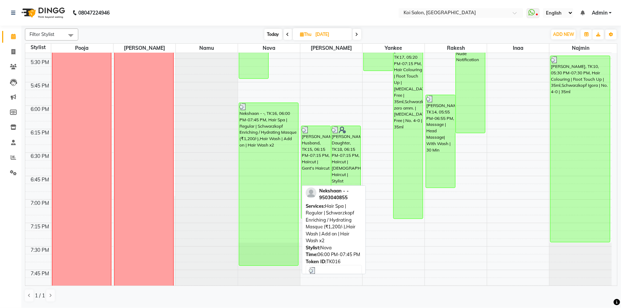
click at [263, 146] on div "Nekshaan - -, TK16, 06:00 PM-07:45 PM, Hair Spa | Regular | Schwarzkopf Enrichi…" at bounding box center [268, 184] width 59 height 163
select select "3"
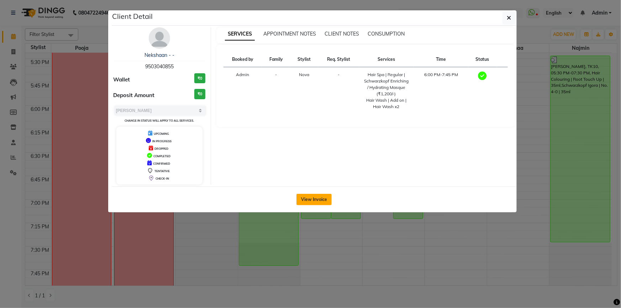
click at [318, 194] on button "View Invoice" at bounding box center [314, 199] width 35 height 11
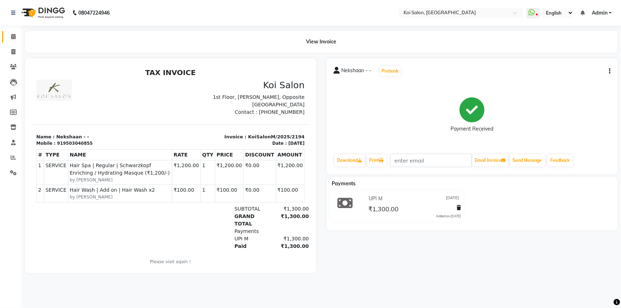
click at [16, 41] on link "Calendar" at bounding box center [10, 37] width 17 height 12
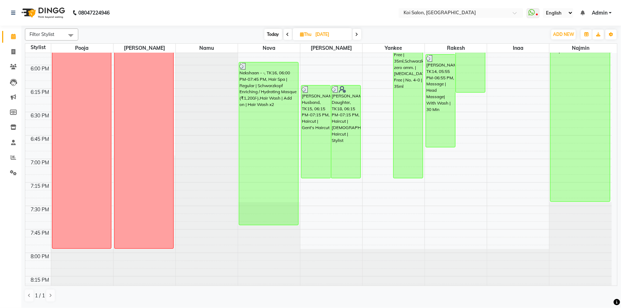
scroll to position [841, 0]
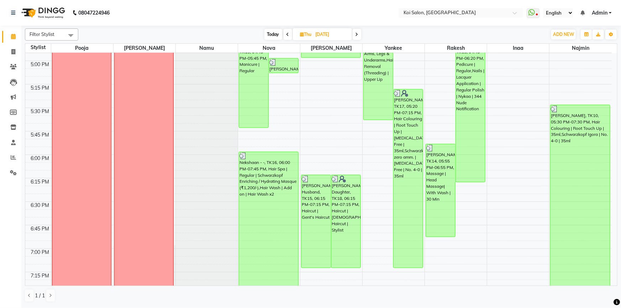
click at [268, 38] on span "Today" at bounding box center [274, 34] width 18 height 11
type input "[DATE]"
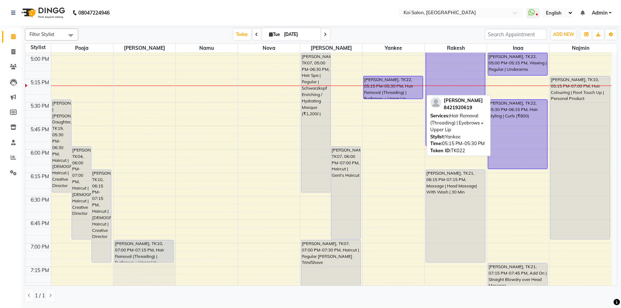
scroll to position [685, 0]
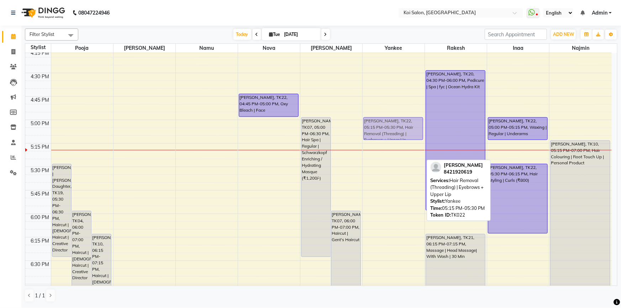
drag, startPoint x: 400, startPoint y: 153, endPoint x: 401, endPoint y: 127, distance: 26.0
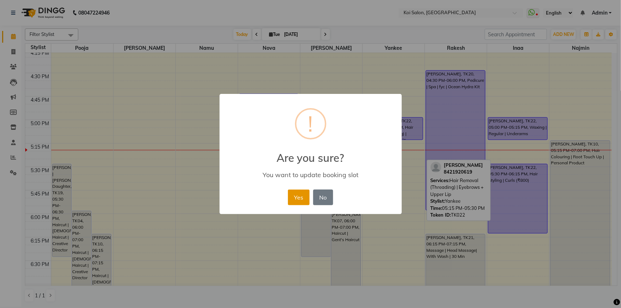
click at [297, 194] on button "Yes" at bounding box center [299, 198] width 22 height 16
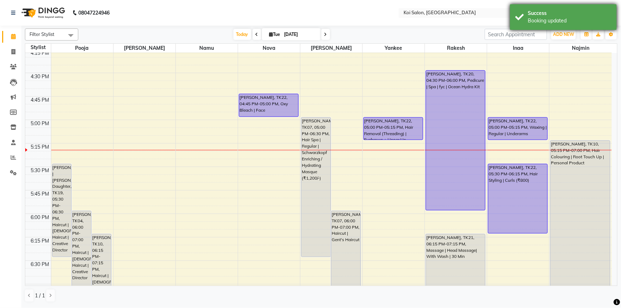
click at [571, 14] on div "Success" at bounding box center [570, 13] width 84 height 7
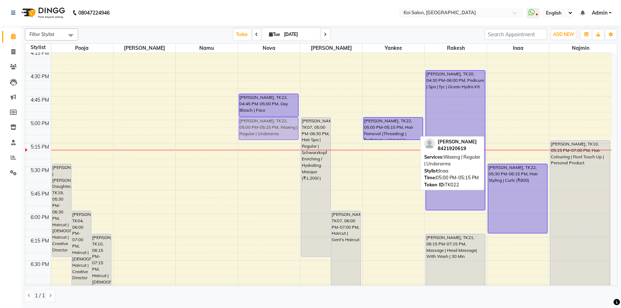
drag, startPoint x: 519, startPoint y: 125, endPoint x: 273, endPoint y: 127, distance: 245.7
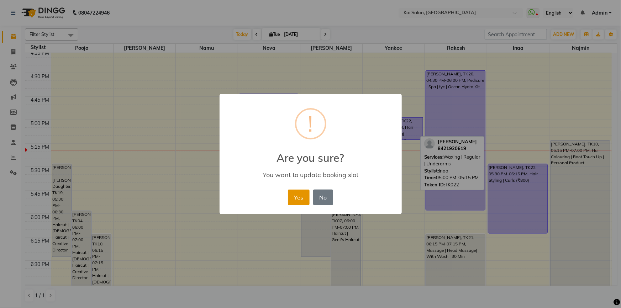
click at [301, 199] on button "Yes" at bounding box center [299, 198] width 22 height 16
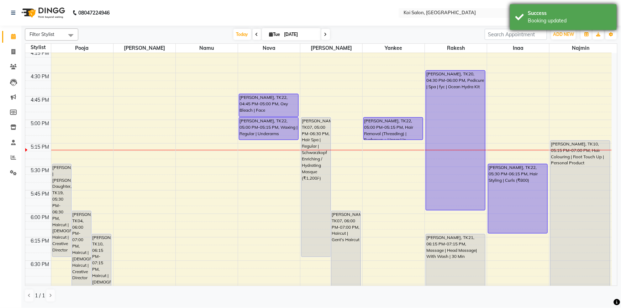
drag, startPoint x: 567, startPoint y: 29, endPoint x: 561, endPoint y: 18, distance: 11.9
click at [566, 24] on div "Success Booking updated" at bounding box center [563, 17] width 107 height 26
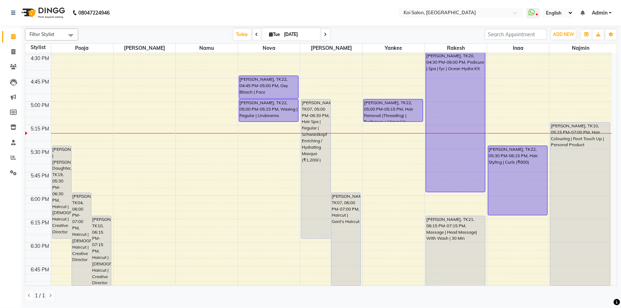
scroll to position [717, 0]
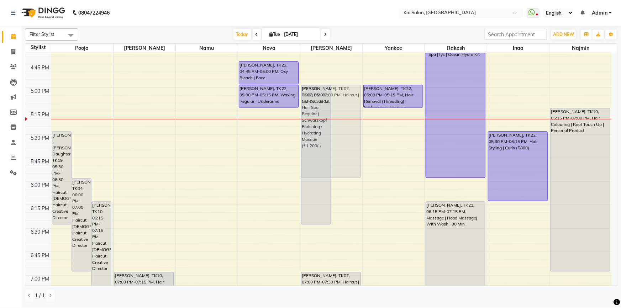
drag, startPoint x: 349, startPoint y: 177, endPoint x: 352, endPoint y: 95, distance: 82.0
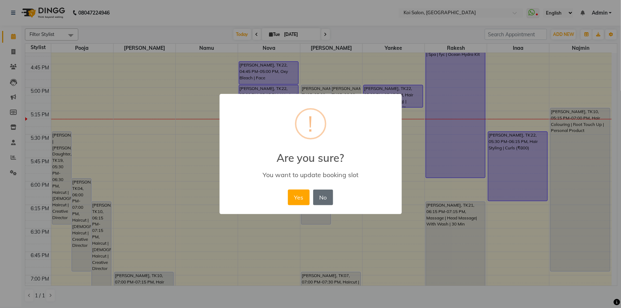
click at [305, 199] on button "Yes" at bounding box center [299, 198] width 22 height 16
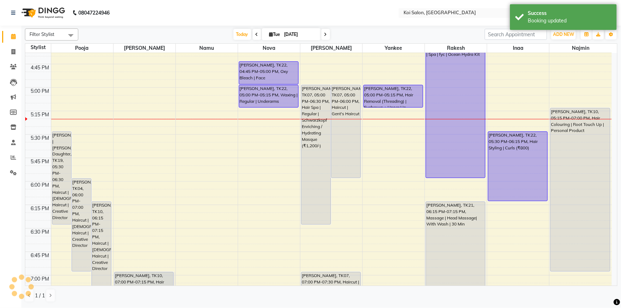
scroll to position [782, 0]
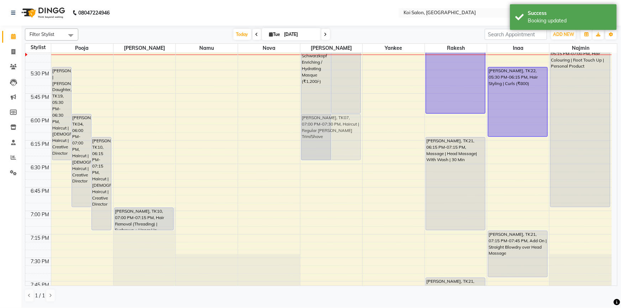
drag, startPoint x: 333, startPoint y: 158, endPoint x: 346, endPoint y: 125, distance: 36.2
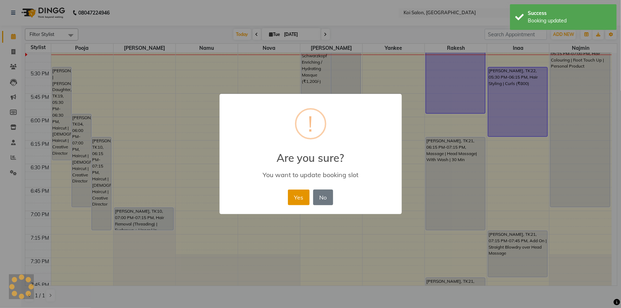
click at [302, 195] on button "Yes" at bounding box center [299, 198] width 22 height 16
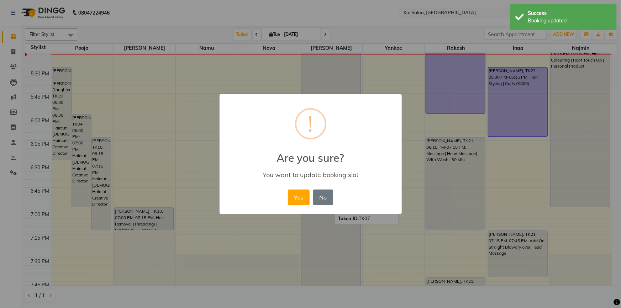
drag, startPoint x: 299, startPoint y: 200, endPoint x: 465, endPoint y: 61, distance: 215.9
click at [301, 196] on button "Yes" at bounding box center [299, 198] width 22 height 16
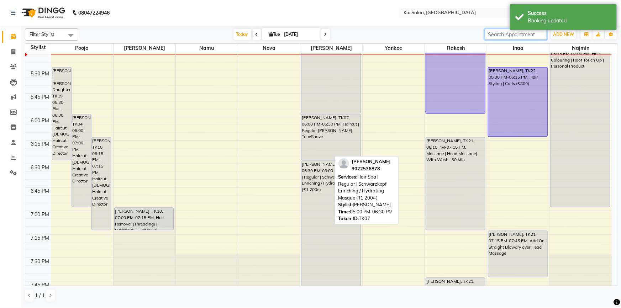
click at [530, 34] on input "search" at bounding box center [516, 34] width 62 height 11
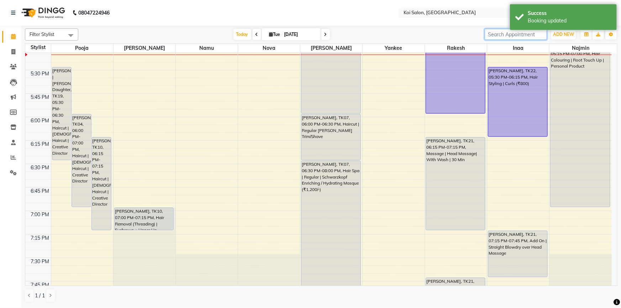
scroll to position [652, 0]
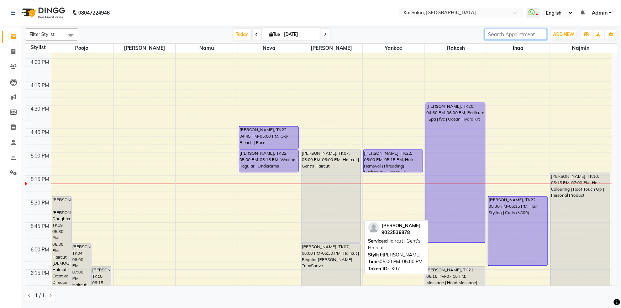
click at [315, 188] on div "[PERSON_NAME], TK07, 05:00 PM-06:00 PM, Haircut | Gent's Haircut" at bounding box center [331, 196] width 59 height 93
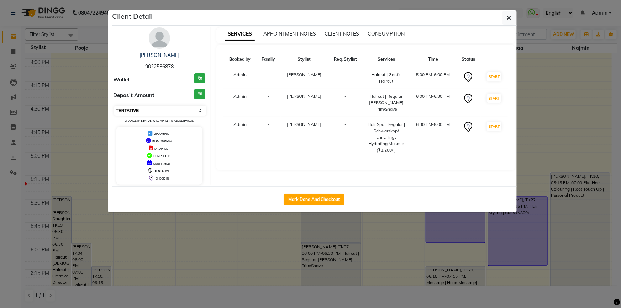
click at [152, 112] on select "Select IN SERVICE CONFIRMED TENTATIVE CHECK IN MARK DONE DROPPED UPCOMING" at bounding box center [160, 111] width 92 height 10
select select "1"
click at [114, 106] on select "Select IN SERVICE CONFIRMED TENTATIVE CHECK IN MARK DONE DROPPED UPCOMING" at bounding box center [160, 111] width 92 height 10
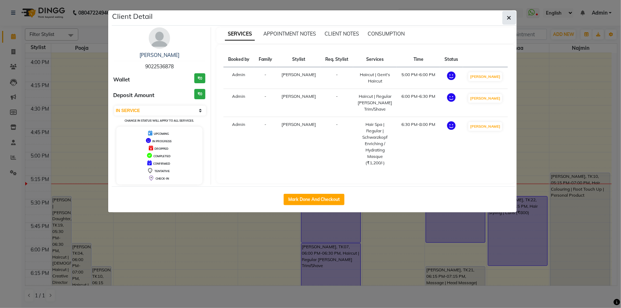
click at [514, 18] on button "button" at bounding box center [510, 18] width 14 height 14
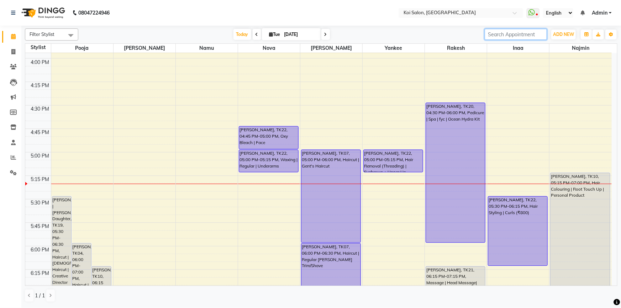
scroll to position [717, 0]
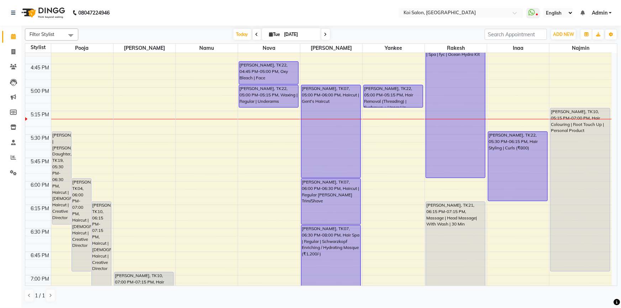
click at [356, 10] on nav "08047224946 Select Location × [GEOGRAPHIC_DATA] WhatsApp Status ✕ Status: Disco…" at bounding box center [310, 13] width 621 height 26
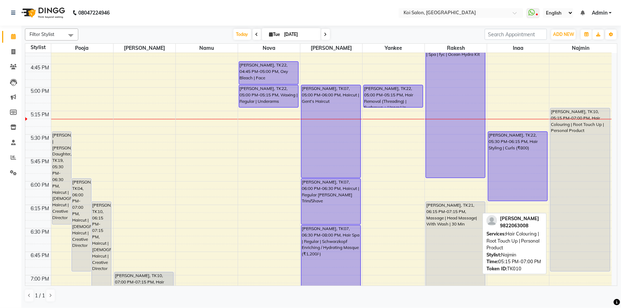
click at [582, 143] on div "[PERSON_NAME], TK10, 05:15 PM-07:00 PM, Hair Colouring | Root Touch Up | Person…" at bounding box center [580, 190] width 59 height 163
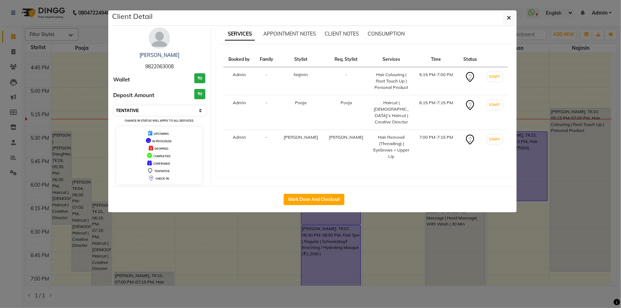
click at [179, 114] on select "Select IN SERVICE CONFIRMED TENTATIVE CHECK IN MARK DONE DROPPED UPCOMING" at bounding box center [160, 111] width 92 height 10
select select "1"
click at [114, 106] on select "Select IN SERVICE CONFIRMED TENTATIVE CHECK IN MARK DONE DROPPED UPCOMING" at bounding box center [160, 111] width 92 height 10
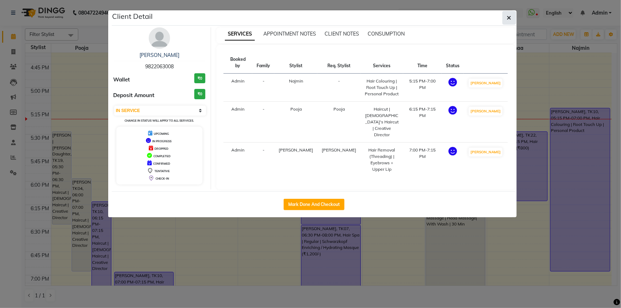
click at [508, 18] on icon "button" at bounding box center [509, 18] width 4 height 6
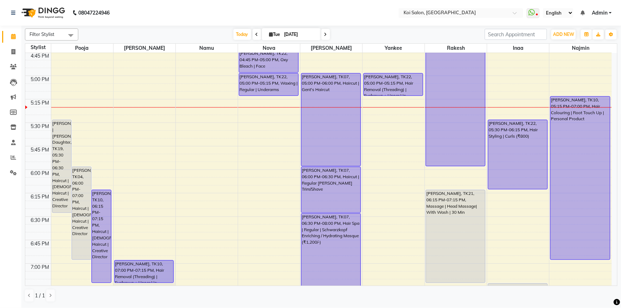
scroll to position [749, 0]
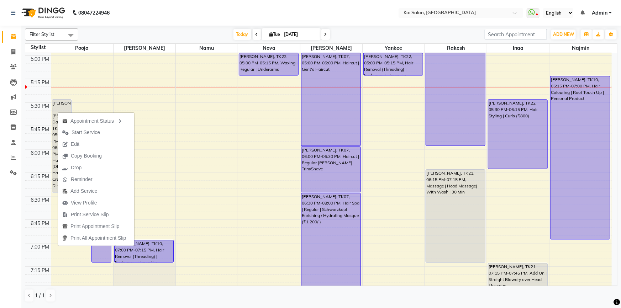
click at [157, 16] on nav "08047224946 Select Location × [GEOGRAPHIC_DATA] WhatsApp Status ✕ Status: Disco…" at bounding box center [310, 13] width 621 height 26
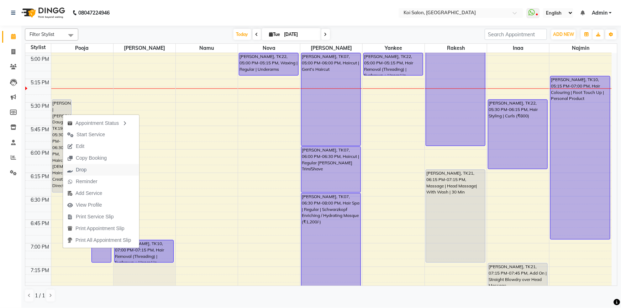
click at [94, 168] on button "Drop" at bounding box center [101, 170] width 76 height 12
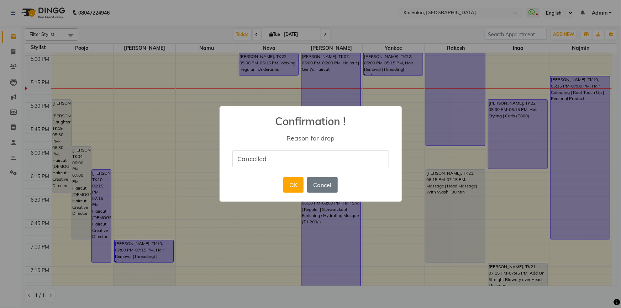
type input "Cancelled"
click at [270, 123] on h2 "Confirmation !" at bounding box center [311, 116] width 182 height 21
click at [294, 180] on button "OK" at bounding box center [293, 185] width 20 height 16
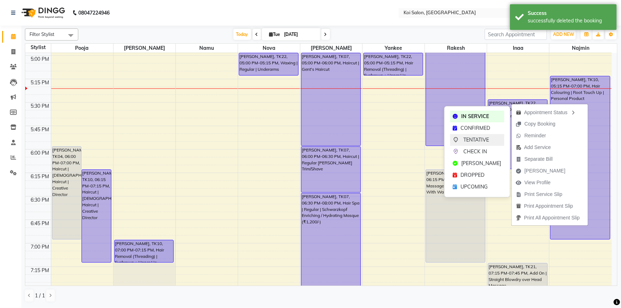
click at [484, 138] on span "TENTATIVE" at bounding box center [477, 139] width 26 height 7
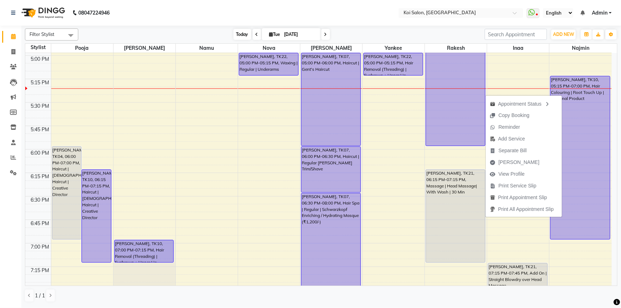
click at [246, 36] on span "Today" at bounding box center [243, 34] width 18 height 11
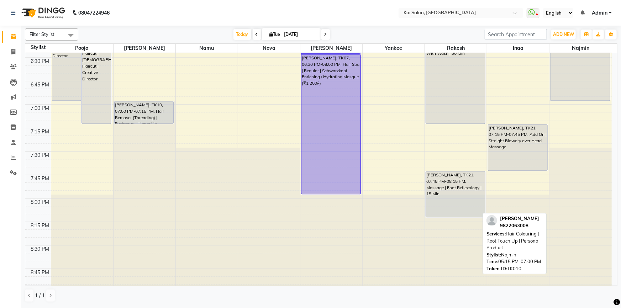
scroll to position [890, 0]
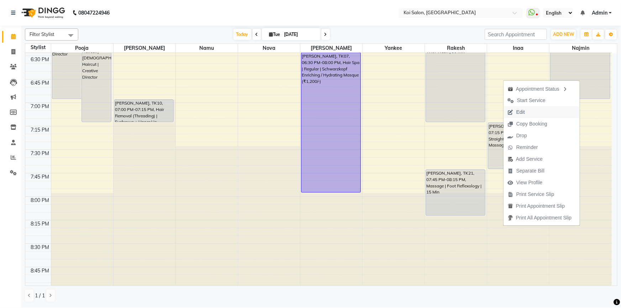
click at [522, 110] on span "Edit" at bounding box center [521, 112] width 9 height 7
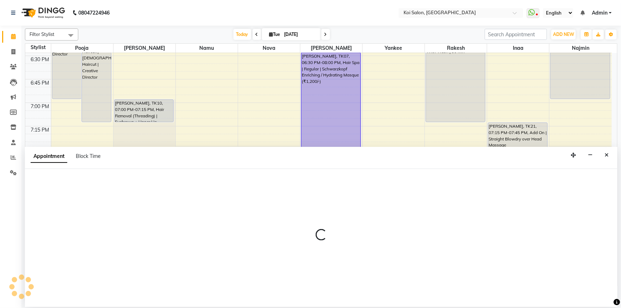
select select "tentative"
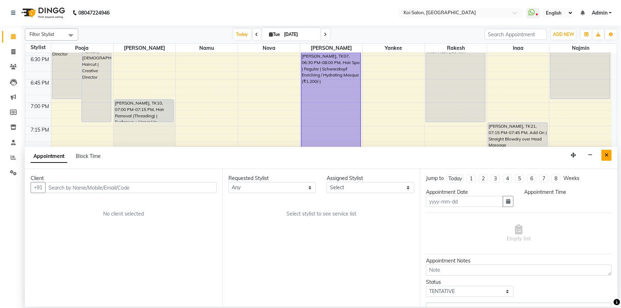
click at [606, 154] on icon "Close" at bounding box center [607, 155] width 4 height 5
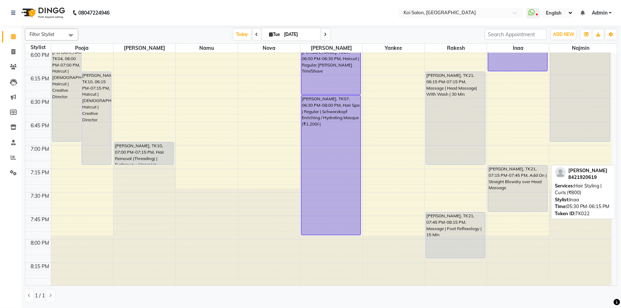
scroll to position [761, 0]
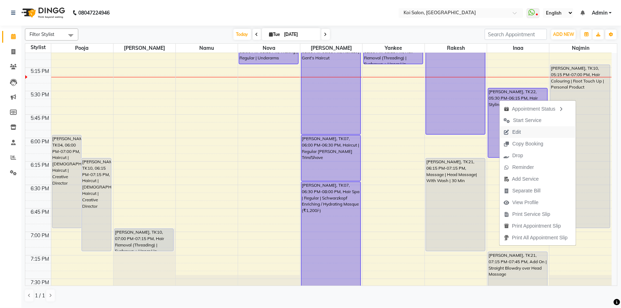
click at [524, 130] on button "Edit" at bounding box center [538, 132] width 76 height 12
select select "tentative"
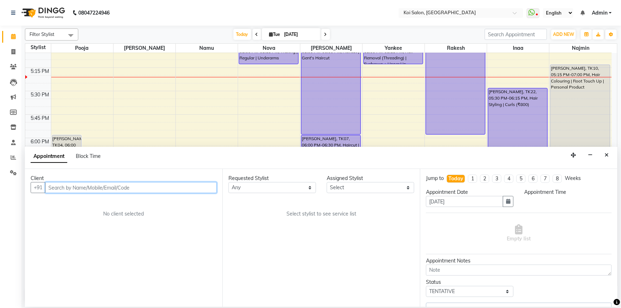
scroll to position [749, 0]
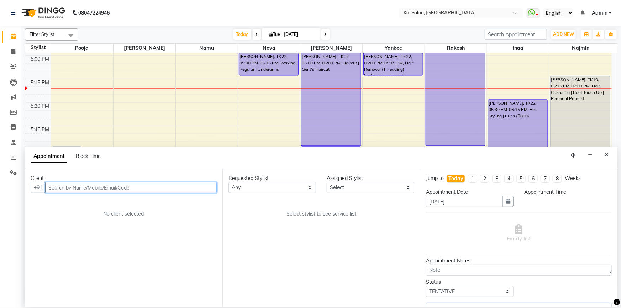
select select "16514"
select select "1035"
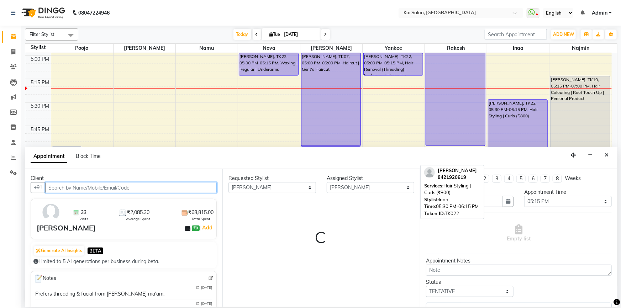
select select "1406"
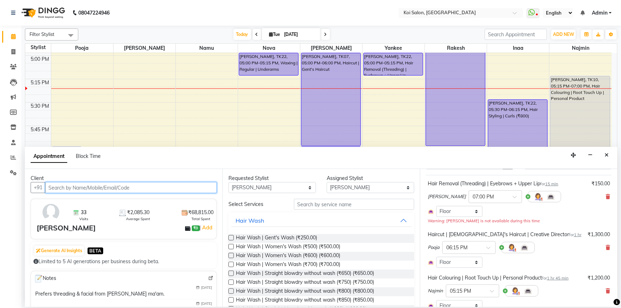
scroll to position [64, 0]
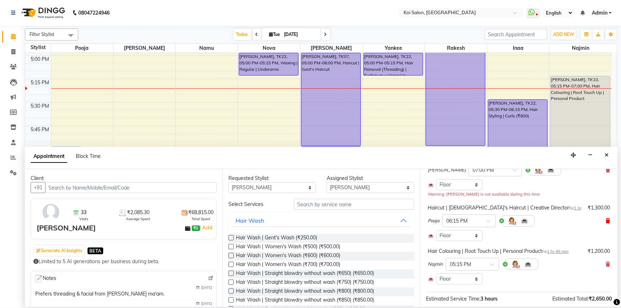
click at [606, 220] on icon at bounding box center [608, 221] width 4 height 5
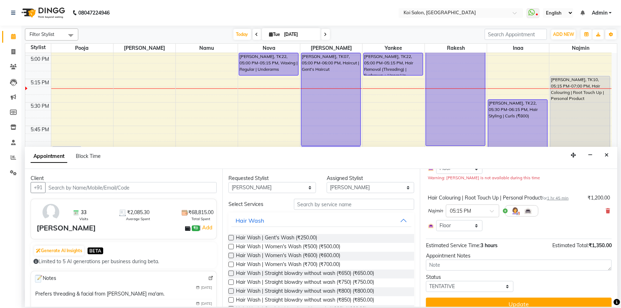
scroll to position [90, 0]
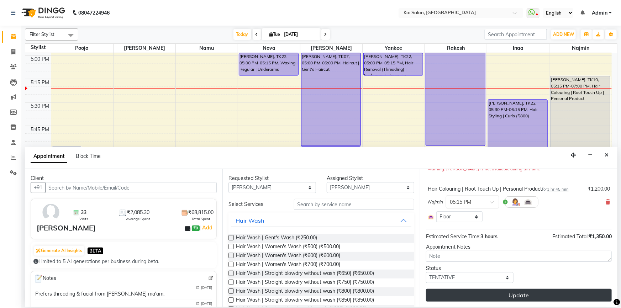
click at [523, 299] on button "Update" at bounding box center [519, 295] width 186 height 13
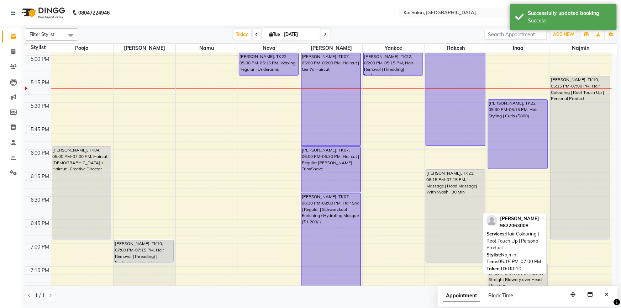
click at [594, 102] on div "[PERSON_NAME], TK10, 05:15 PM-07:00 PM, Hair Colouring | Root Touch Up | Person…" at bounding box center [580, 157] width 59 height 163
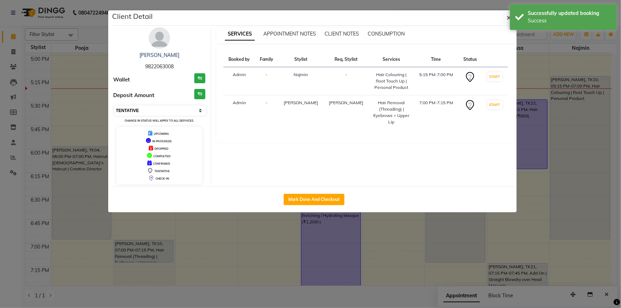
drag, startPoint x: 162, startPoint y: 109, endPoint x: 158, endPoint y: 112, distance: 5.6
click at [162, 109] on select "Select IN SERVICE CONFIRMED TENTATIVE CHECK IN MARK DONE DROPPED UPCOMING" at bounding box center [160, 111] width 92 height 10
select select "1"
click at [114, 106] on select "Select IN SERVICE CONFIRMED TENTATIVE CHECK IN MARK DONE DROPPED UPCOMING" at bounding box center [160, 111] width 92 height 10
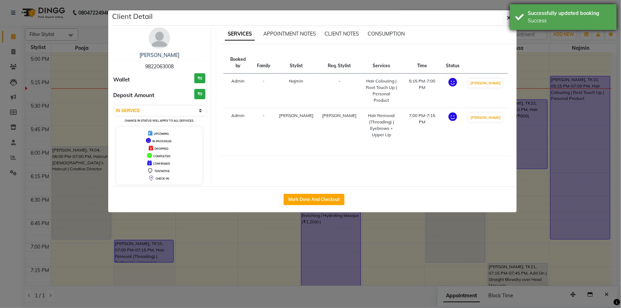
click at [529, 21] on div "Success" at bounding box center [570, 20] width 84 height 7
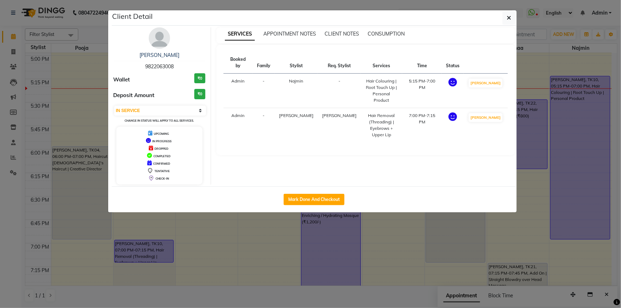
click at [511, 21] on icon "button" at bounding box center [509, 18] width 4 height 6
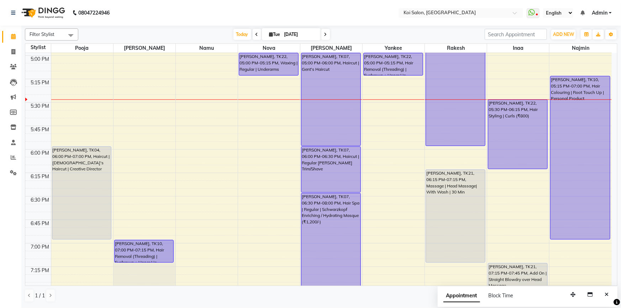
click at [310, 34] on input "[DATE]" at bounding box center [300, 34] width 36 height 11
select select "9"
select select "2025"
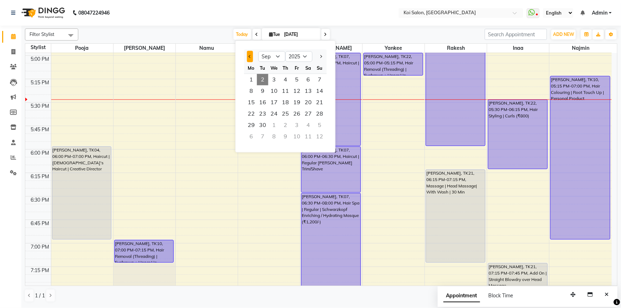
click at [247, 56] on button "Previous month" at bounding box center [250, 56] width 6 height 11
select select "8"
click at [297, 122] on span "29" at bounding box center [296, 125] width 11 height 11
type input "[DATE]"
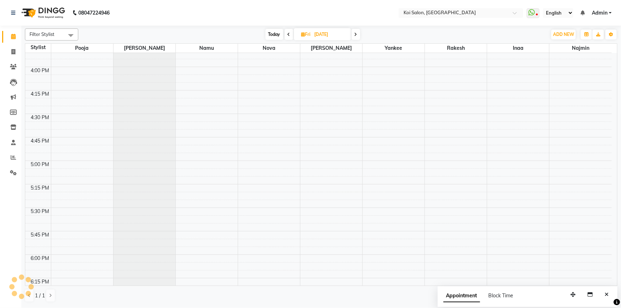
scroll to position [778, 0]
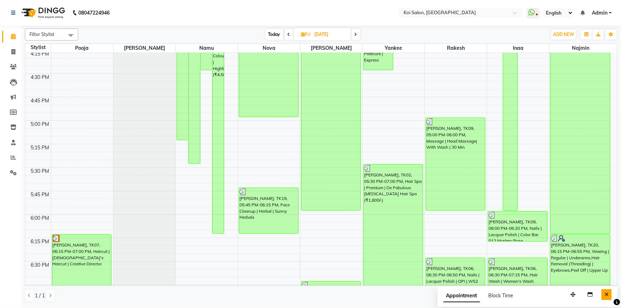
click at [610, 292] on button "Close" at bounding box center [607, 294] width 10 height 11
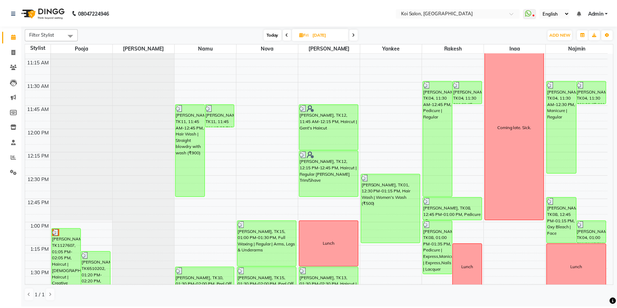
scroll to position [293, 0]
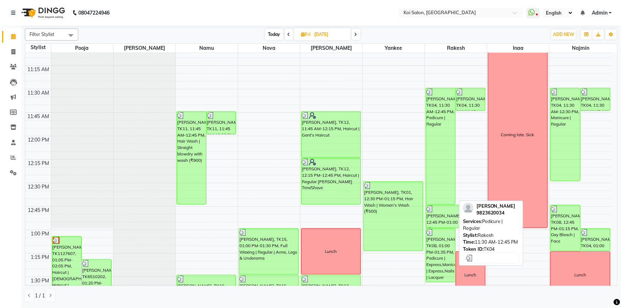
click at [450, 108] on div "[PERSON_NAME], TK04, 11:30 AM-12:45 PM, Pedicure | Regular" at bounding box center [440, 146] width 29 height 116
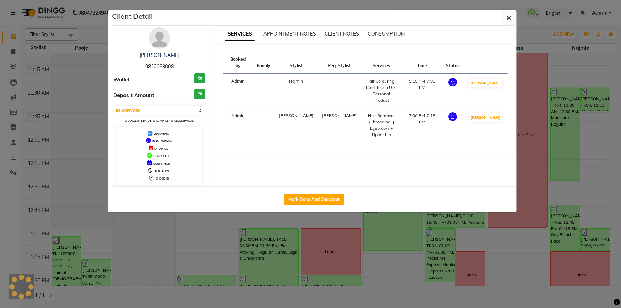
select select "3"
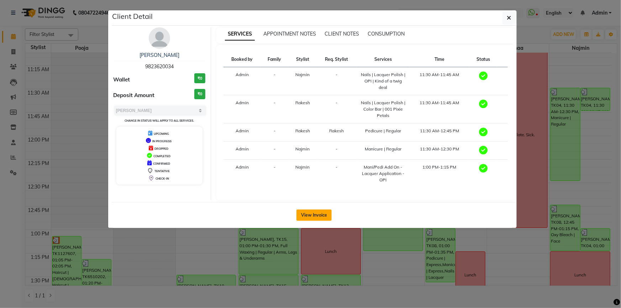
click at [311, 216] on button "View Invoice" at bounding box center [314, 215] width 35 height 11
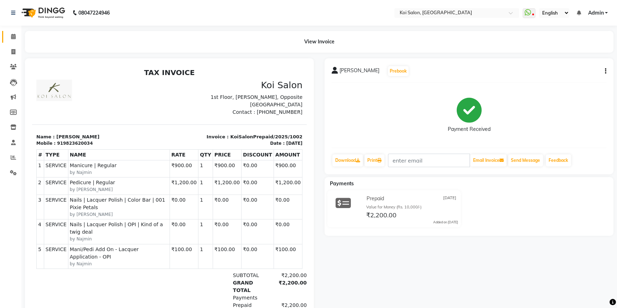
click at [15, 36] on icon at bounding box center [13, 36] width 5 height 5
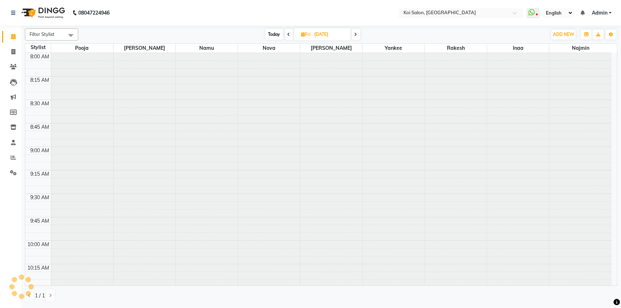
click at [276, 33] on span "Today" at bounding box center [275, 34] width 18 height 11
type input "[DATE]"
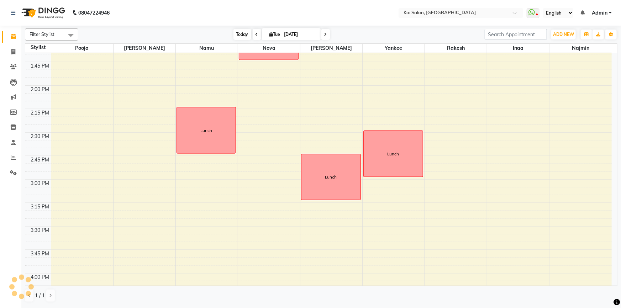
click at [245, 32] on span "Today" at bounding box center [243, 34] width 18 height 11
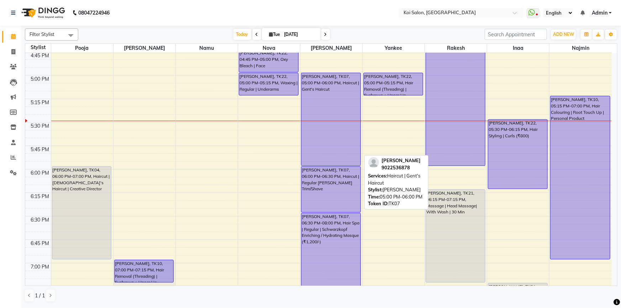
scroll to position [728, 0]
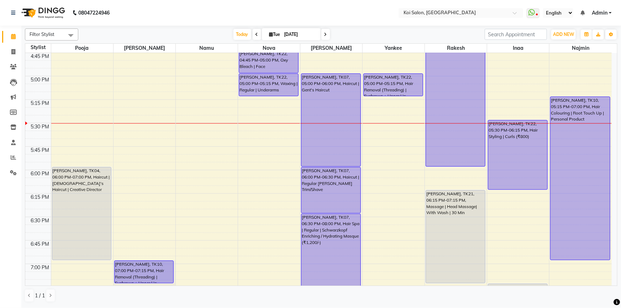
click at [288, 32] on input "[DATE]" at bounding box center [300, 34] width 36 height 11
select select "9"
select select "2025"
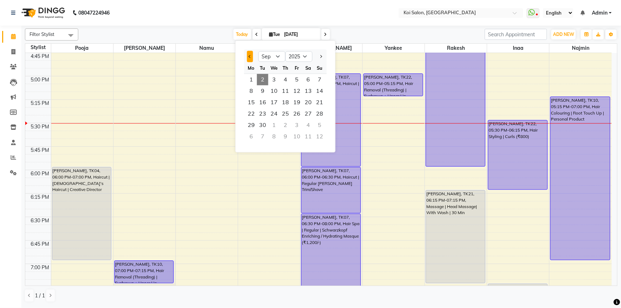
click at [250, 57] on span "Previous month" at bounding box center [250, 56] width 3 height 3
select select "8"
drag, startPoint x: 299, startPoint y: 122, endPoint x: 334, endPoint y: 117, distance: 34.8
click at [299, 121] on span "29" at bounding box center [296, 125] width 11 height 11
type input "[DATE]"
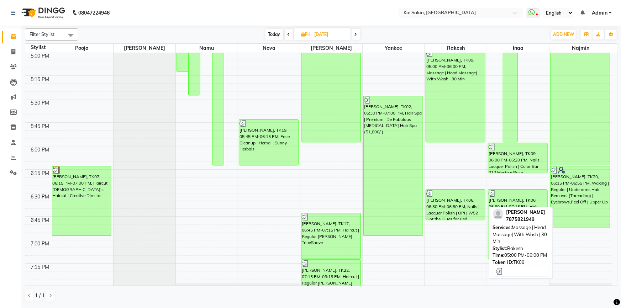
scroll to position [908, 0]
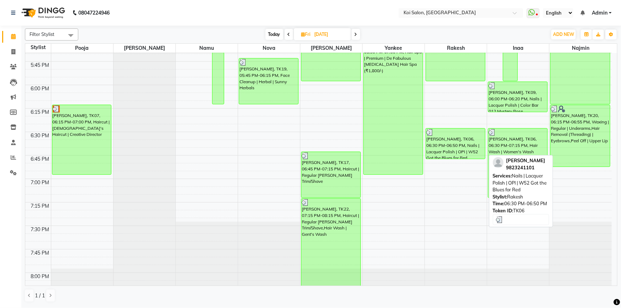
click at [465, 147] on div "[PERSON_NAME], TK06, 06:30 PM-06:50 PM, Nails | Lacquer Polish | OPI | W52 Got …" at bounding box center [455, 144] width 59 height 30
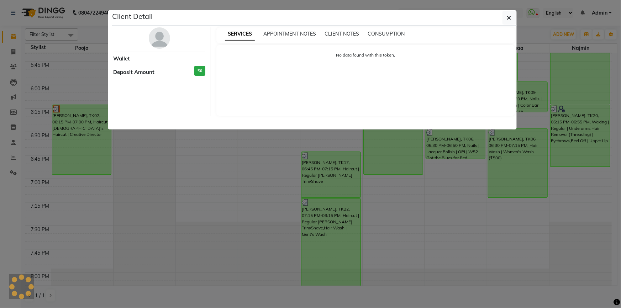
select select "3"
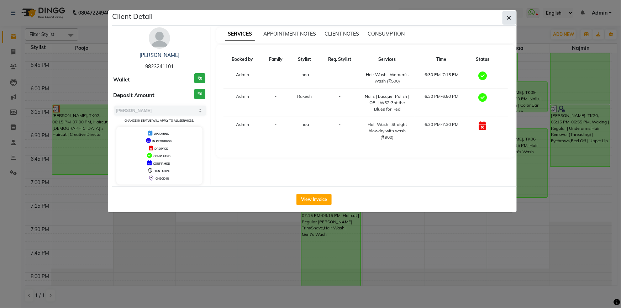
click at [509, 17] on icon "button" at bounding box center [509, 18] width 4 height 6
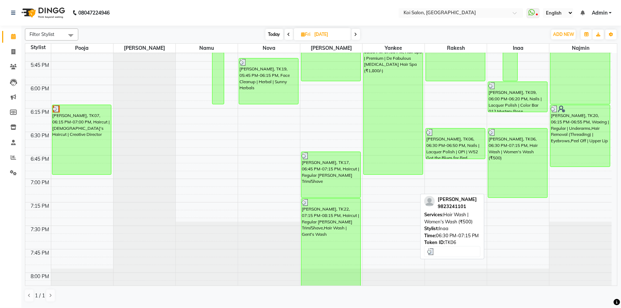
click at [490, 156] on div "[PERSON_NAME], TK06, 06:30 PM-07:15 PM, Hair Wash | Women's Wash (₹500)" at bounding box center [518, 163] width 59 height 69
select select "3"
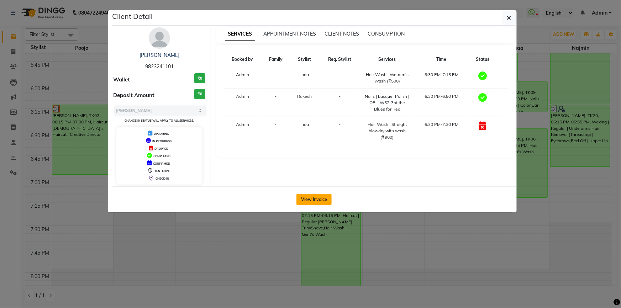
click at [323, 197] on button "View Invoice" at bounding box center [314, 199] width 35 height 11
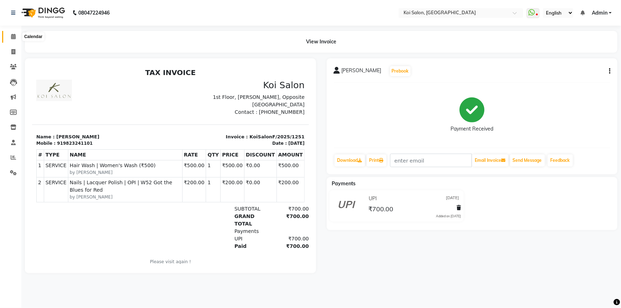
click at [13, 39] on icon at bounding box center [13, 36] width 5 height 5
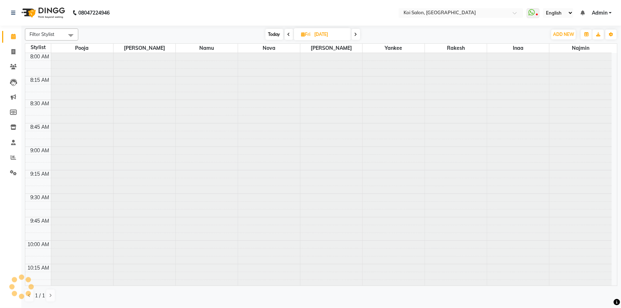
click at [273, 31] on span "Today" at bounding box center [275, 34] width 18 height 11
type input "[DATE]"
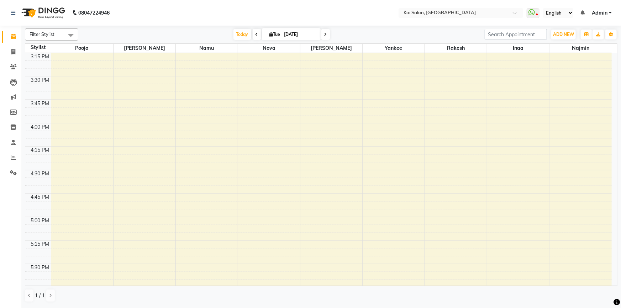
scroll to position [814, 0]
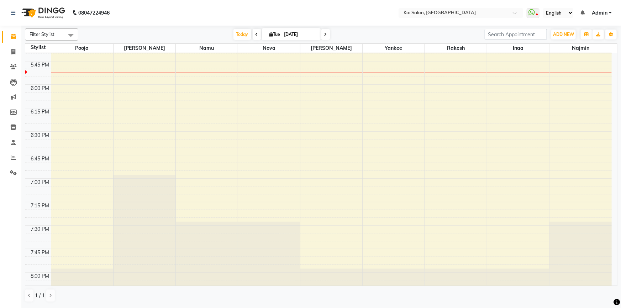
click at [233, 33] on div "[DATE] [DATE]" at bounding box center [282, 34] width 98 height 11
click at [238, 31] on span "Today" at bounding box center [243, 34] width 18 height 11
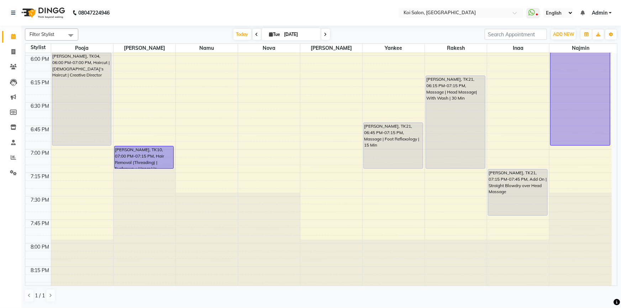
scroll to position [847, 0]
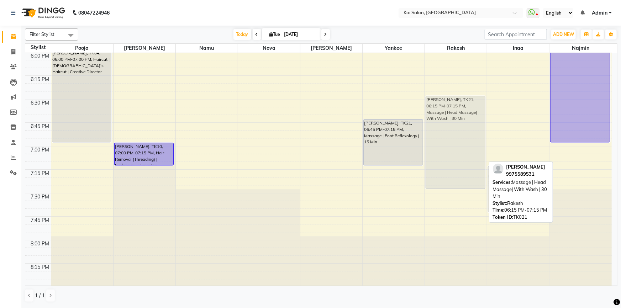
drag, startPoint x: 450, startPoint y: 96, endPoint x: 451, endPoint y: 121, distance: 25.3
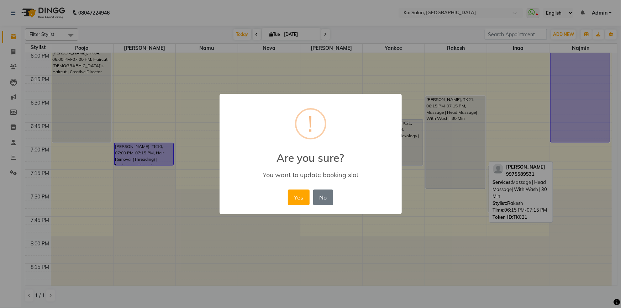
drag, startPoint x: 305, startPoint y: 198, endPoint x: 376, endPoint y: 185, distance: 72.4
click at [305, 198] on button "Yes" at bounding box center [299, 198] width 22 height 16
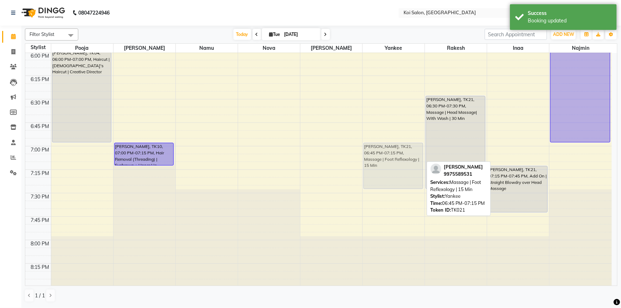
drag, startPoint x: 388, startPoint y: 136, endPoint x: 393, endPoint y: 160, distance: 24.4
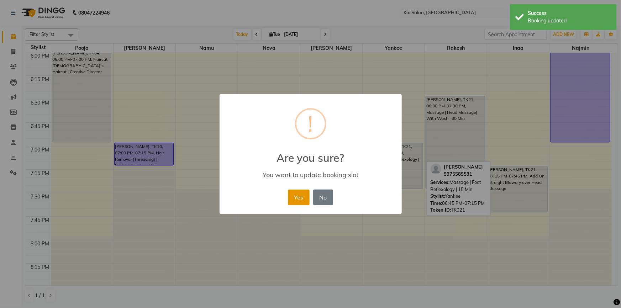
drag, startPoint x: 299, startPoint y: 198, endPoint x: 323, endPoint y: 195, distance: 24.0
click at [299, 198] on button "Yes" at bounding box center [299, 198] width 22 height 16
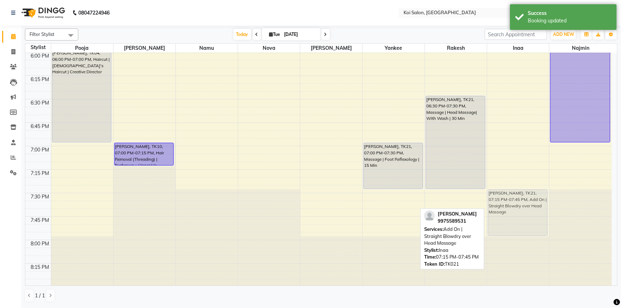
drag, startPoint x: 510, startPoint y: 188, endPoint x: 510, endPoint y: 203, distance: 15.0
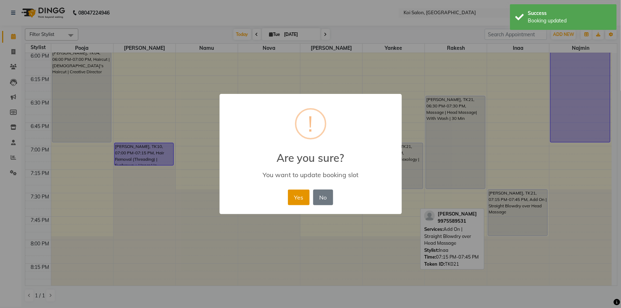
click at [301, 192] on button "Yes" at bounding box center [299, 198] width 22 height 16
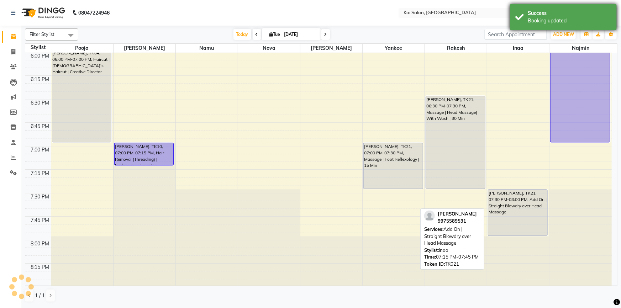
click at [534, 21] on div "Booking updated" at bounding box center [570, 20] width 84 height 7
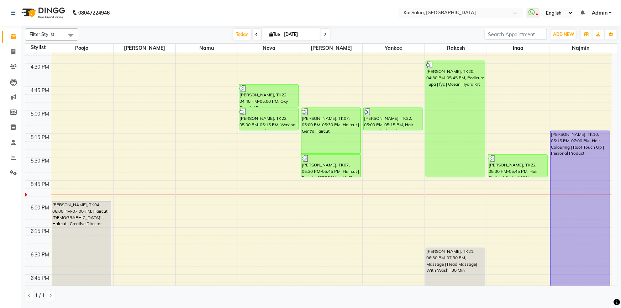
scroll to position [749, 0]
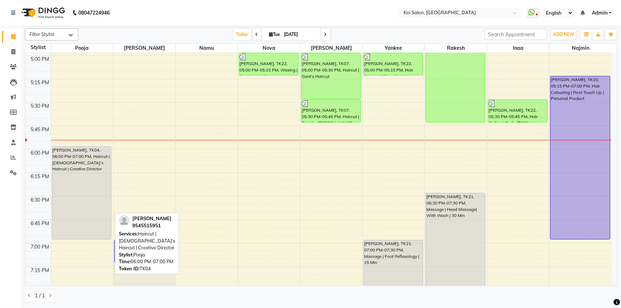
click at [75, 172] on div "[PERSON_NAME], TK04, 06:00 PM-07:00 PM, Haircut | [DEMOGRAPHIC_DATA]'s Haircut …" at bounding box center [81, 193] width 59 height 93
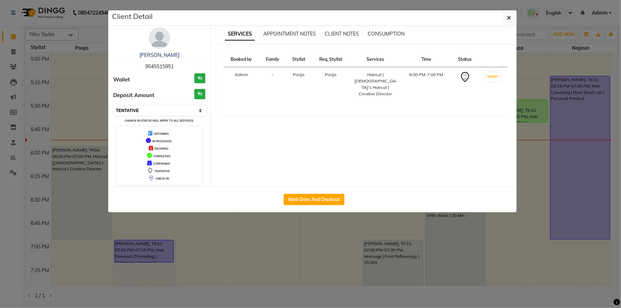
click at [139, 112] on select "Select IN SERVICE CONFIRMED TENTATIVE CHECK IN MARK DONE DROPPED UPCOMING" at bounding box center [160, 111] width 92 height 10
select select "1"
click at [114, 106] on select "Select IN SERVICE CONFIRMED TENTATIVE CHECK IN MARK DONE DROPPED UPCOMING" at bounding box center [160, 111] width 92 height 10
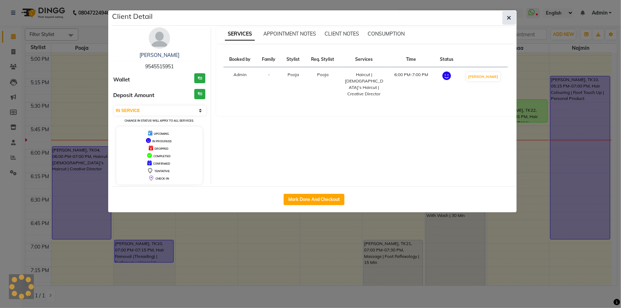
click at [511, 16] on icon "button" at bounding box center [509, 18] width 4 height 6
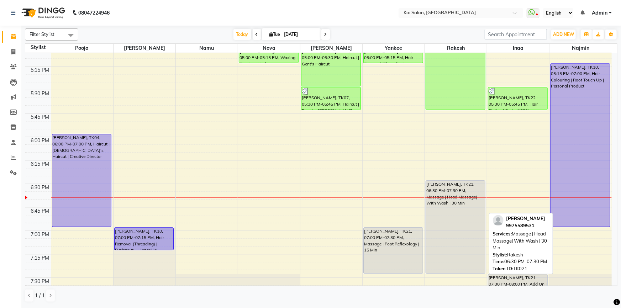
scroll to position [814, 0]
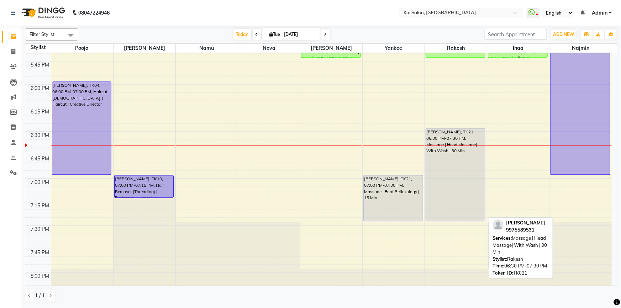
click at [458, 164] on div "[PERSON_NAME], TK21, 06:30 PM-07:30 PM, Massage | Head Massage| With Wash | 30 …" at bounding box center [455, 175] width 59 height 93
select select "1"
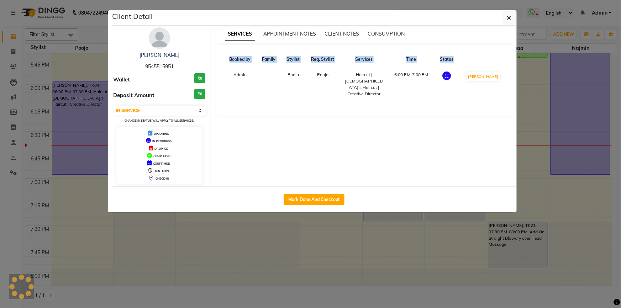
click at [458, 164] on div "SERVICES APPOINTMENT NOTES CLIENT NOTES CONSUMPTION Booked by Family Stylist Re…" at bounding box center [365, 105] width 309 height 157
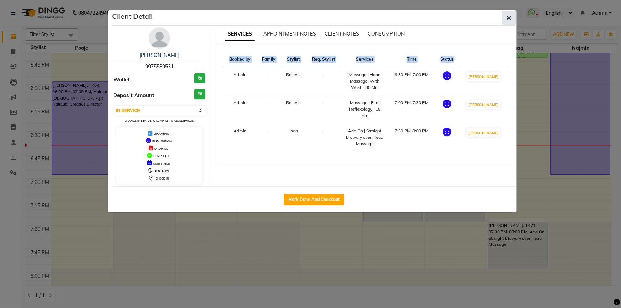
click at [511, 19] on icon "button" at bounding box center [509, 18] width 4 height 6
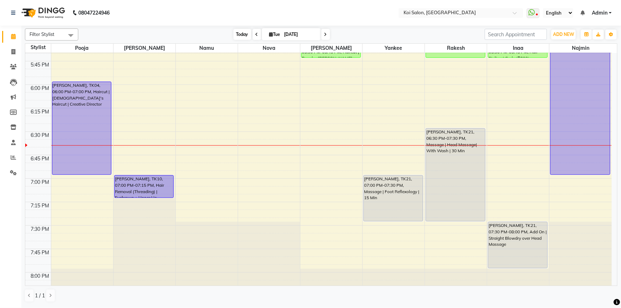
click at [246, 33] on span "Today" at bounding box center [243, 34] width 18 height 11
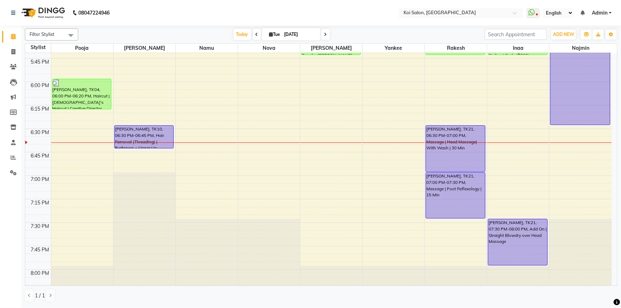
scroll to position [746, 0]
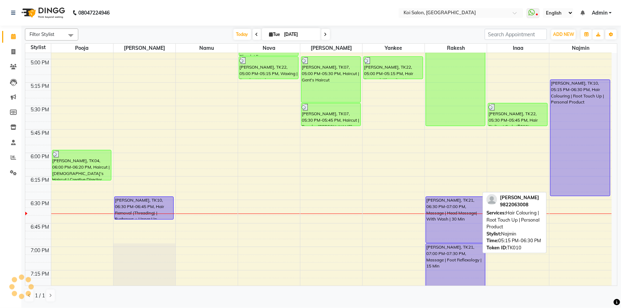
click at [566, 116] on div "[PERSON_NAME], TK10, 05:15 PM-06:30 PM, Hair Colouring | Root Touch Up | Person…" at bounding box center [580, 138] width 59 height 116
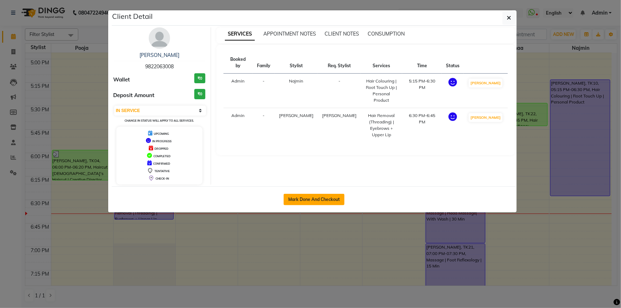
click at [316, 200] on button "Mark Done And Checkout" at bounding box center [314, 199] width 61 height 11
select select "3"
select select "6717"
select select "service"
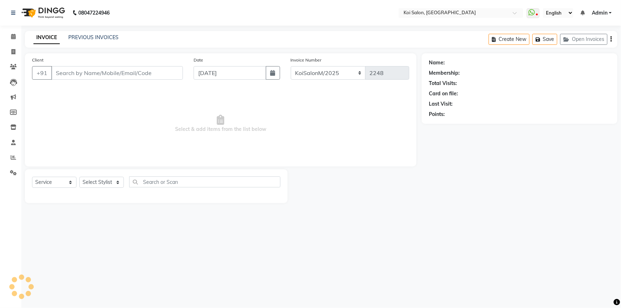
type input "9822063008"
select select "67549"
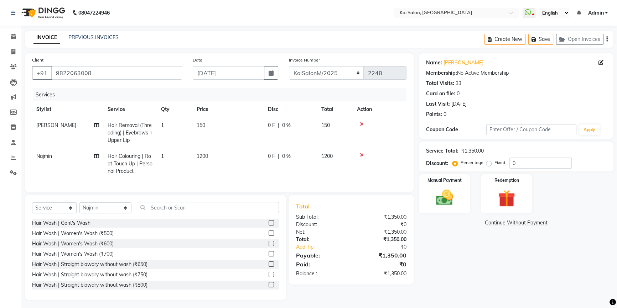
click at [137, 136] on span "Hair Removal (Threading) | Eyebrows + Upper Lip" at bounding box center [130, 132] width 45 height 21
select select "16514"
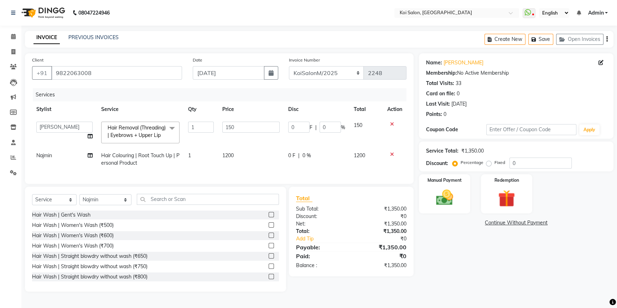
click at [169, 127] on span at bounding box center [172, 129] width 14 height 14
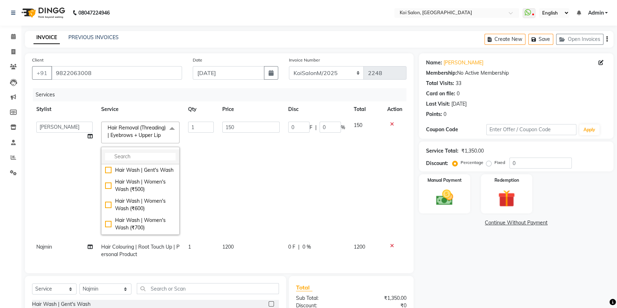
click at [130, 161] on input "multiselect-search" at bounding box center [140, 156] width 70 height 7
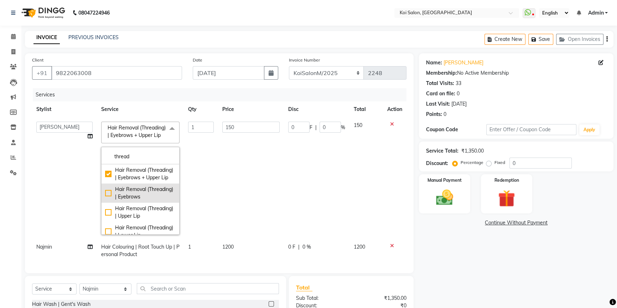
type input "thread"
click at [146, 201] on div "Hair Removal (Threading) | Eyebrows" at bounding box center [140, 193] width 70 height 15
checkbox input "false"
checkbox input "true"
type input "100"
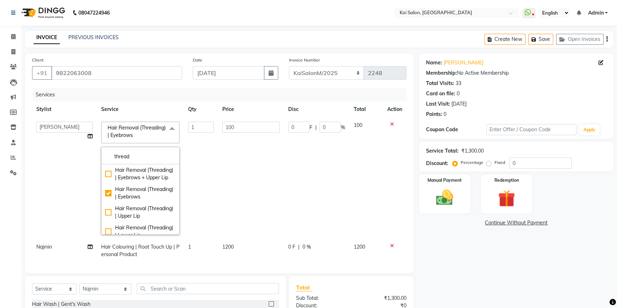
click at [444, 255] on div "Name: [PERSON_NAME] Membership: No Active Membership Total Visits: 33 Card on f…" at bounding box center [519, 217] width 200 height 328
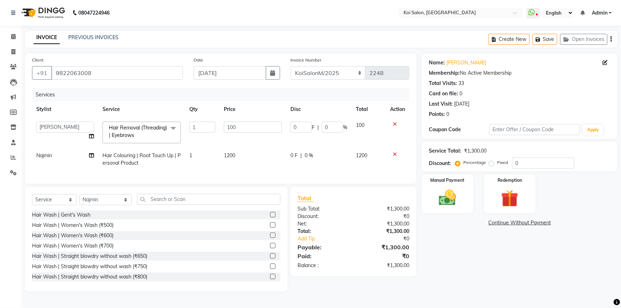
drag, startPoint x: 445, startPoint y: 243, endPoint x: 437, endPoint y: 272, distance: 30.9
click at [437, 272] on div "Name: [PERSON_NAME] Membership: No Active Membership Total Visits: 33 Card on f…" at bounding box center [522, 172] width 201 height 239
click at [547, 39] on button "Save" at bounding box center [545, 39] width 25 height 11
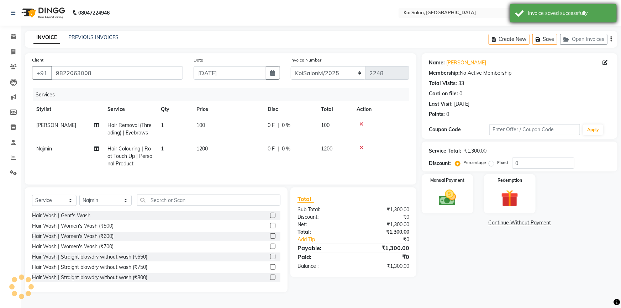
click at [527, 13] on div "Invoice saved successfully" at bounding box center [563, 13] width 107 height 18
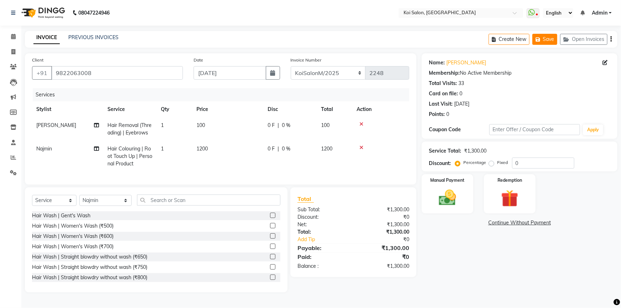
click at [548, 42] on button "Save" at bounding box center [545, 39] width 25 height 11
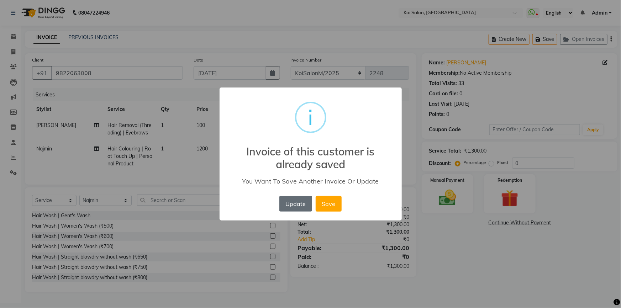
click at [293, 204] on button "Update" at bounding box center [296, 204] width 33 height 16
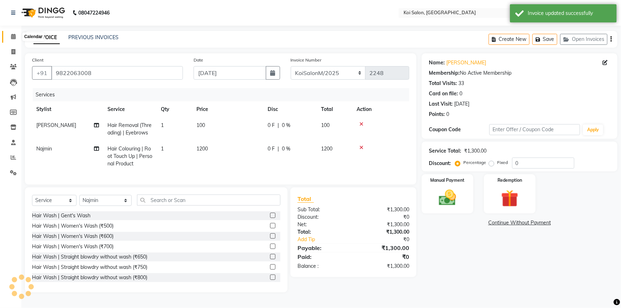
click at [14, 35] on icon at bounding box center [13, 36] width 5 height 5
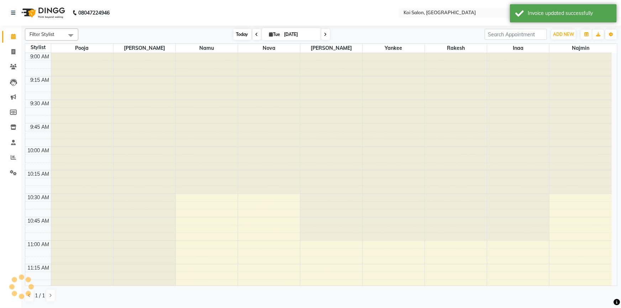
click at [239, 35] on span "Today" at bounding box center [243, 34] width 18 height 11
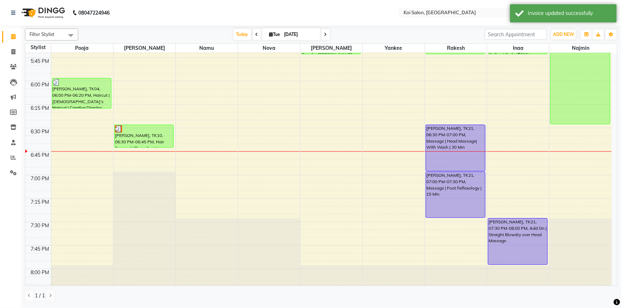
scroll to position [876, 0]
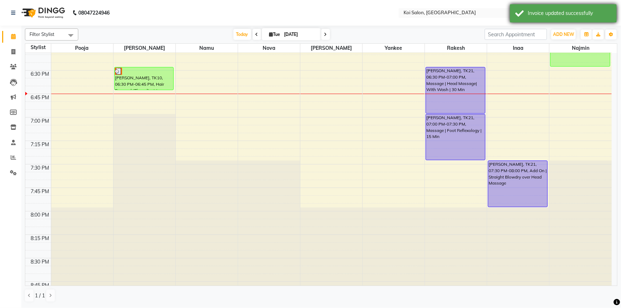
click at [552, 14] on div "Invoice updated successfully" at bounding box center [570, 13] width 84 height 7
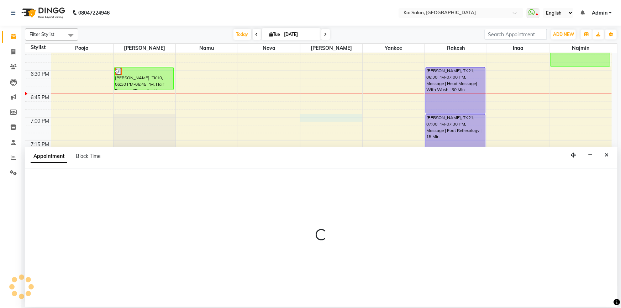
select select "23241"
select select "1140"
select select "tentative"
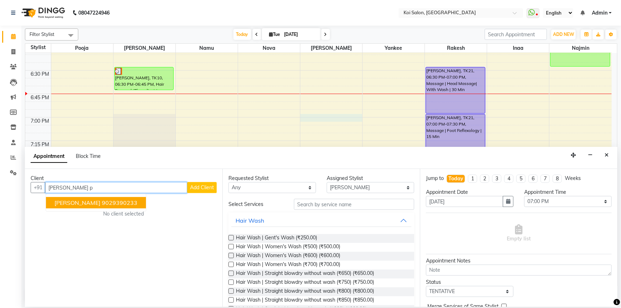
drag, startPoint x: 89, startPoint y: 205, endPoint x: 360, endPoint y: 188, distance: 272.2
click at [102, 204] on ngb-highlight "9029390233" at bounding box center [120, 202] width 36 height 7
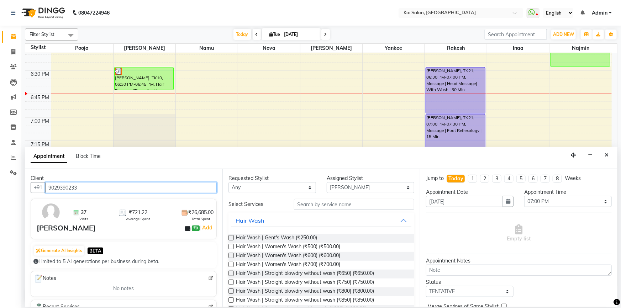
type input "9029390233"
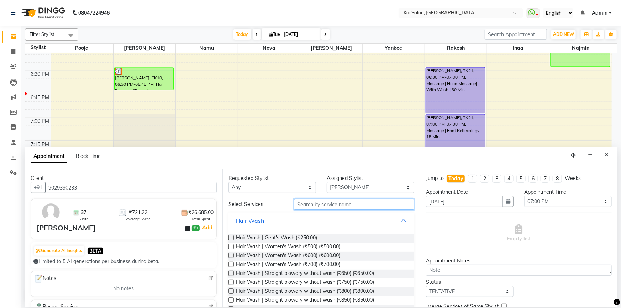
click at [336, 206] on input "text" at bounding box center [354, 204] width 120 height 11
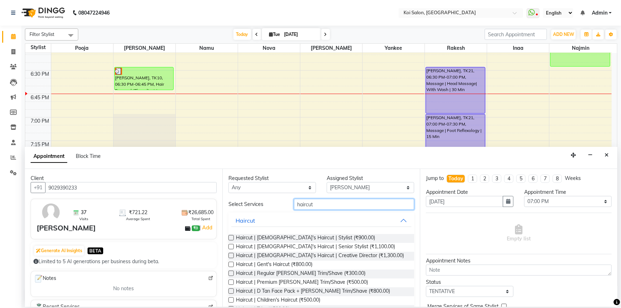
type input "haircut"
click at [284, 265] on span "Haircut | Gent's Haircut (₹800.00)" at bounding box center [274, 265] width 77 height 9
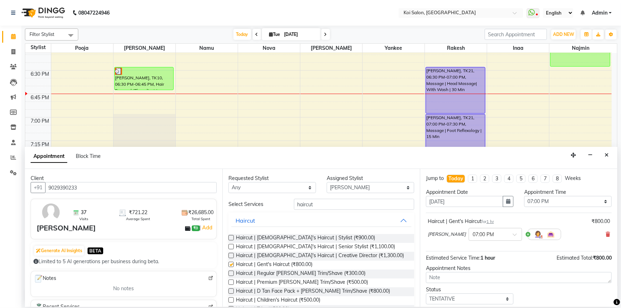
checkbox input "false"
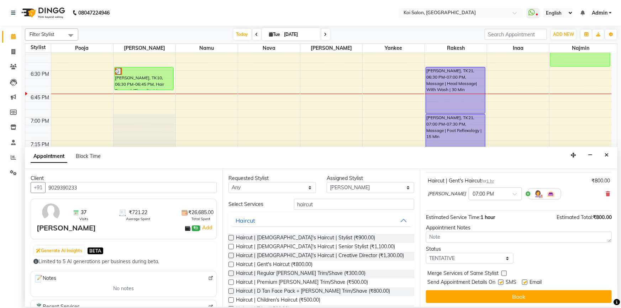
scroll to position [42, 0]
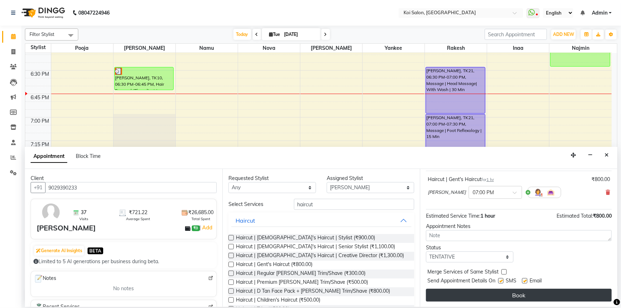
click at [504, 292] on button "Book" at bounding box center [519, 295] width 186 height 13
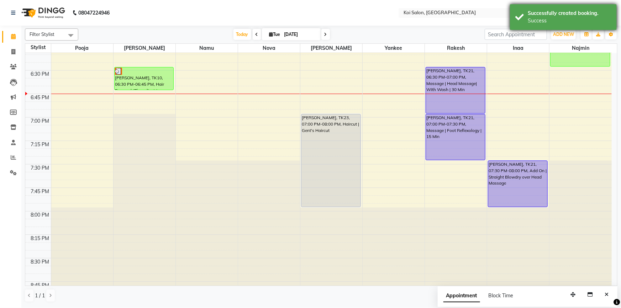
click at [539, 25] on div "Successfully created booking. Success" at bounding box center [563, 17] width 107 height 26
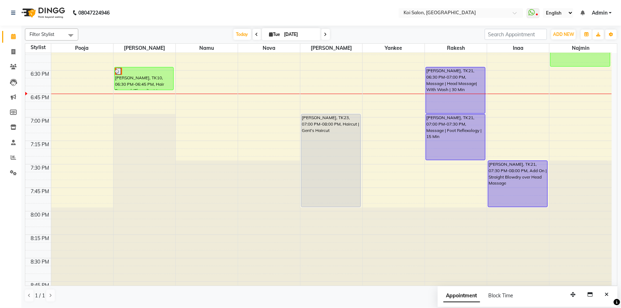
click at [604, 291] on button "Close" at bounding box center [607, 294] width 10 height 11
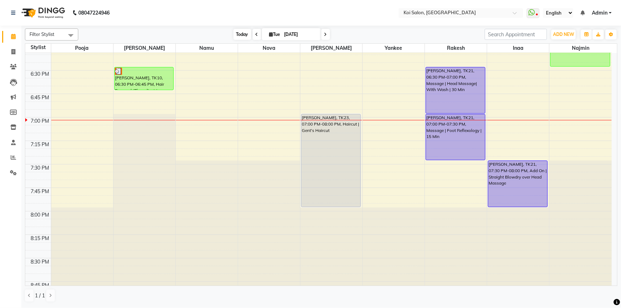
click at [237, 33] on span "Today" at bounding box center [243, 34] width 18 height 11
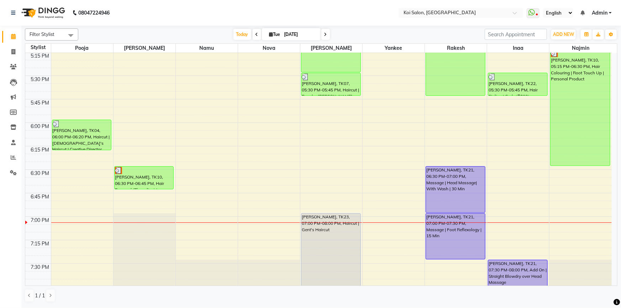
scroll to position [761, 0]
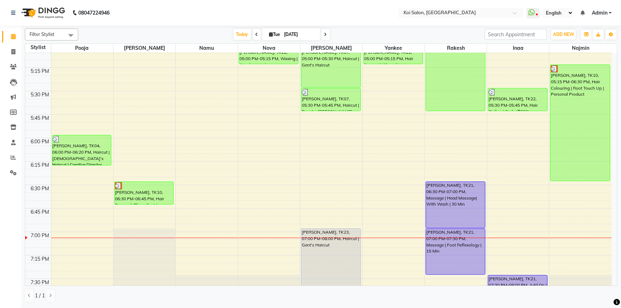
click at [327, 36] on span at bounding box center [326, 34] width 9 height 11
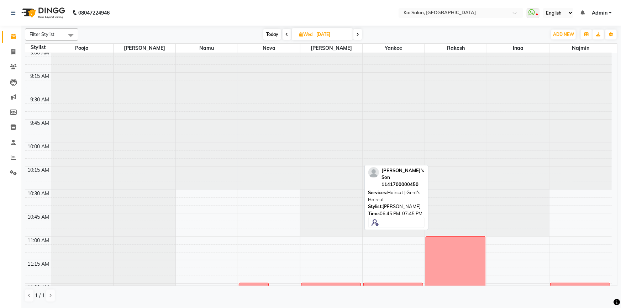
scroll to position [0, 0]
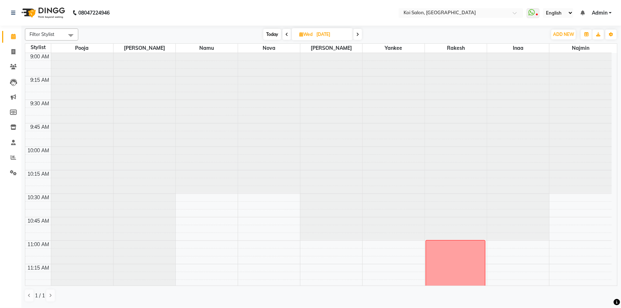
click at [358, 36] on icon at bounding box center [357, 34] width 3 height 4
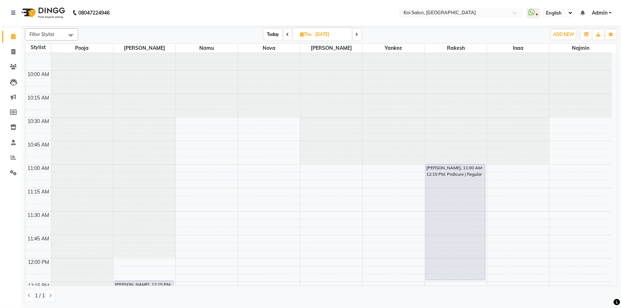
scroll to position [129, 0]
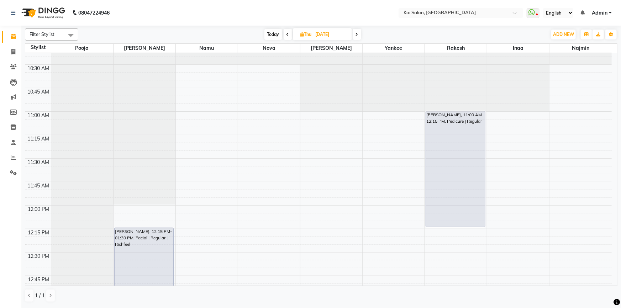
click at [271, 32] on span "Today" at bounding box center [274, 34] width 18 height 11
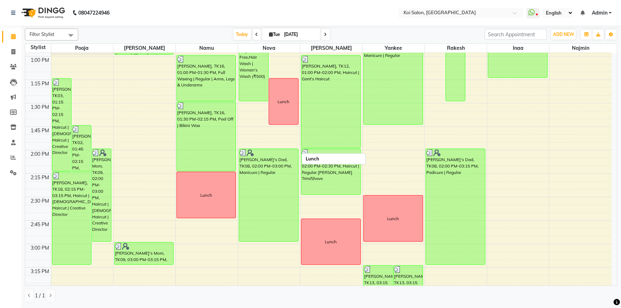
scroll to position [178, 0]
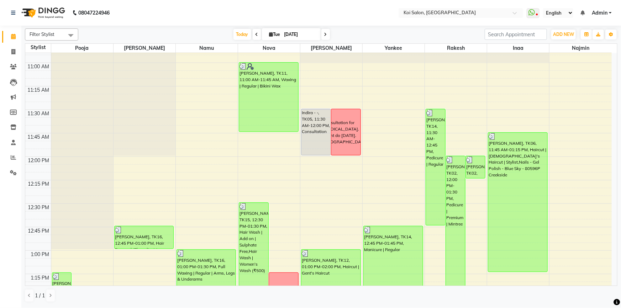
click at [324, 37] on span at bounding box center [326, 34] width 9 height 11
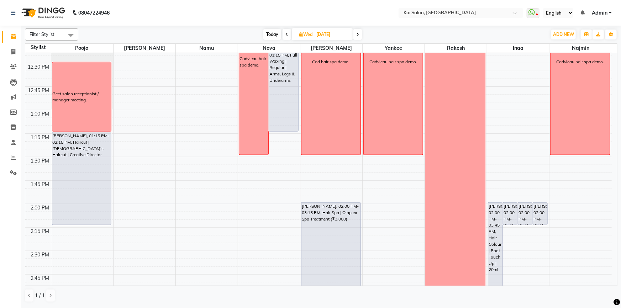
scroll to position [420, 0]
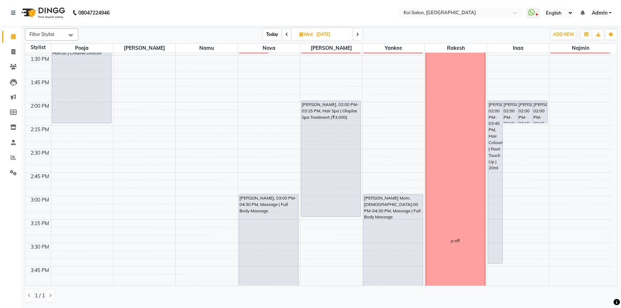
click at [274, 33] on span "Today" at bounding box center [272, 34] width 18 height 11
type input "[DATE]"
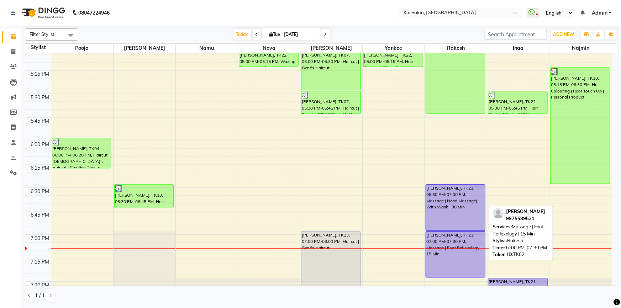
scroll to position [696, 0]
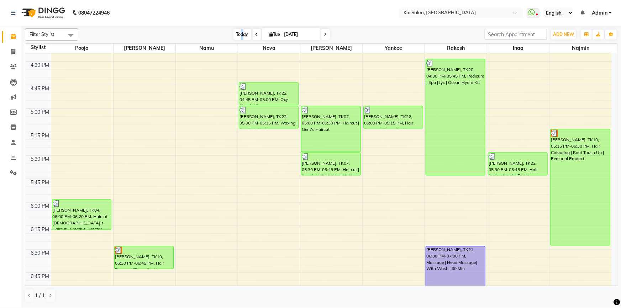
click at [239, 36] on span "Today" at bounding box center [243, 34] width 18 height 11
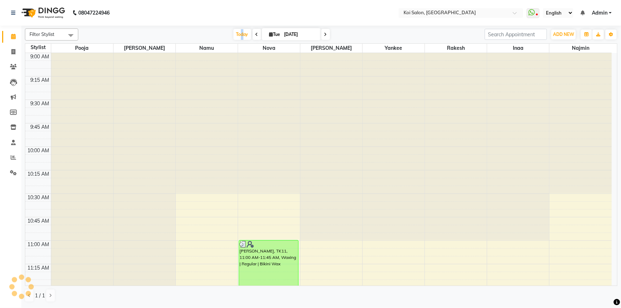
scroll to position [890, 0]
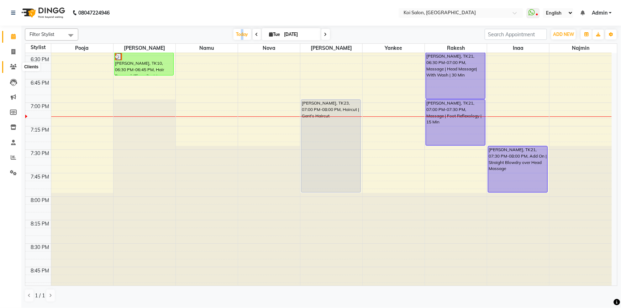
click at [10, 64] on icon at bounding box center [13, 66] width 7 height 5
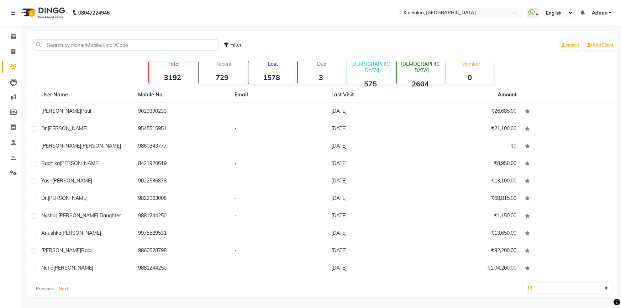
click at [64, 116] on td "[PERSON_NAME]" at bounding box center [85, 111] width 97 height 17
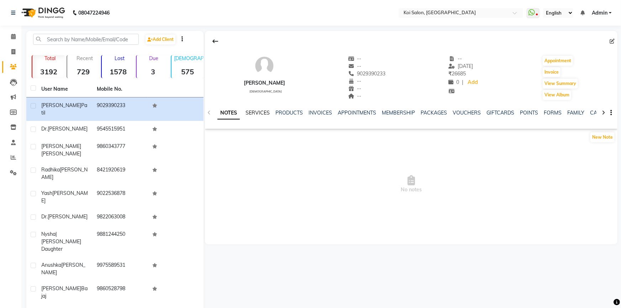
click at [258, 114] on link "SERVICES" at bounding box center [258, 113] width 24 height 6
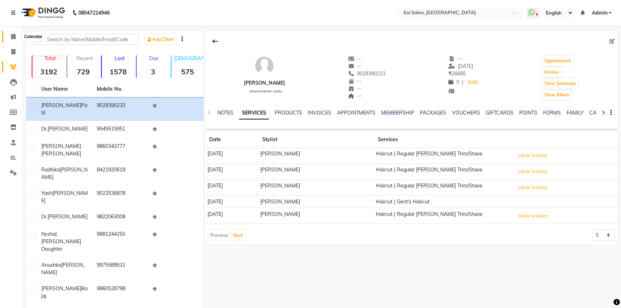
click at [11, 37] on icon at bounding box center [13, 36] width 5 height 5
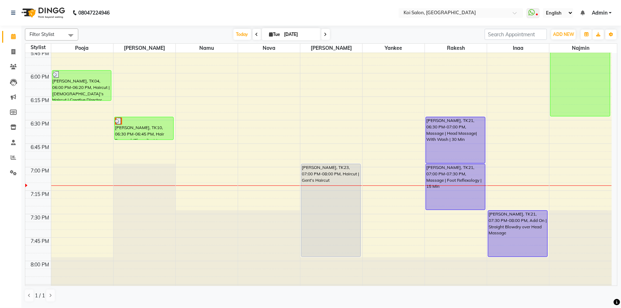
scroll to position [858, 0]
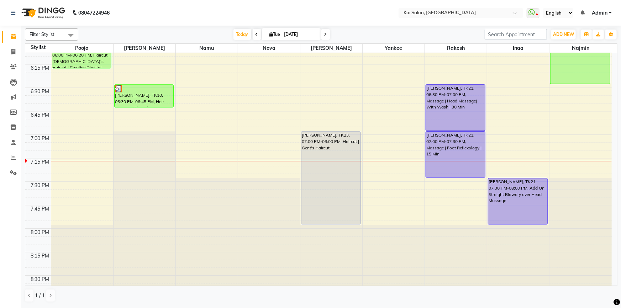
click at [324, 33] on icon at bounding box center [325, 34] width 3 height 4
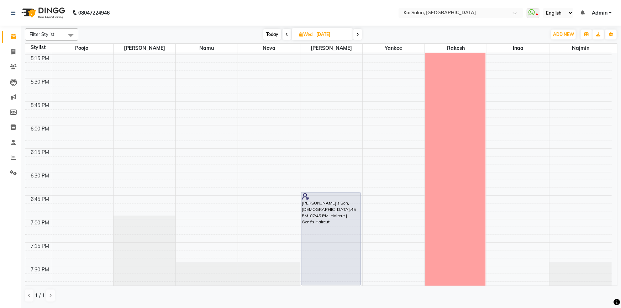
scroll to position [793, 0]
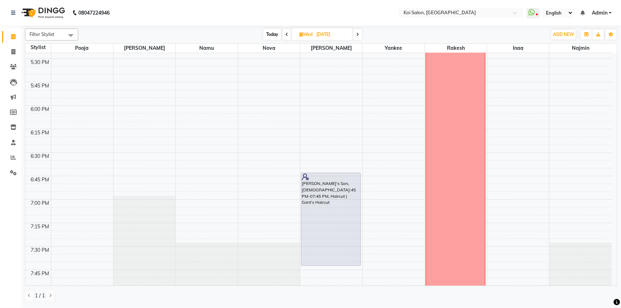
click at [355, 35] on span at bounding box center [358, 34] width 9 height 11
type input "[DATE]"
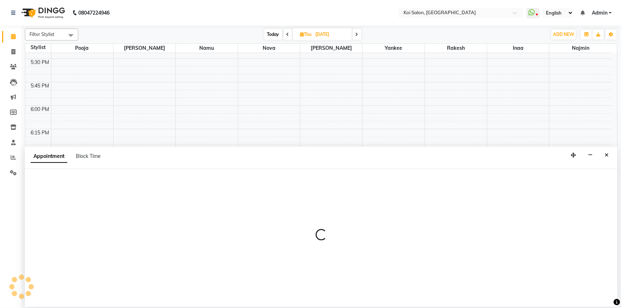
select select "23241"
select select "1110"
select select "tentative"
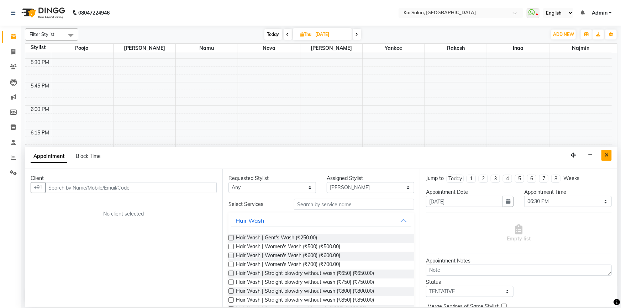
click at [605, 156] on button "Close" at bounding box center [607, 155] width 10 height 11
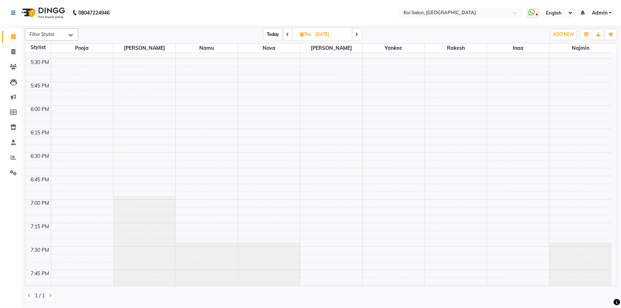
click at [271, 35] on span "Today" at bounding box center [274, 34] width 18 height 11
type input "[DATE]"
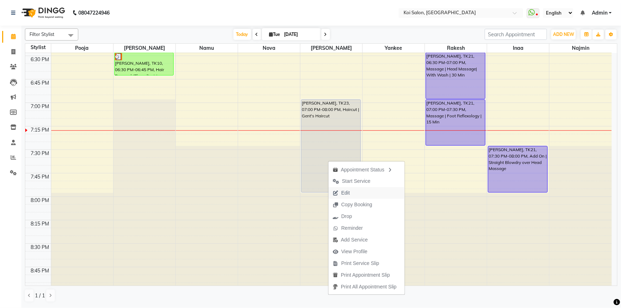
click at [338, 194] on icon "button" at bounding box center [336, 193] width 6 height 5
select select "tentative"
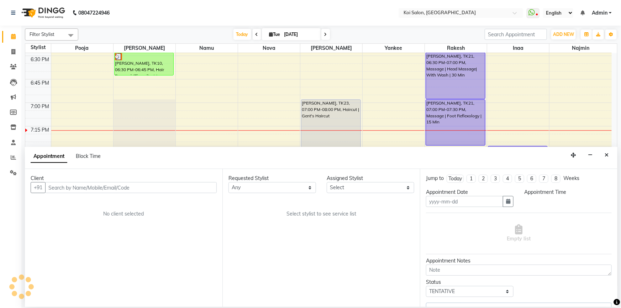
type input "[DATE]"
select select "1140"
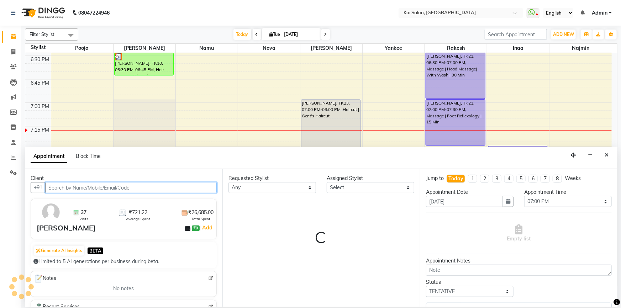
select select "23241"
select select "1406"
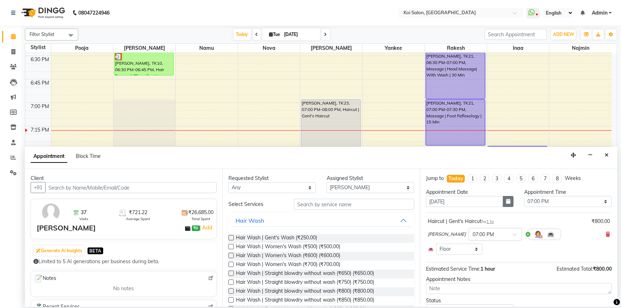
click at [506, 202] on icon "button" at bounding box center [508, 201] width 4 height 5
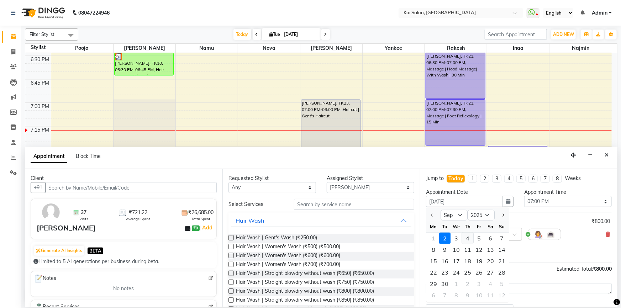
click at [471, 237] on div "4" at bounding box center [467, 238] width 11 height 11
type input "[DATE]"
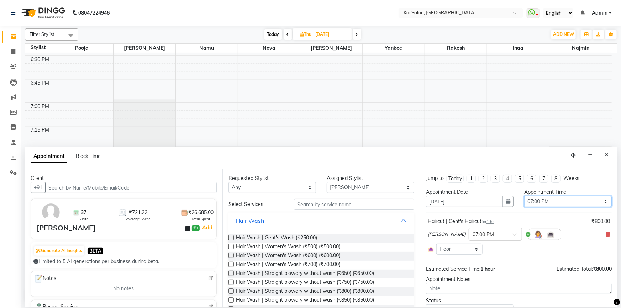
click at [549, 201] on select "Select 10:00 AM 10:15 AM 10:30 AM 10:45 AM 11:00 AM 11:15 AM 11:30 AM 11:45 AM …" at bounding box center [568, 201] width 88 height 11
select select "1110"
click at [524, 196] on select "Select 10:00 AM 10:15 AM 10:30 AM 10:45 AM 11:00 AM 11:15 AM 11:30 AM 11:45 AM …" at bounding box center [568, 201] width 88 height 11
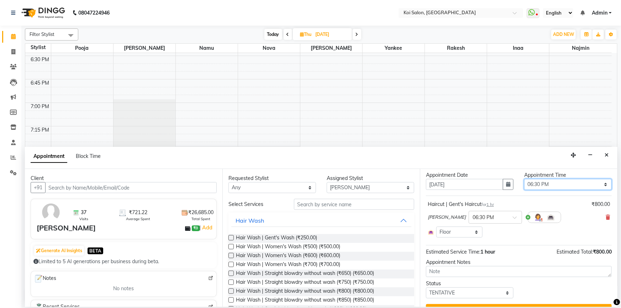
scroll to position [32, 0]
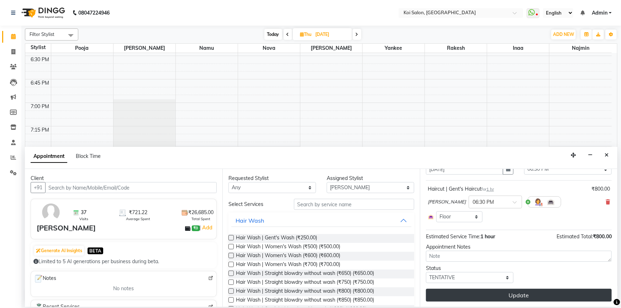
click at [485, 292] on button "Update" at bounding box center [519, 295] width 186 height 13
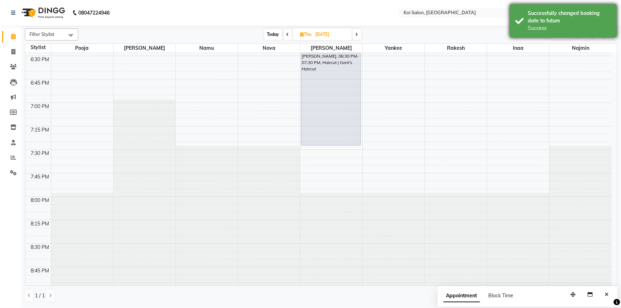
click at [550, 16] on div "Successfully changed booking date to future" at bounding box center [570, 17] width 84 height 15
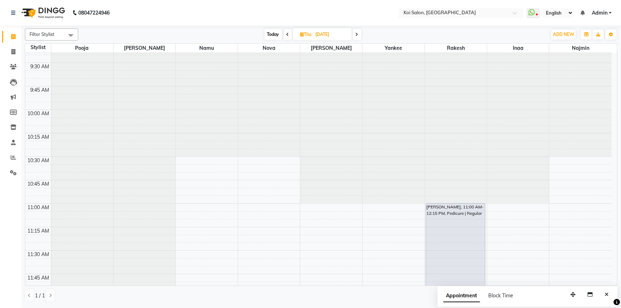
scroll to position [129, 0]
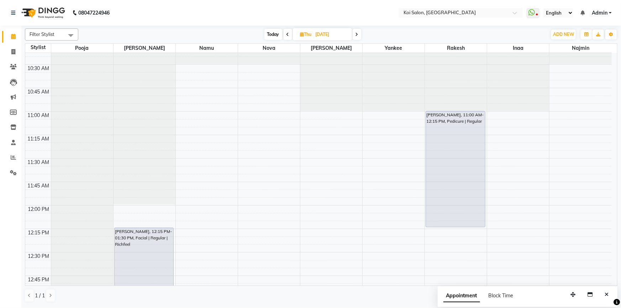
click at [270, 33] on span "Today" at bounding box center [274, 34] width 18 height 11
type input "[DATE]"
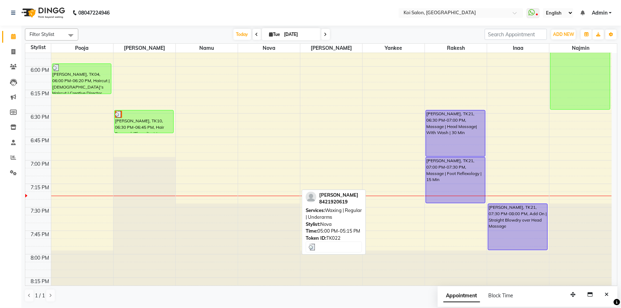
scroll to position [890, 0]
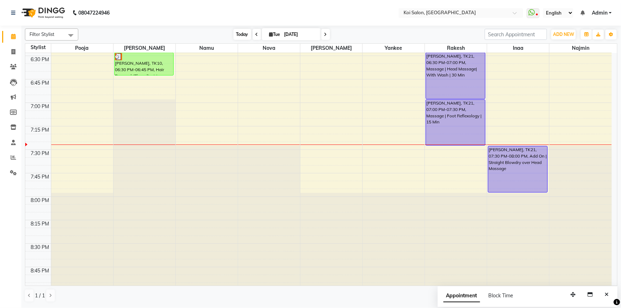
click at [238, 32] on span "Today" at bounding box center [243, 34] width 18 height 11
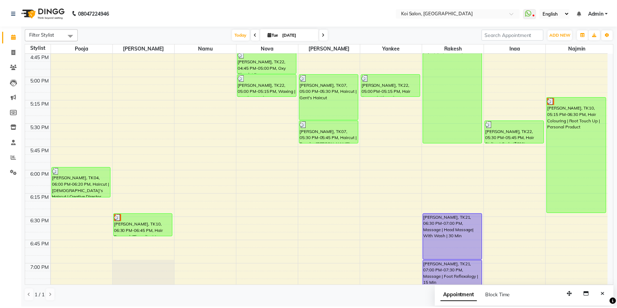
scroll to position [761, 0]
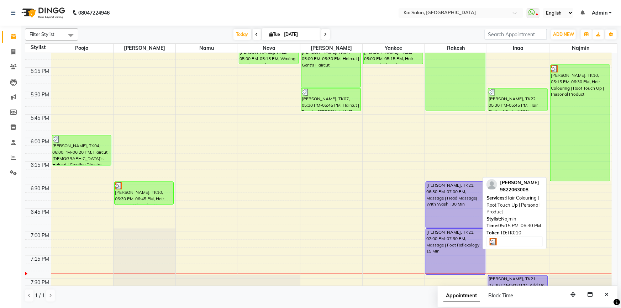
click at [552, 68] on img at bounding box center [554, 68] width 7 height 7
select select "3"
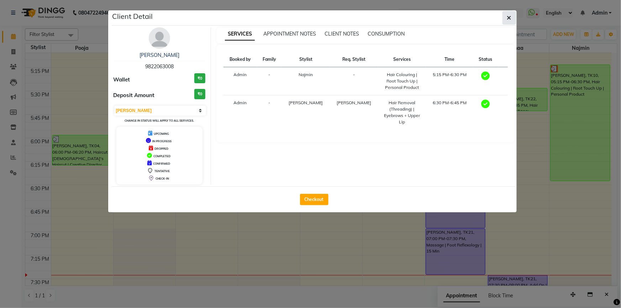
click at [510, 19] on icon "button" at bounding box center [509, 18] width 4 height 6
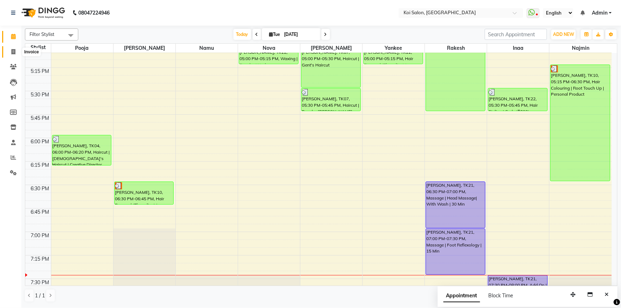
click at [13, 48] on span at bounding box center [13, 52] width 12 height 8
select select "service"
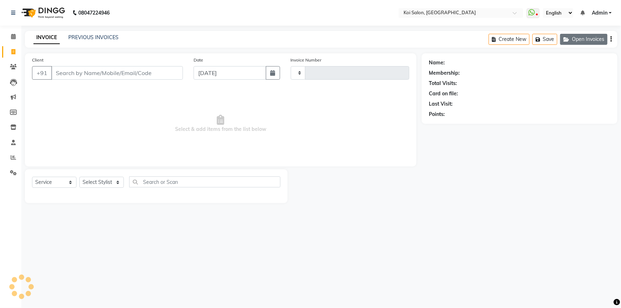
type input "2248"
select select "6717"
click at [592, 38] on button "Open Invoices" at bounding box center [583, 39] width 47 height 11
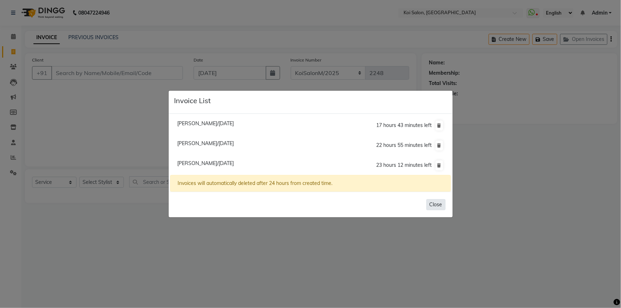
click at [429, 203] on button "Close" at bounding box center [436, 204] width 19 height 11
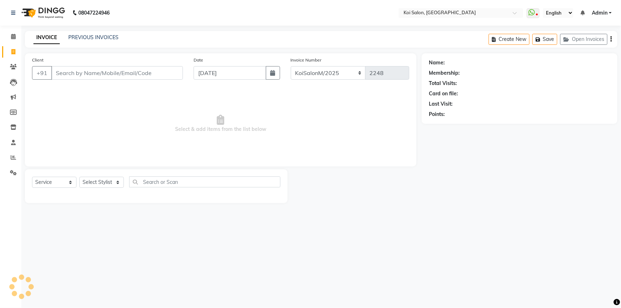
click at [93, 42] on div "INVOICE PREVIOUS INVOICES Create New Save Open Invoices" at bounding box center [321, 39] width 593 height 17
click at [92, 35] on link "PREVIOUS INVOICES" at bounding box center [93, 37] width 50 height 6
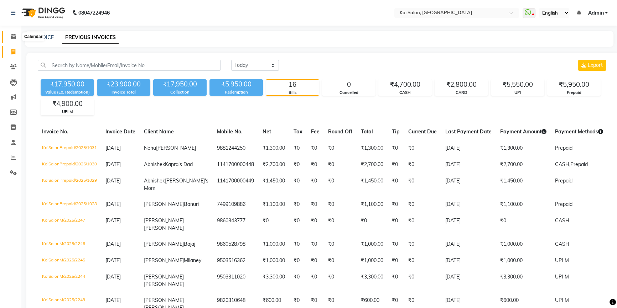
click at [8, 37] on span at bounding box center [13, 37] width 12 height 8
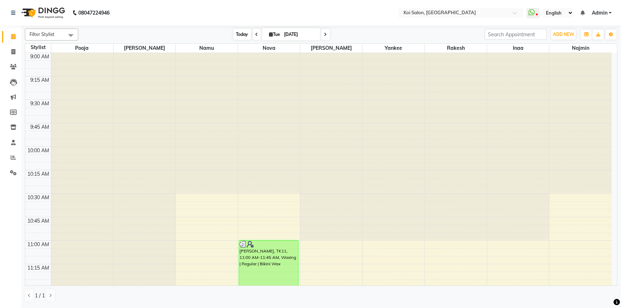
click at [234, 33] on span "Today" at bounding box center [243, 34] width 18 height 11
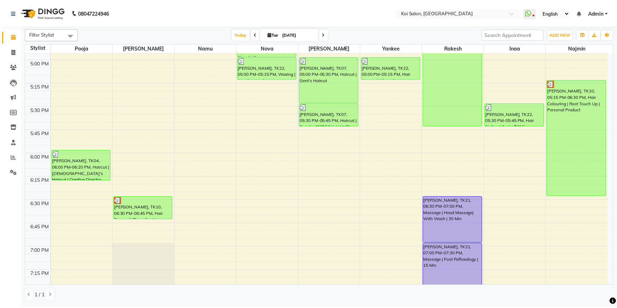
scroll to position [761, 0]
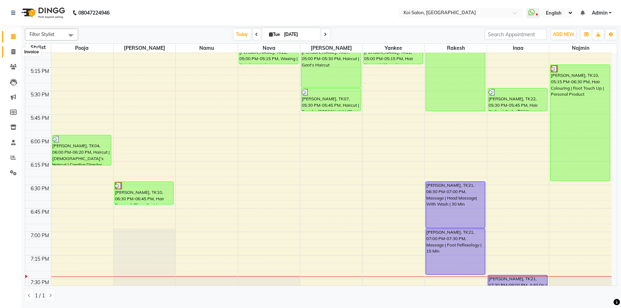
click at [15, 51] on span at bounding box center [13, 52] width 12 height 8
select select "6717"
select select "service"
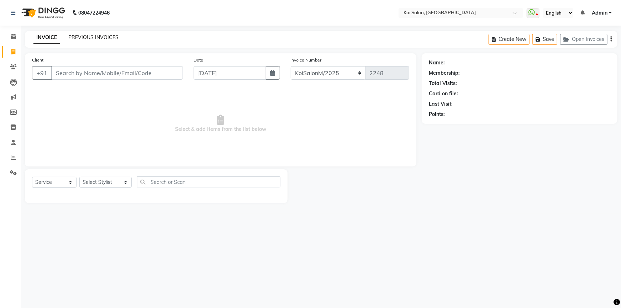
click at [96, 36] on link "PREVIOUS INVOICES" at bounding box center [93, 37] width 50 height 6
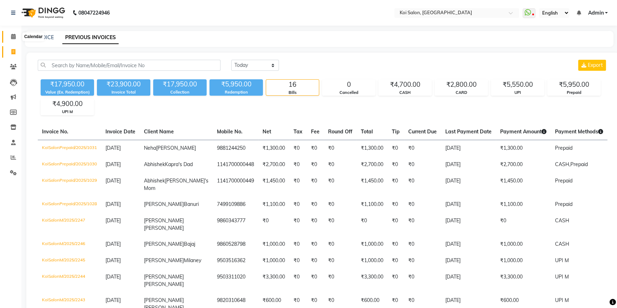
click at [11, 34] on icon at bounding box center [13, 36] width 5 height 5
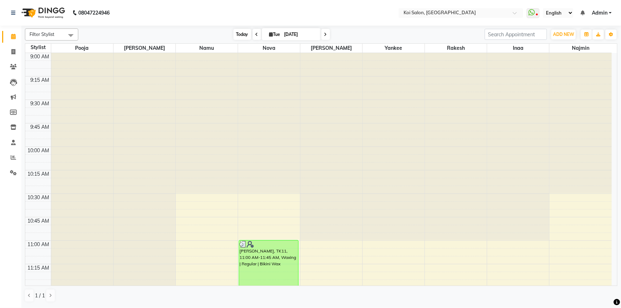
click at [241, 32] on span "Today" at bounding box center [243, 34] width 18 height 11
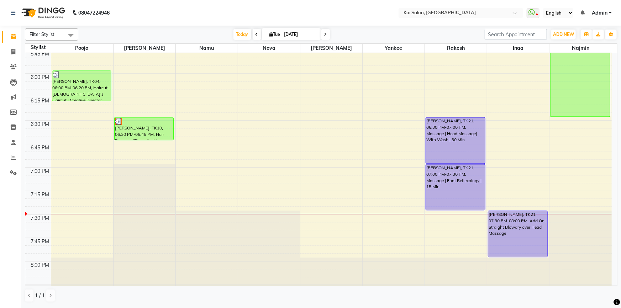
scroll to position [826, 0]
click at [9, 51] on span at bounding box center [13, 52] width 12 height 8
select select "6717"
select select "service"
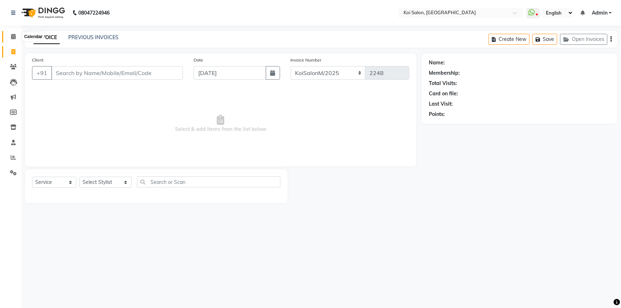
click at [14, 33] on span at bounding box center [13, 37] width 12 height 8
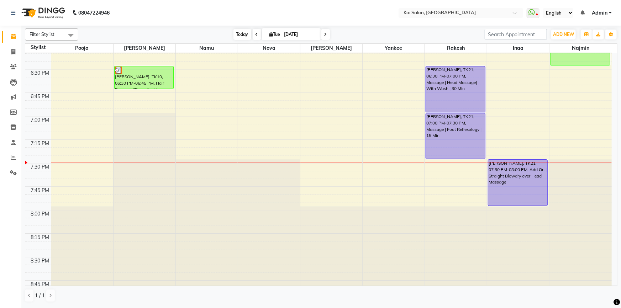
click at [243, 33] on span "Today" at bounding box center [243, 34] width 18 height 11
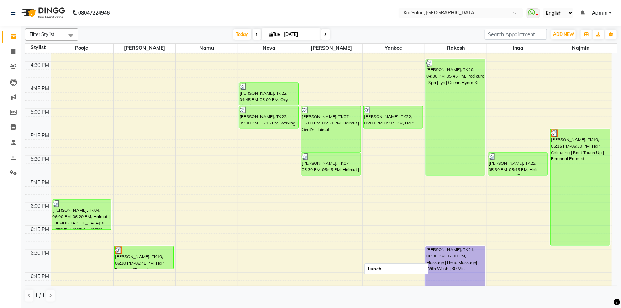
scroll to position [826, 0]
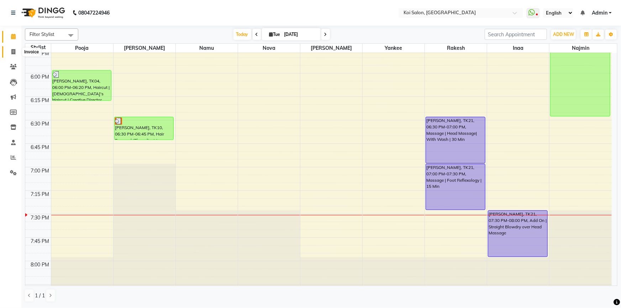
click at [16, 53] on span at bounding box center [13, 52] width 12 height 8
select select "6717"
select select "service"
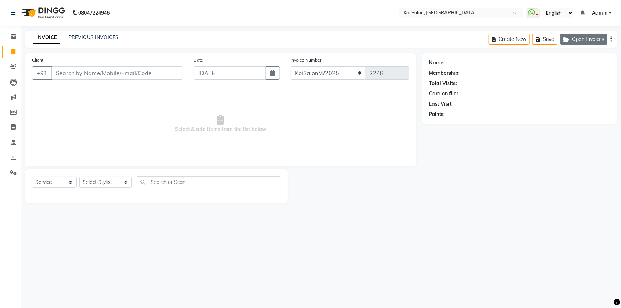
click at [592, 38] on button "Open Invoices" at bounding box center [583, 39] width 47 height 11
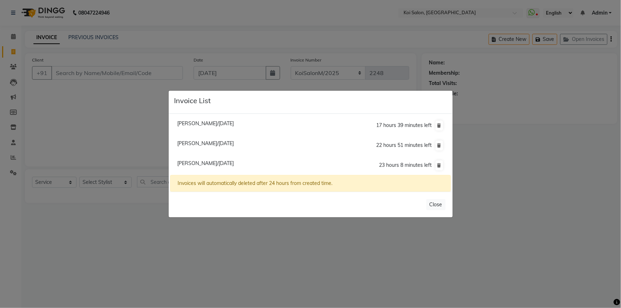
click at [195, 163] on span "[PERSON_NAME]/[DATE]" at bounding box center [205, 163] width 57 height 6
type input "9822063008"
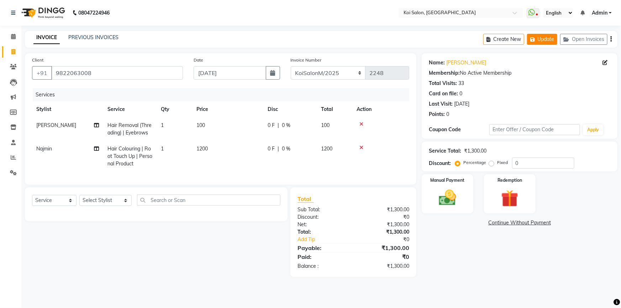
click at [537, 42] on button "Update" at bounding box center [542, 39] width 30 height 11
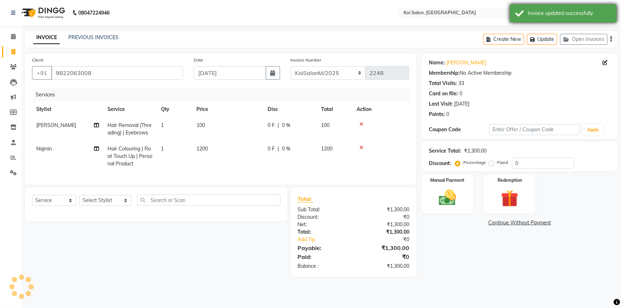
click at [532, 18] on div "Invoice updated successfully" at bounding box center [563, 13] width 107 height 18
